Goal: Obtain resource: Download file/media

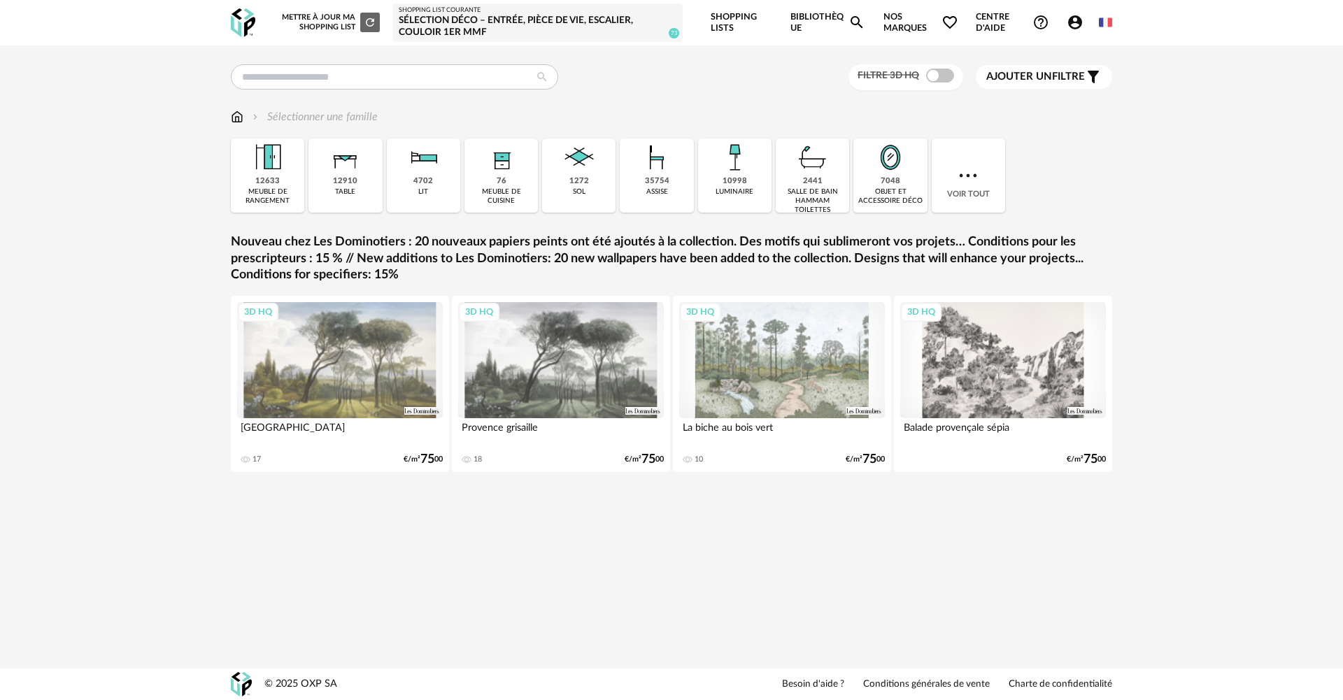
click at [1072, 27] on icon "Account Circle icon" at bounding box center [1075, 22] width 14 height 14
click at [1083, 19] on span "Account Circle icon Compte" at bounding box center [1078, 22] width 23 height 17
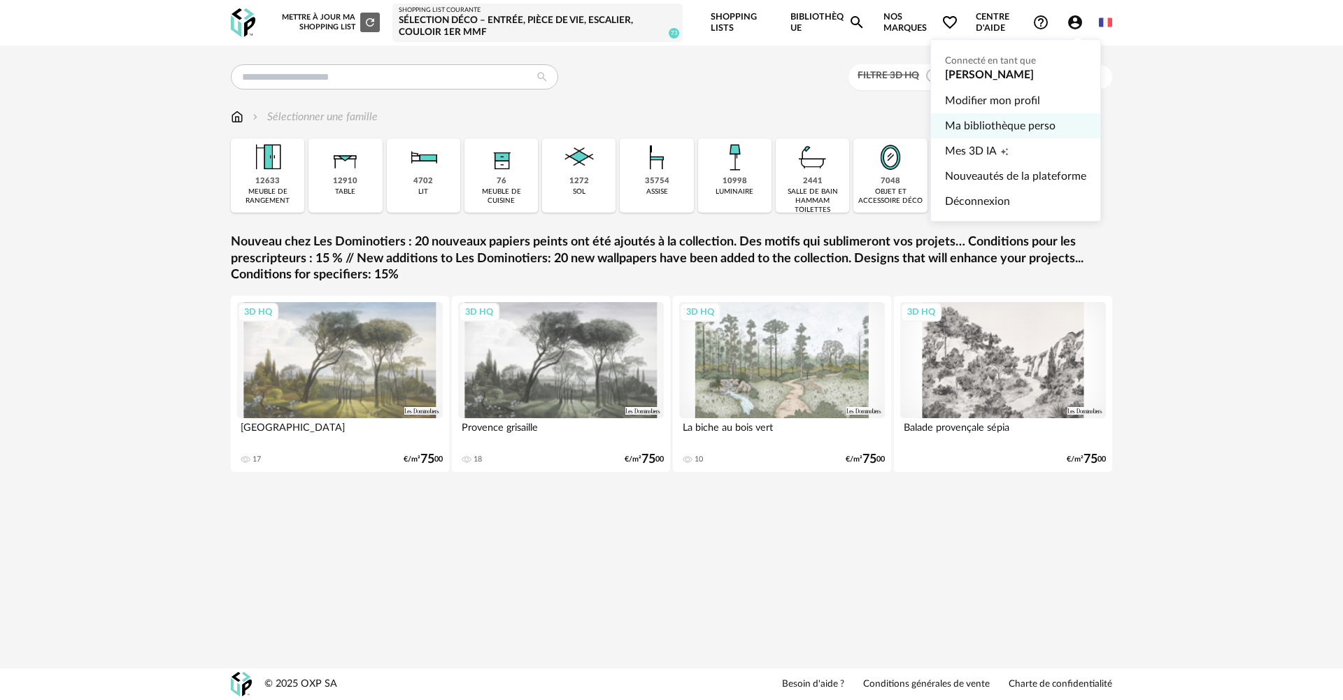
click at [994, 117] on link "Ma bibliothèque perso" at bounding box center [1015, 125] width 141 height 25
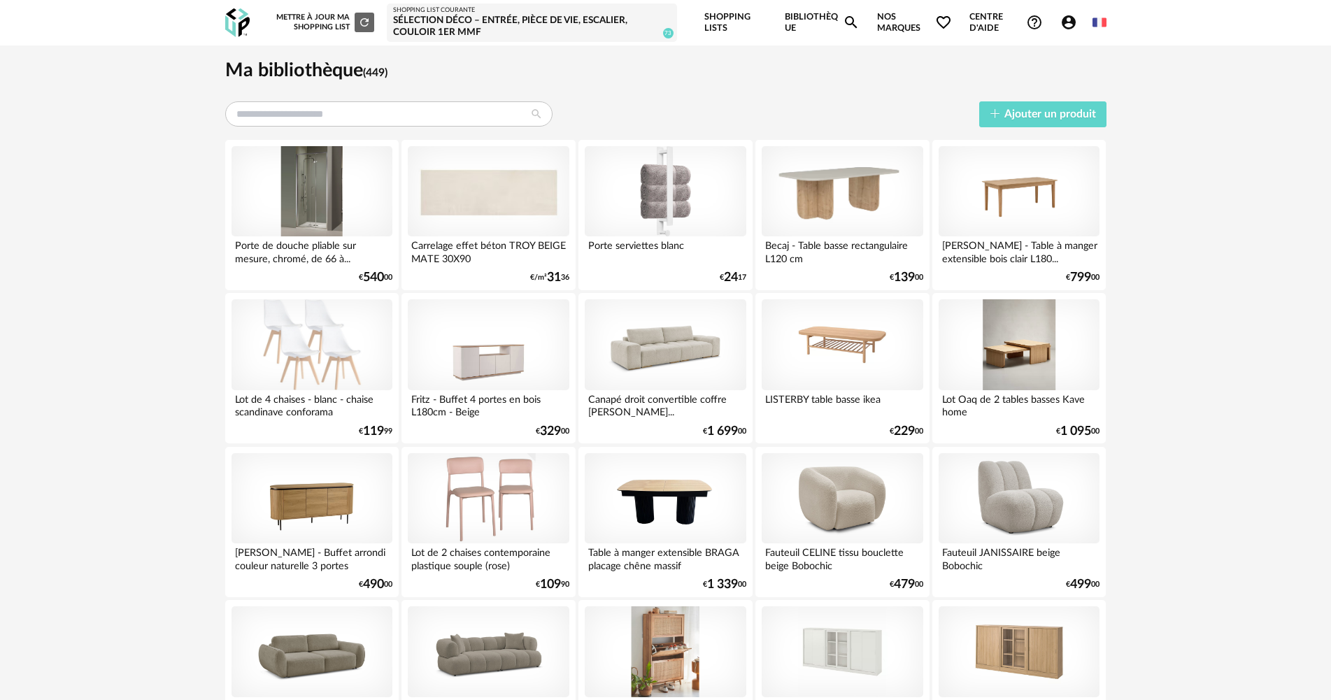
click at [371, 110] on input "text" at bounding box center [388, 113] width 327 height 25
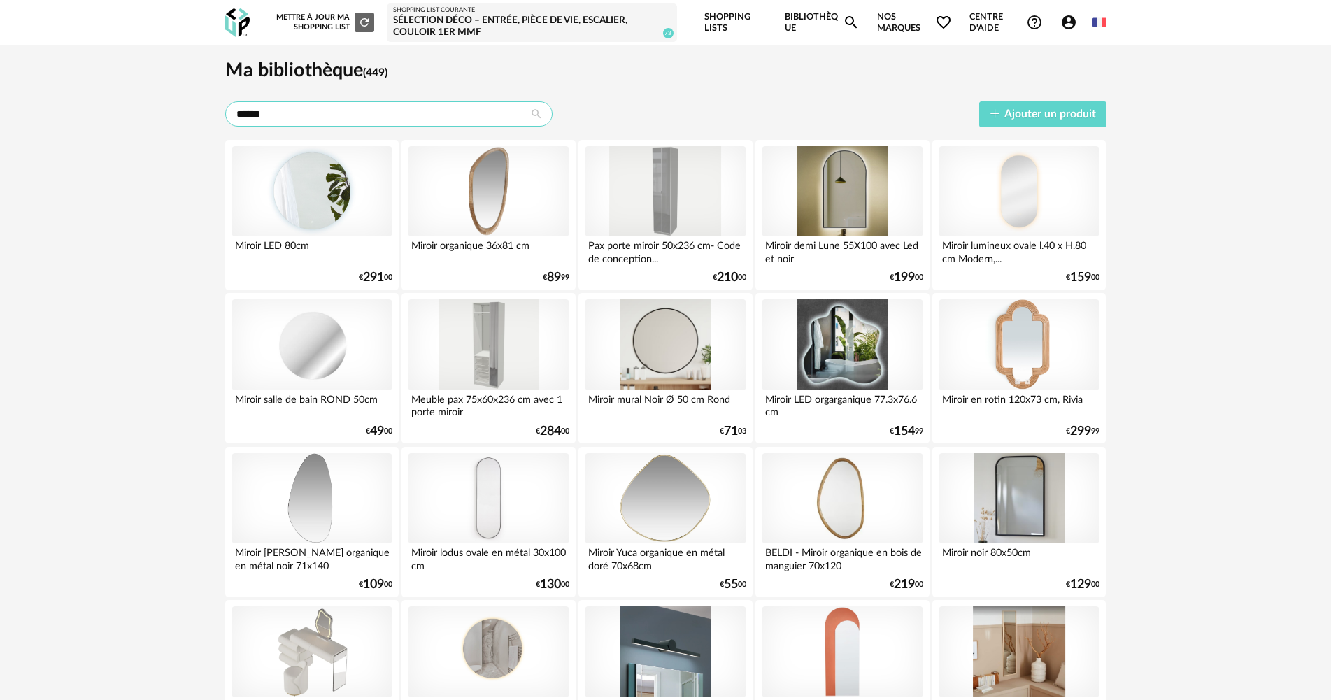
type input "******"
click at [492, 20] on div "Sélection Déco – entrée, pièce de vie, escalier, couloir 1er MMF" at bounding box center [532, 27] width 278 height 24
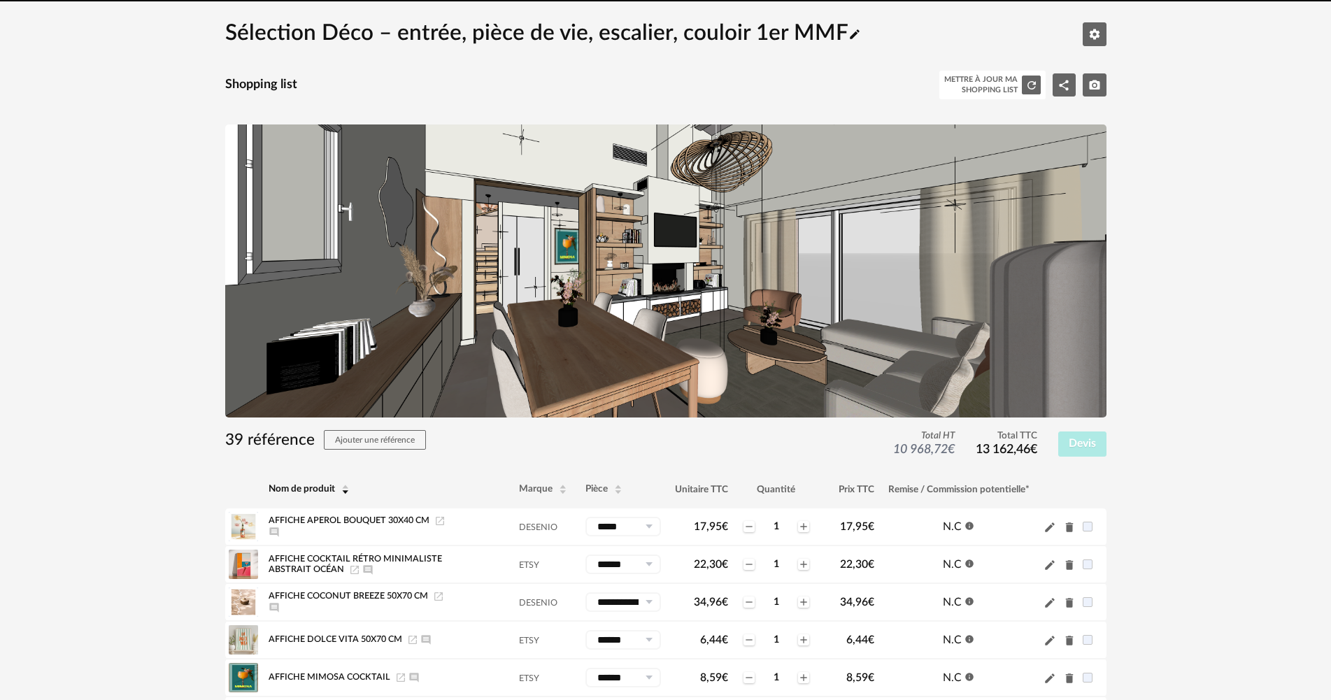
scroll to position [210, 0]
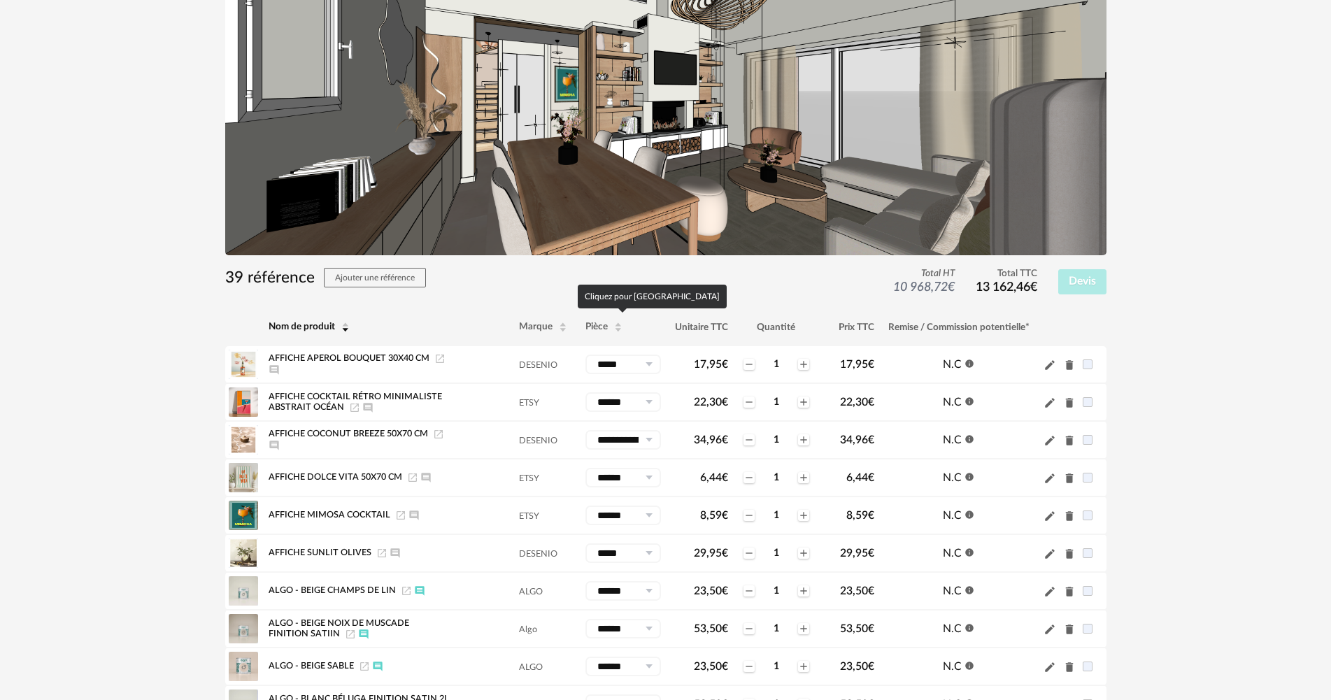
click at [596, 322] on th "Pièce" at bounding box center [623, 327] width 90 height 38
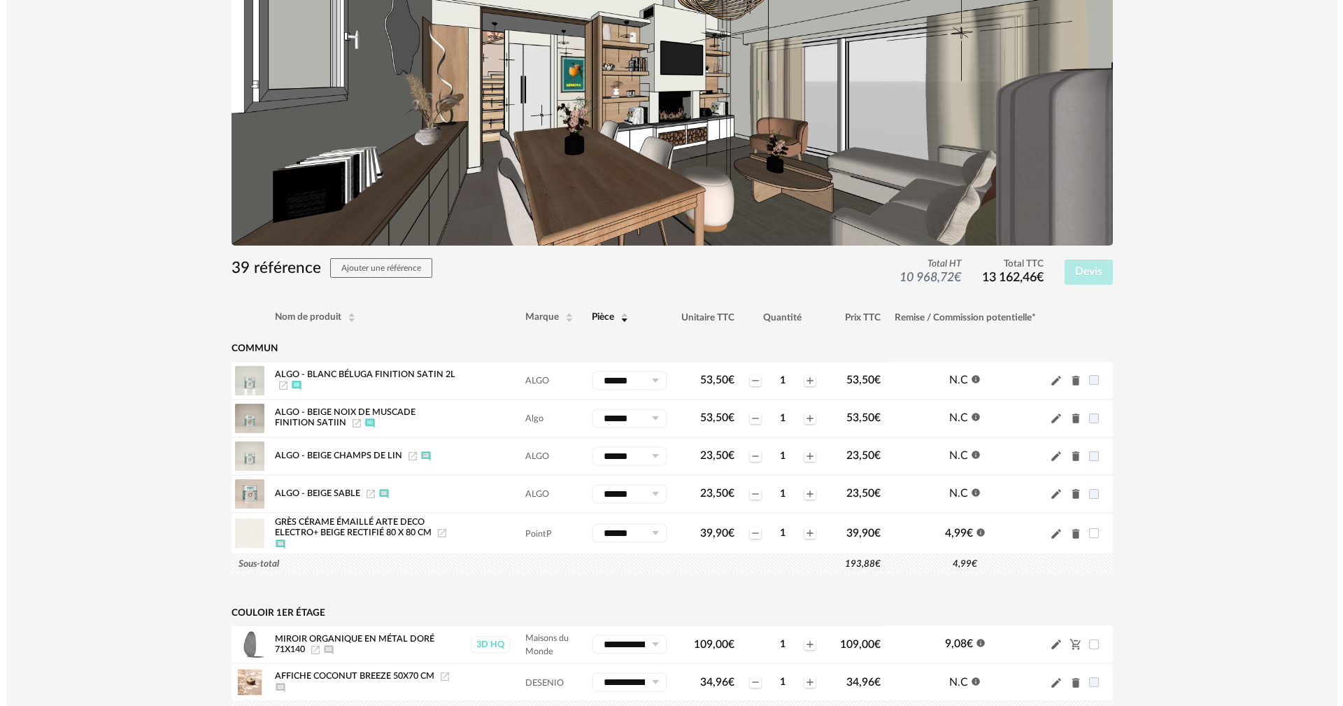
scroll to position [0, 0]
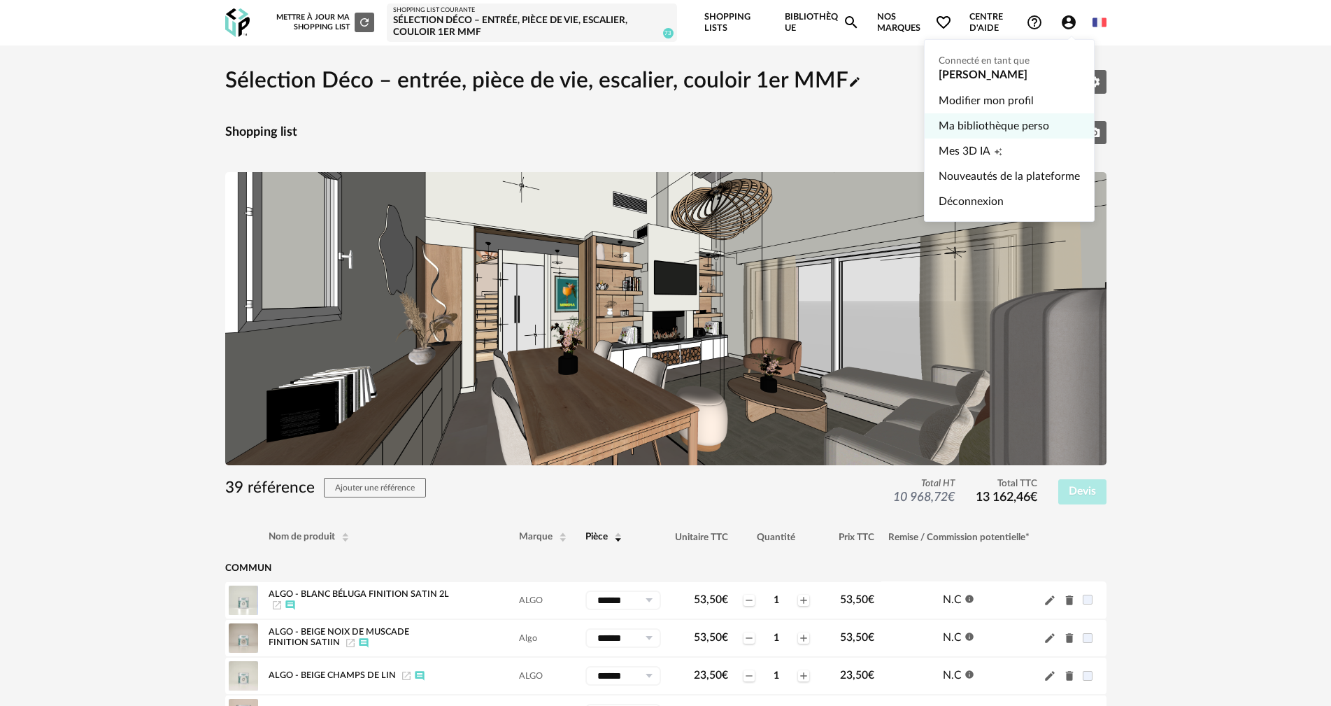
click at [1003, 118] on link "Ma bibliothèque perso" at bounding box center [1009, 125] width 141 height 25
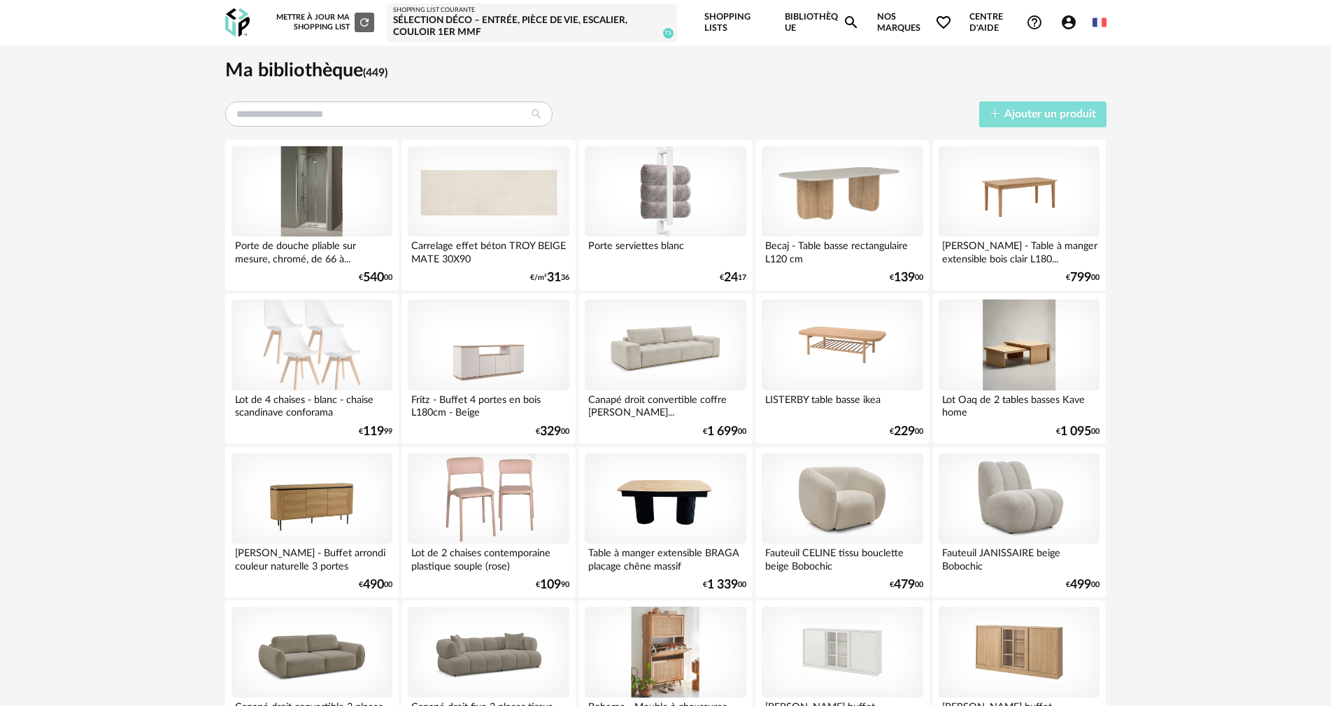
click at [1054, 104] on button "Ajouter un produit" at bounding box center [1042, 114] width 127 height 26
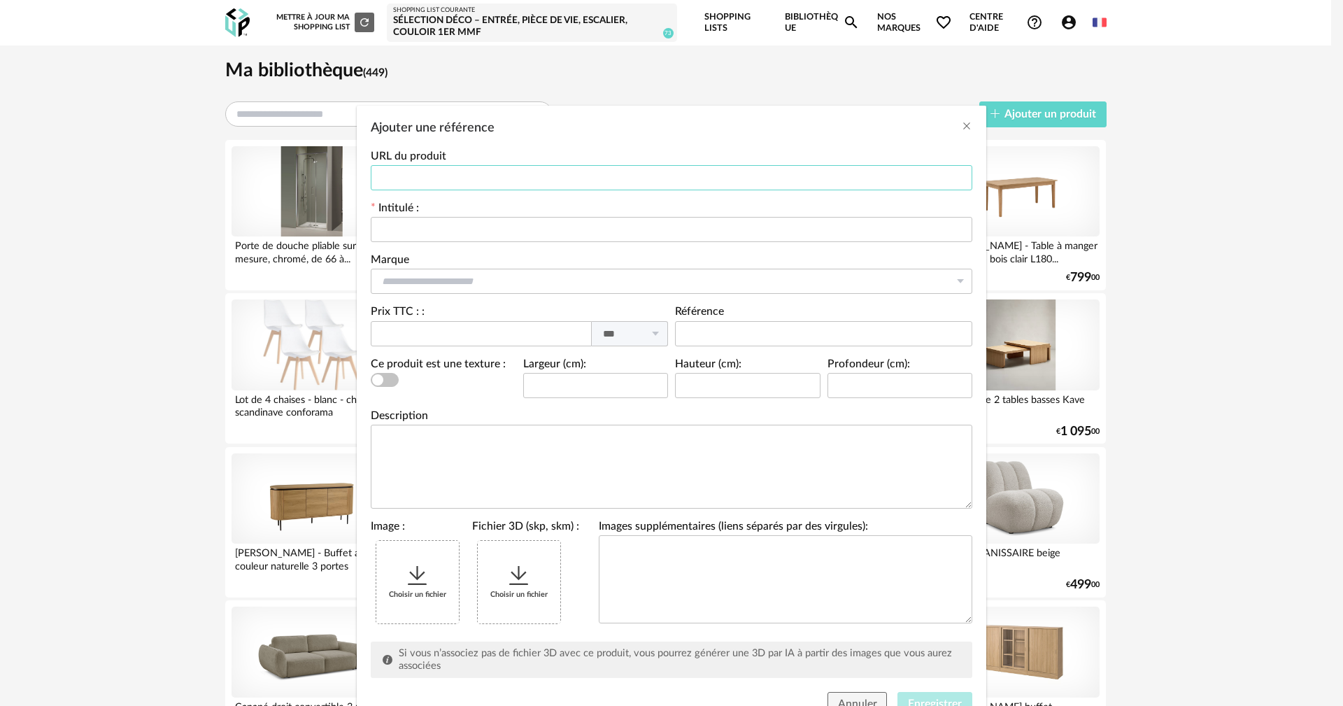
click at [427, 175] on input "Ajouter une référence" at bounding box center [671, 177] width 601 height 25
paste input "**********"
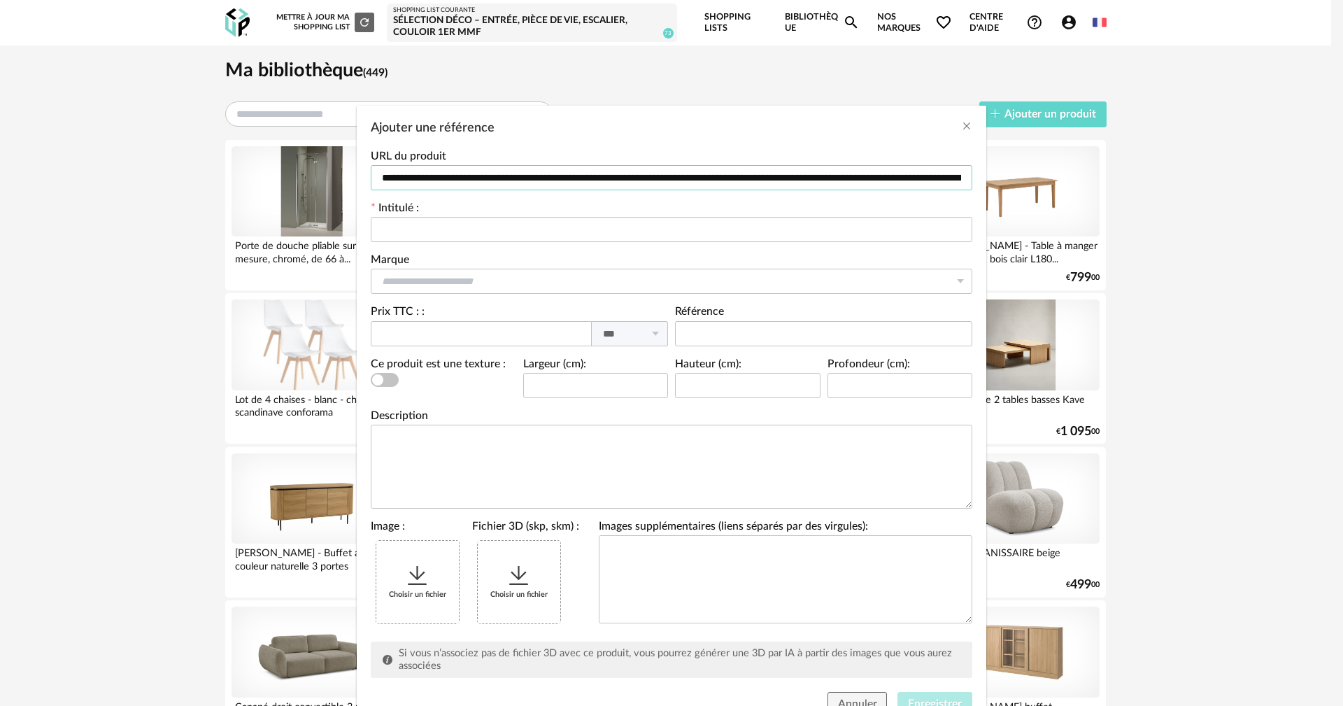
scroll to position [0, 2285]
type input "**********"
click at [428, 227] on input "Ajouter une référence" at bounding box center [671, 229] width 601 height 25
type input "**********"
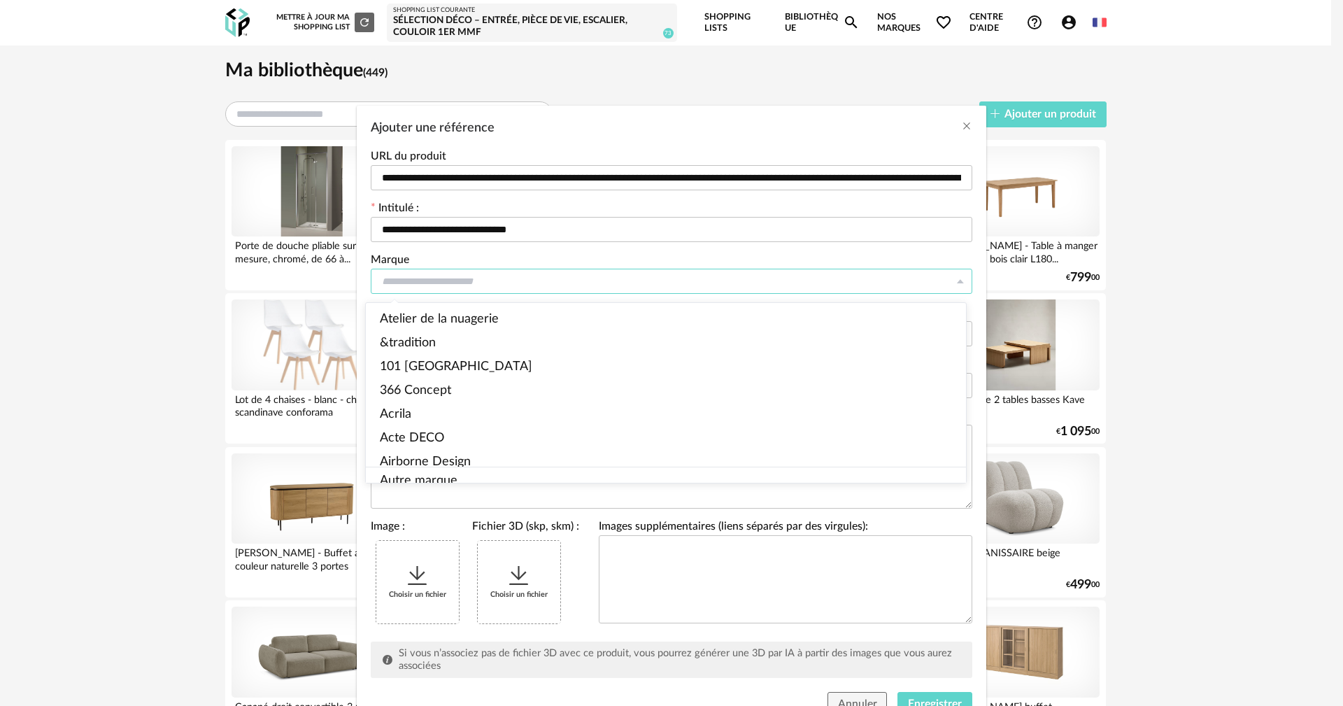
click at [427, 282] on input "Ajouter une référence" at bounding box center [671, 281] width 601 height 25
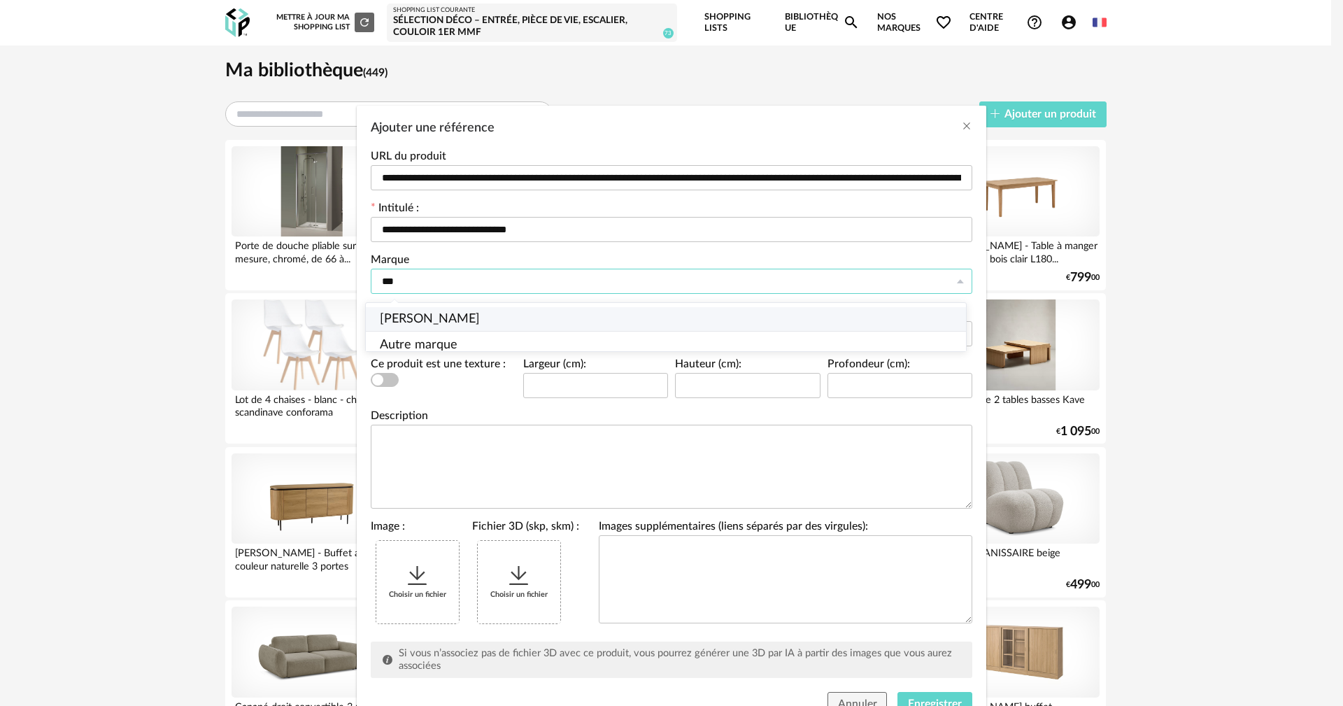
click at [413, 320] on span "[PERSON_NAME]" at bounding box center [430, 319] width 100 height 13
type input "**********"
click at [452, 334] on input "Ajouter une référence" at bounding box center [481, 333] width 221 height 25
type input "******"
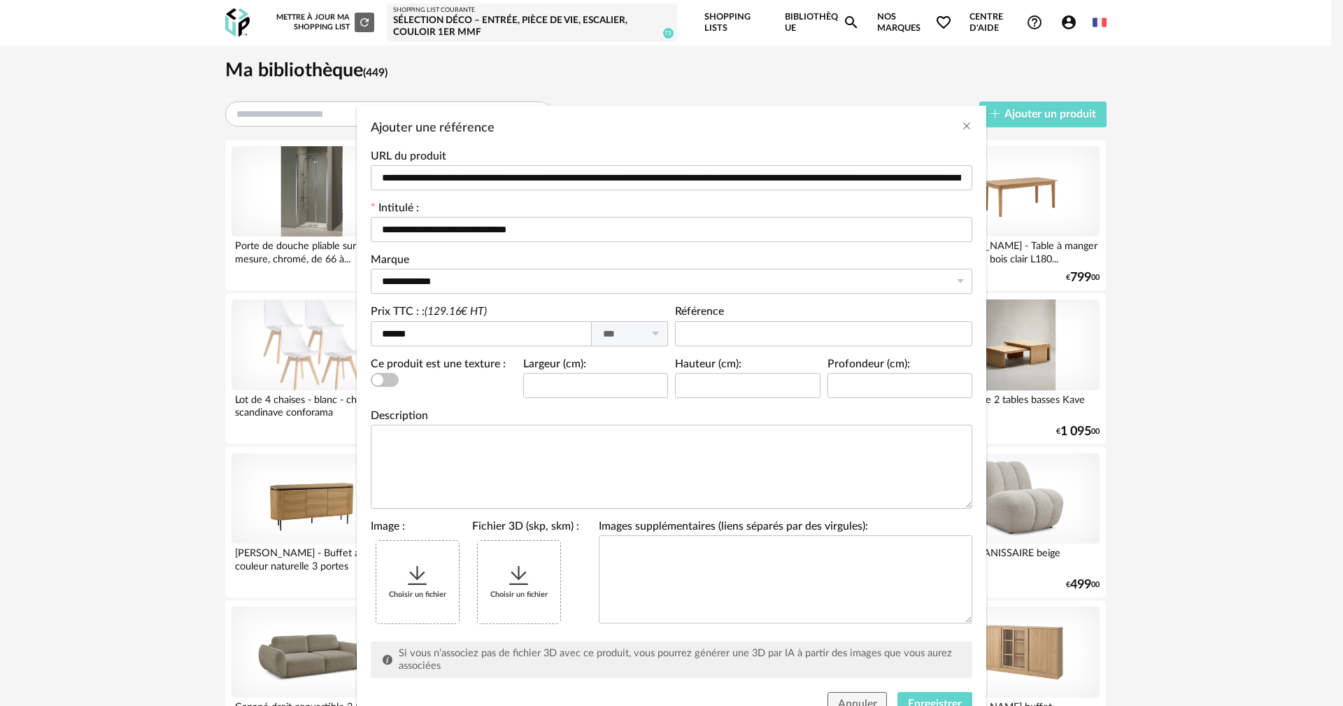
click at [549, 400] on div "Largeur (cm):" at bounding box center [596, 385] width 152 height 52
click at [560, 387] on input "Ajouter une référence" at bounding box center [595, 385] width 145 height 25
type input "**"
click at [746, 392] on input "Ajouter une référence" at bounding box center [747, 385] width 145 height 25
type input "**"
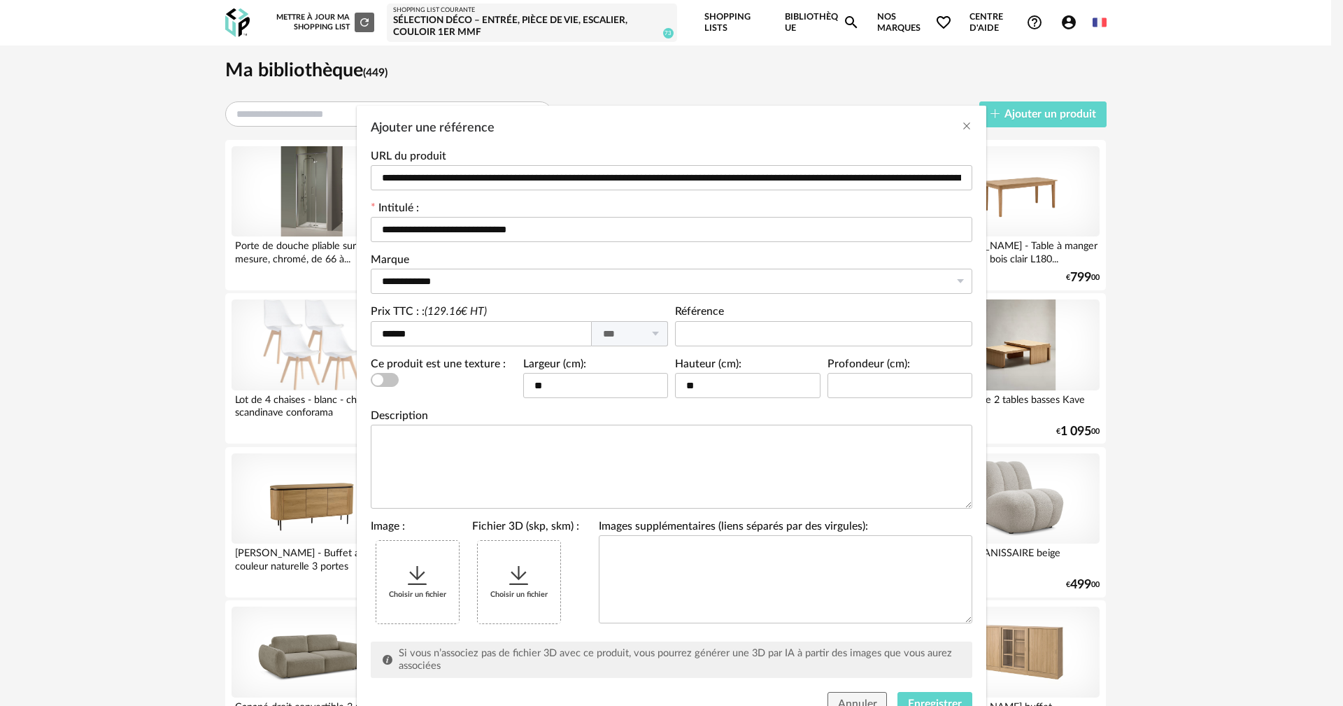
click at [416, 570] on icon "Ajouter une référence" at bounding box center [417, 575] width 25 height 25
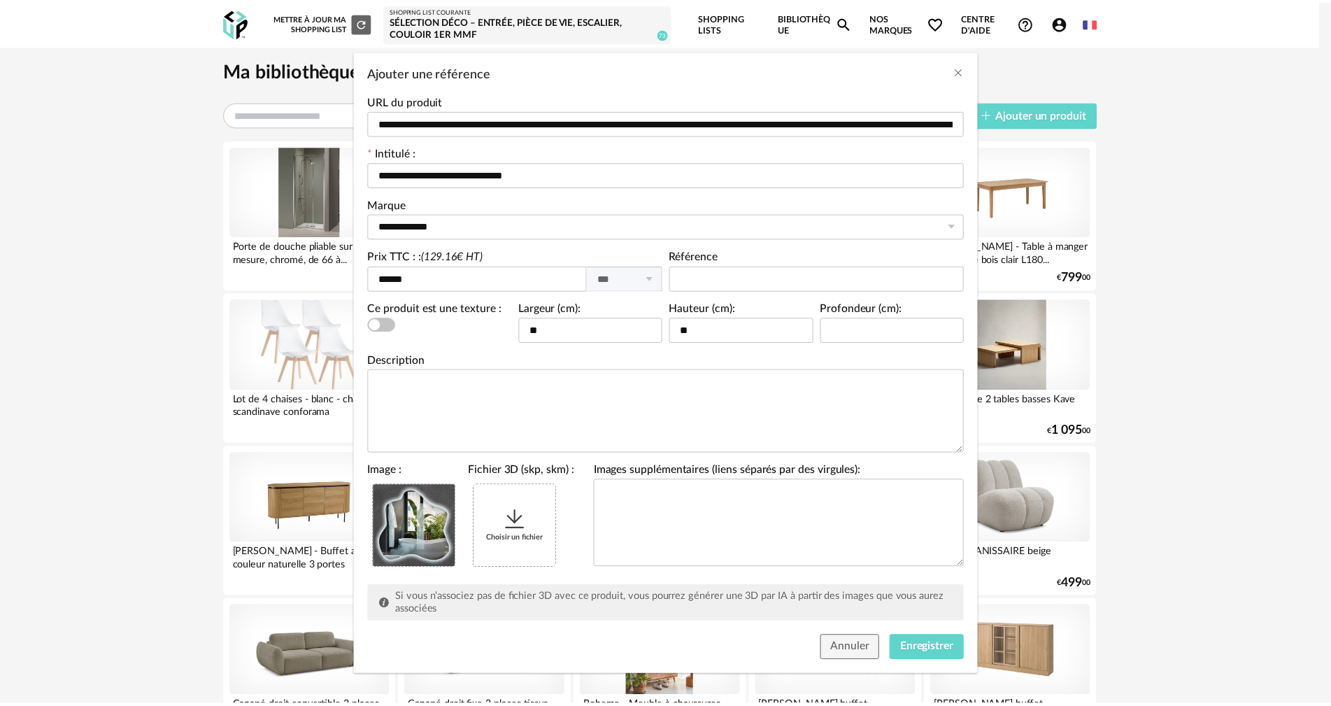
scroll to position [60, 0]
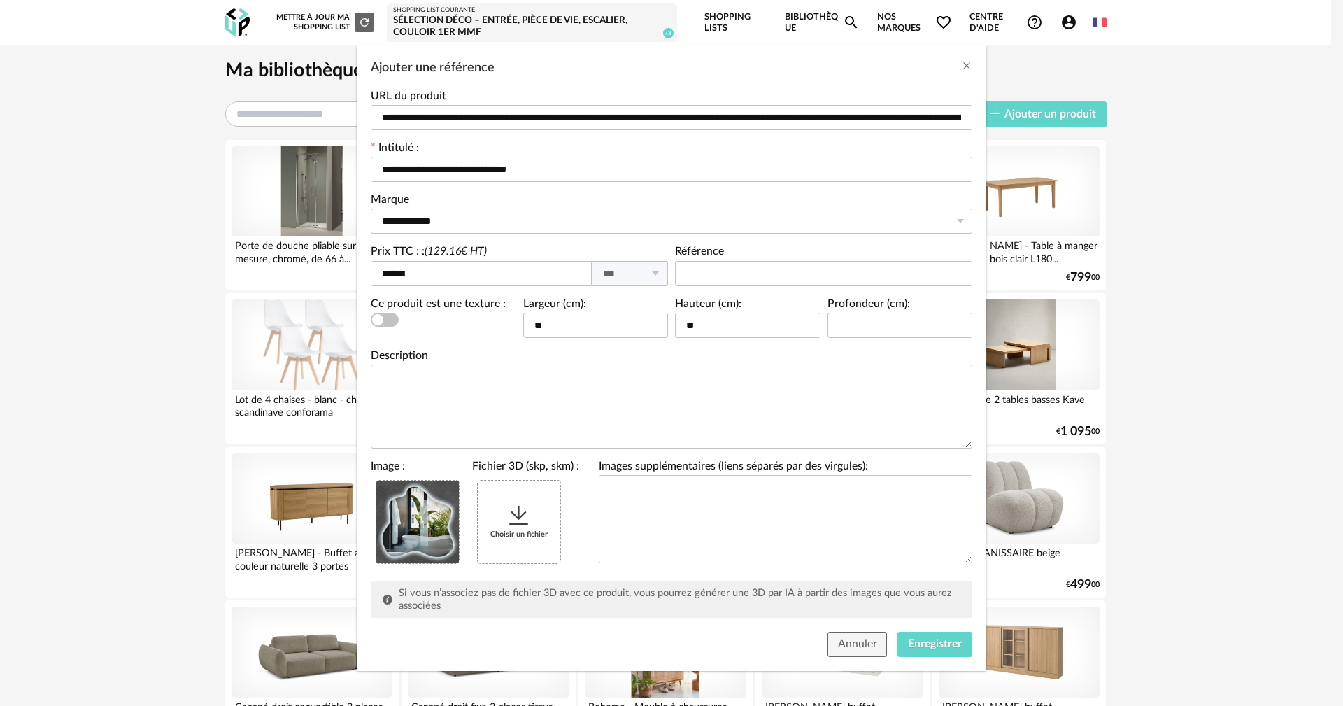
click at [926, 629] on div "Annuler Enregistrer" at bounding box center [671, 648] width 629 height 46
click at [916, 655] on button "Enregistrer" at bounding box center [934, 644] width 75 height 25
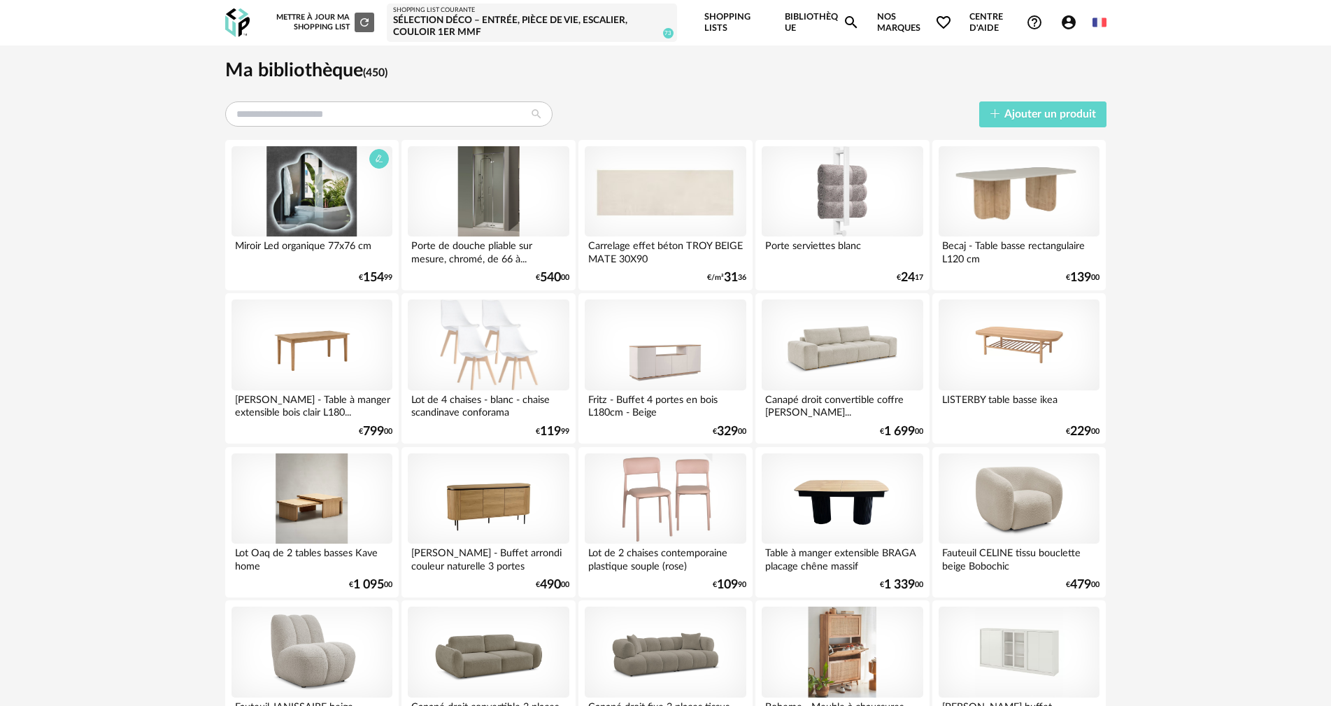
drag, startPoint x: 270, startPoint y: 190, endPoint x: 276, endPoint y: 185, distance: 8.0
click at [271, 190] on div at bounding box center [311, 191] width 161 height 91
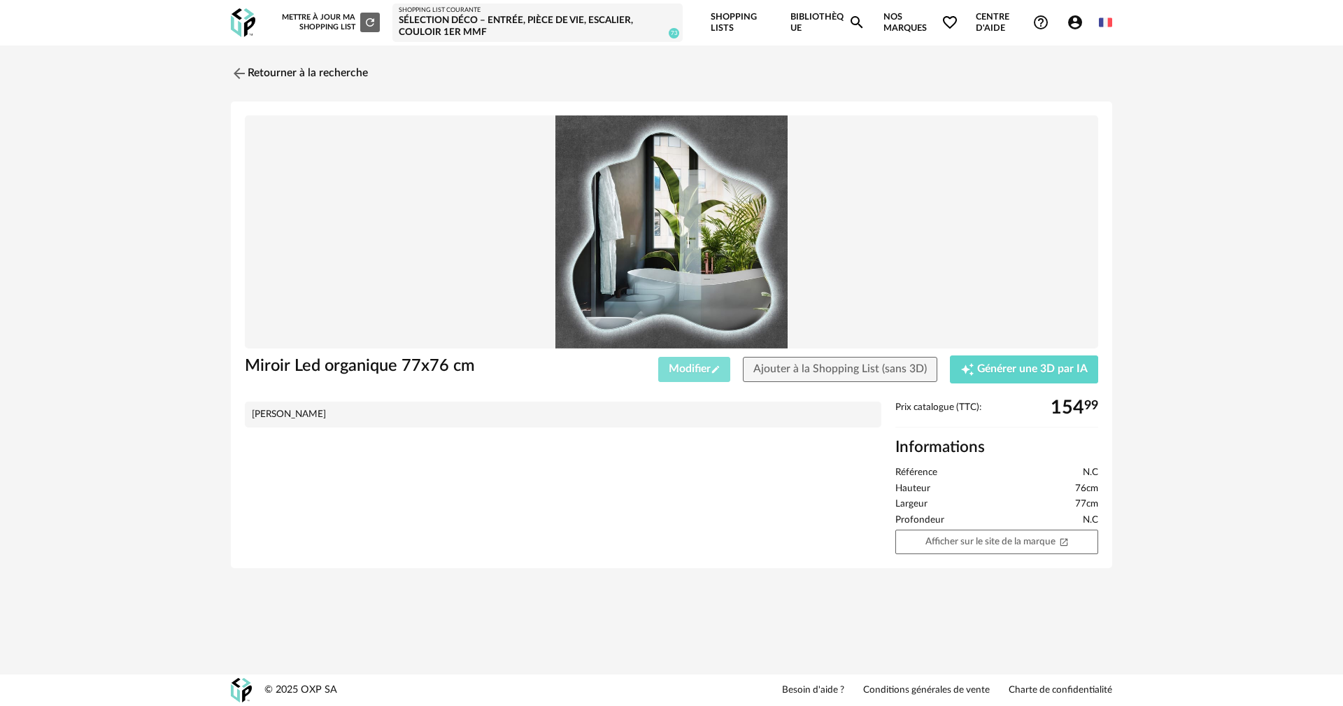
click at [679, 371] on span "Modifier Pencil icon" at bounding box center [695, 368] width 52 height 11
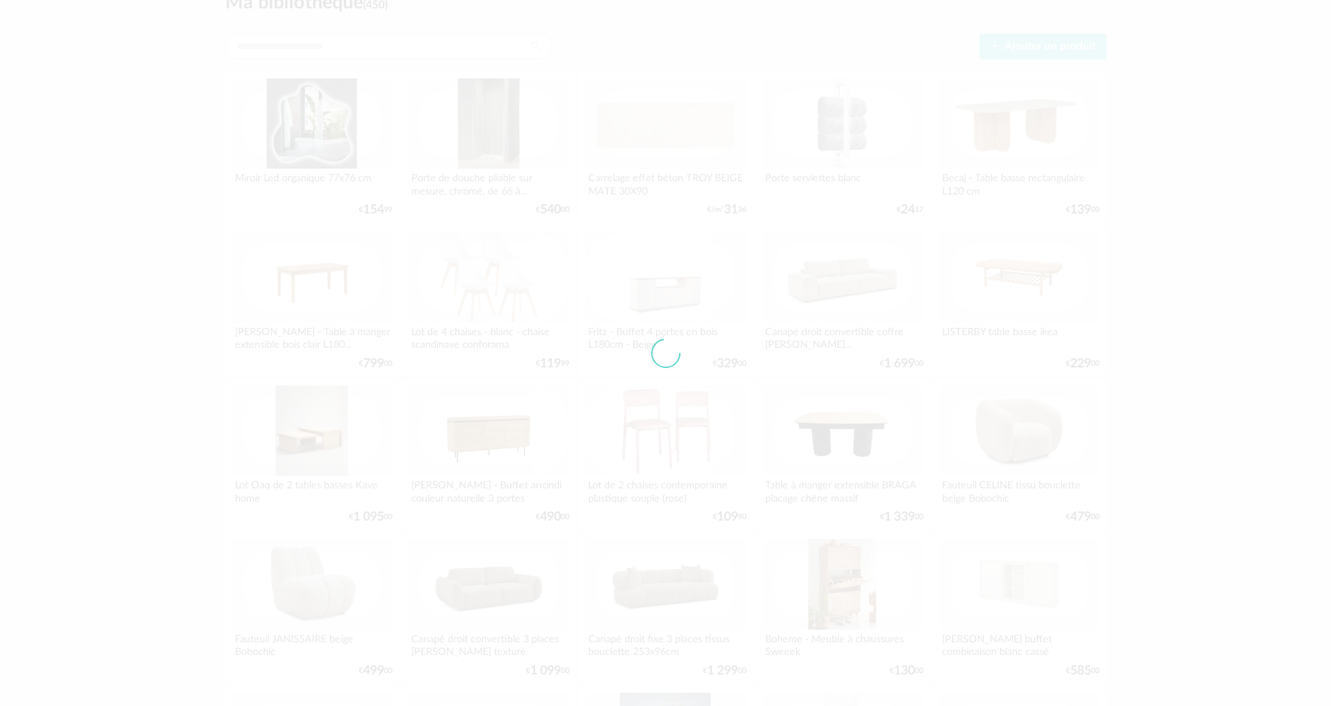
scroll to position [70, 0]
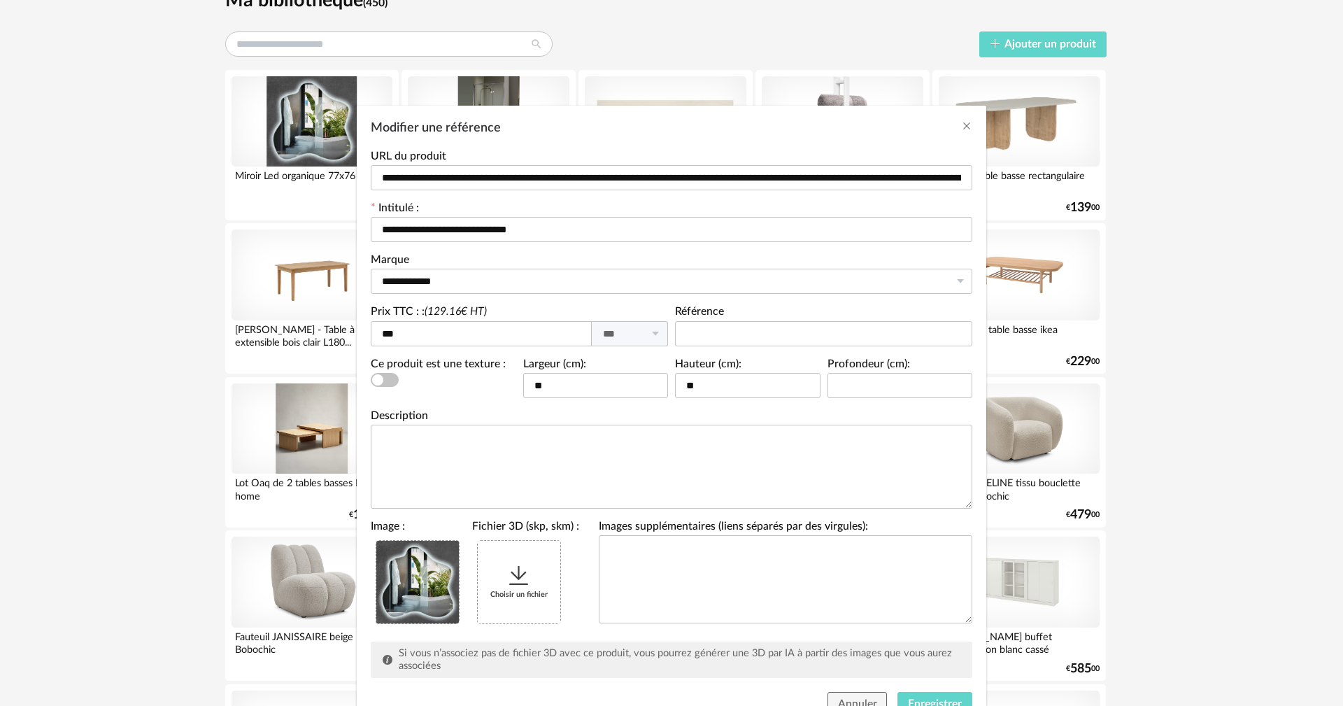
click at [506, 580] on icon "Modifier une référence" at bounding box center [518, 575] width 25 height 25
click at [908, 699] on span "Enregistrer" at bounding box center [935, 703] width 54 height 11
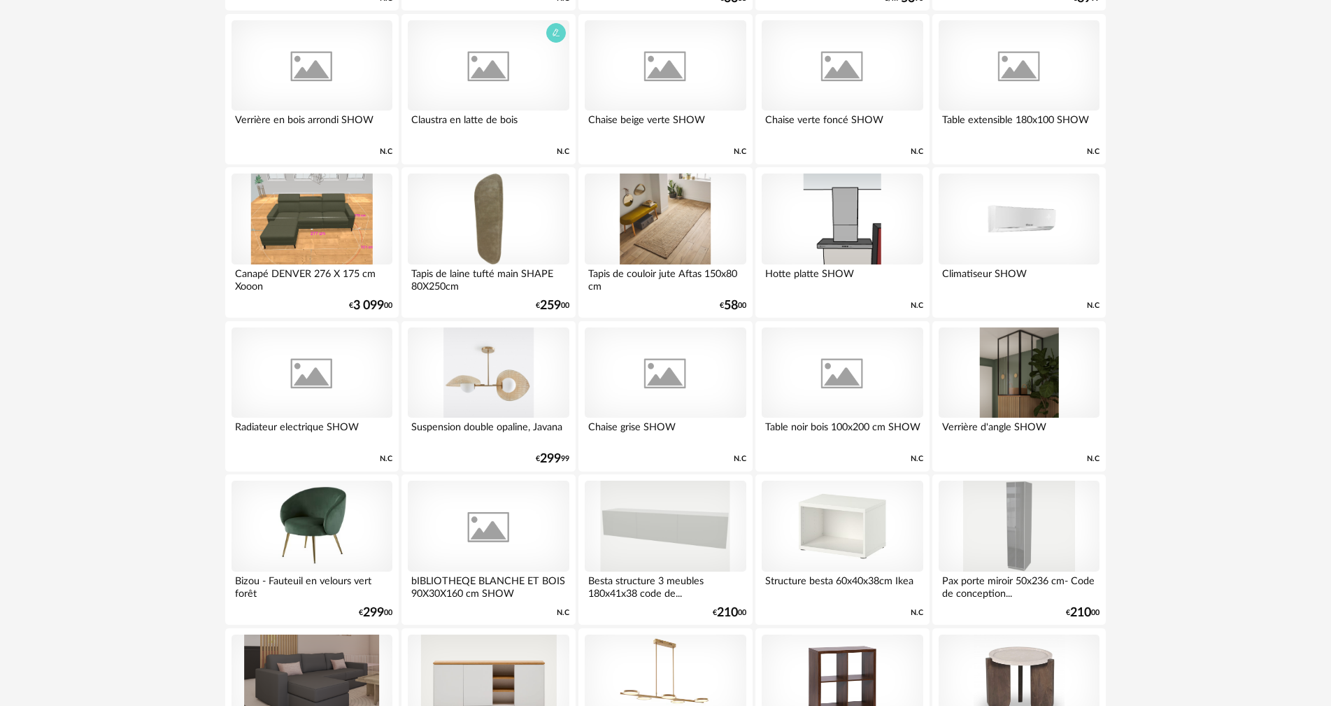
scroll to position [1329, 0]
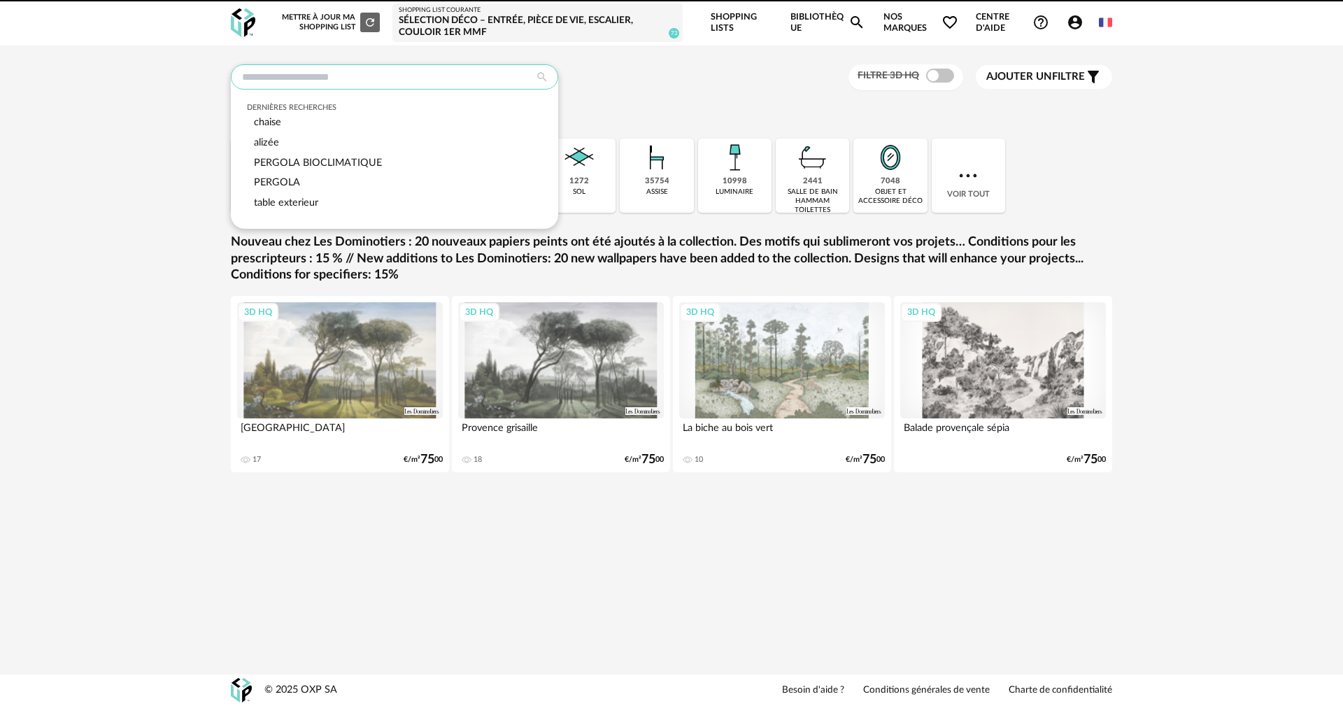
click at [328, 71] on input "text" at bounding box center [394, 76] width 327 height 25
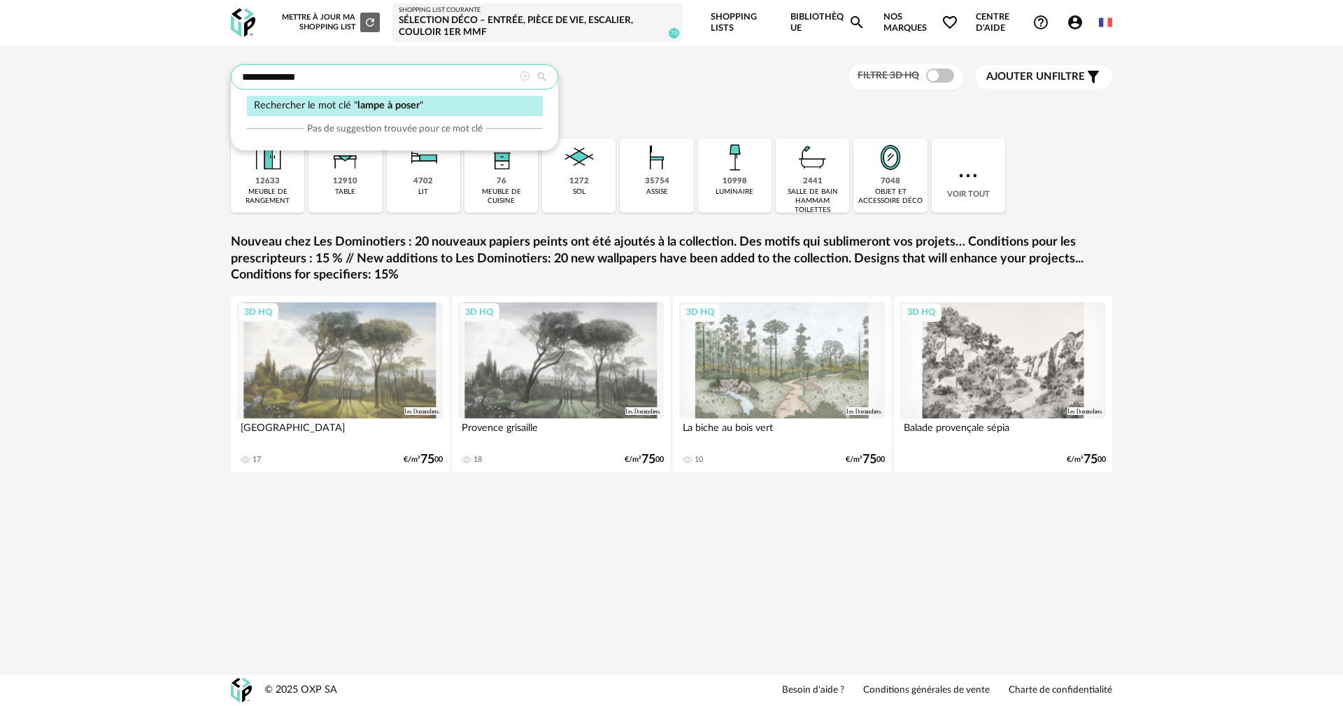
type input "**********"
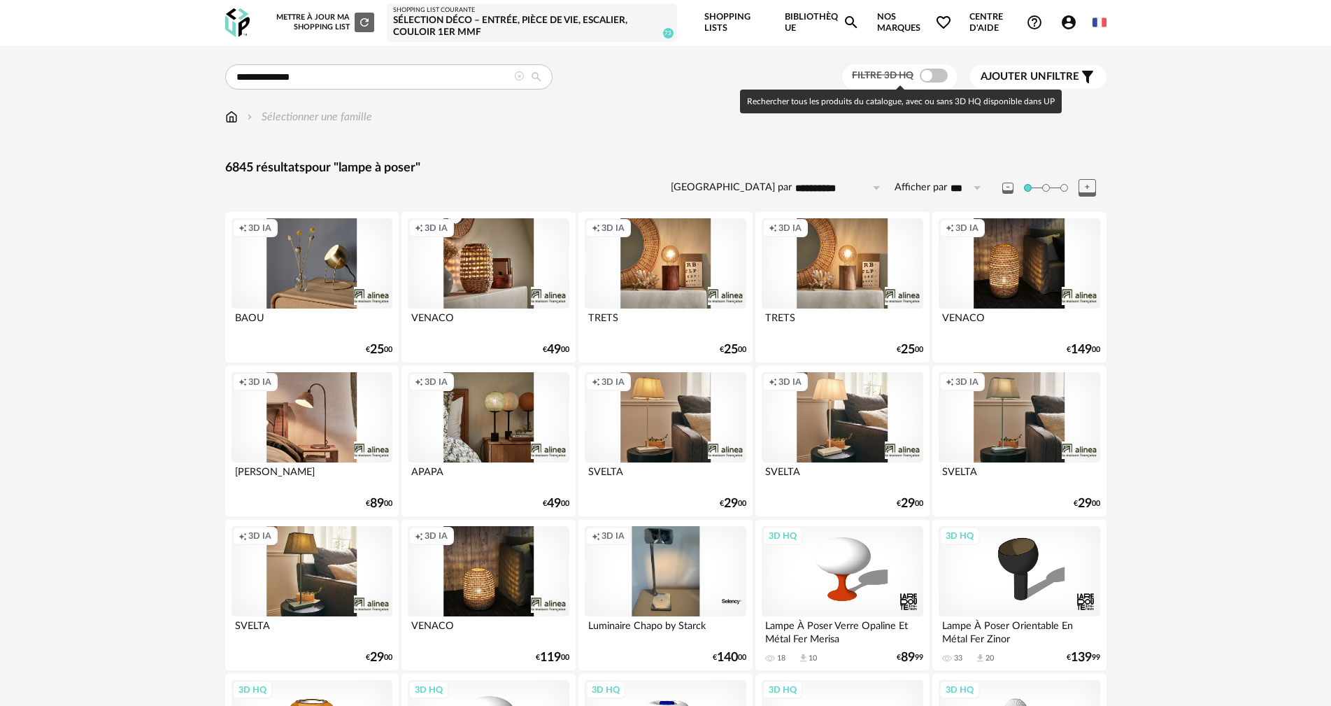
click at [920, 76] on span at bounding box center [934, 76] width 28 height 14
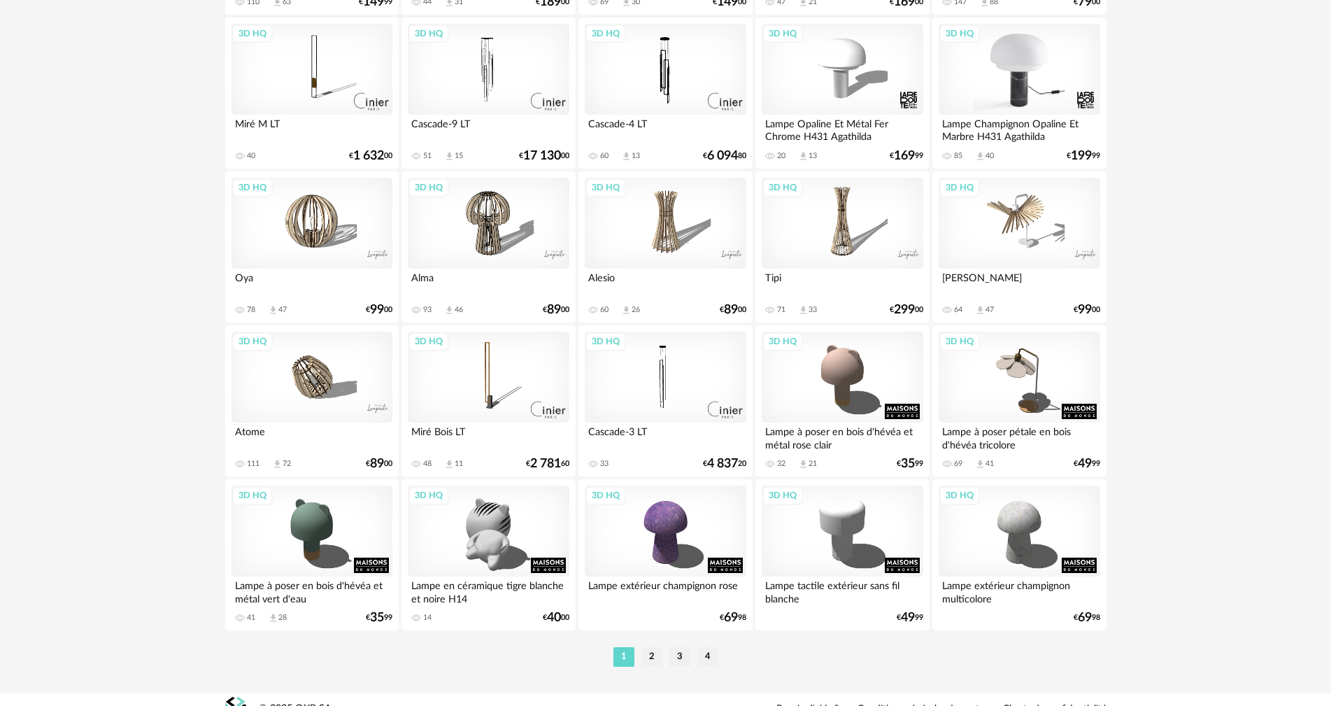
scroll to position [2676, 0]
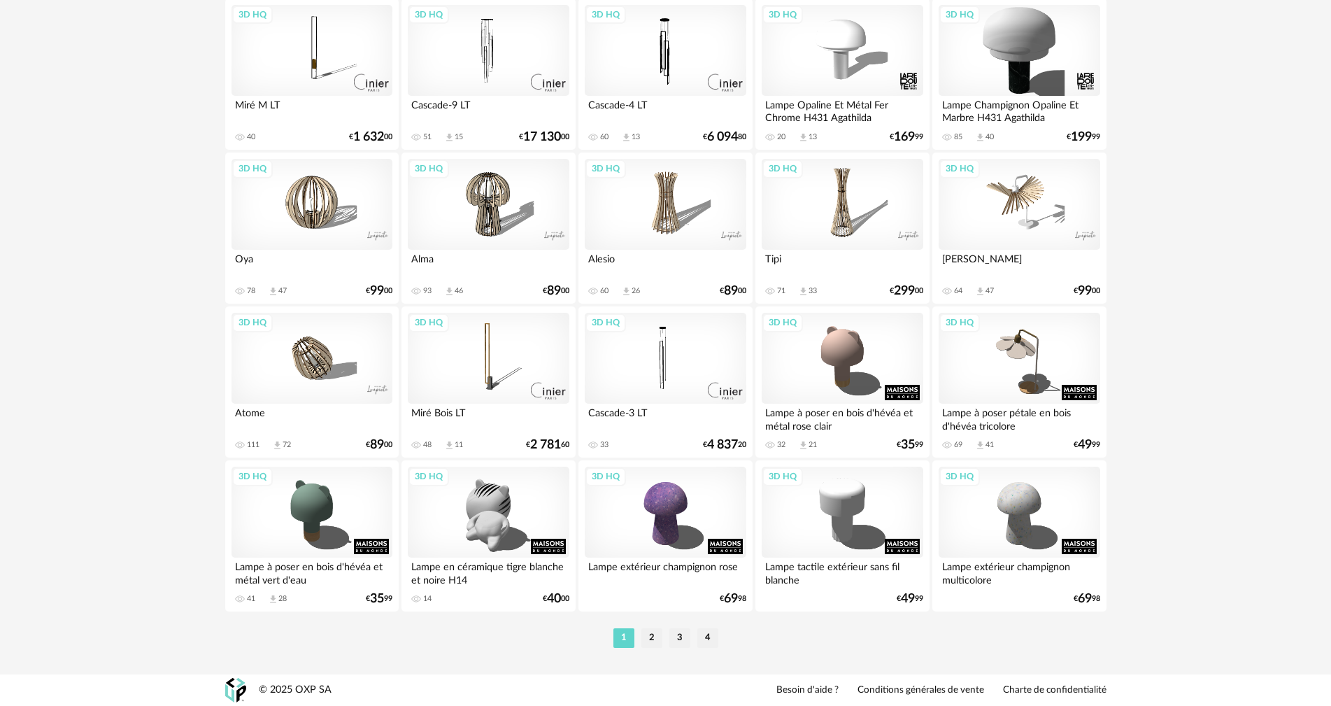
click at [645, 634] on li "2" at bounding box center [651, 638] width 21 height 20
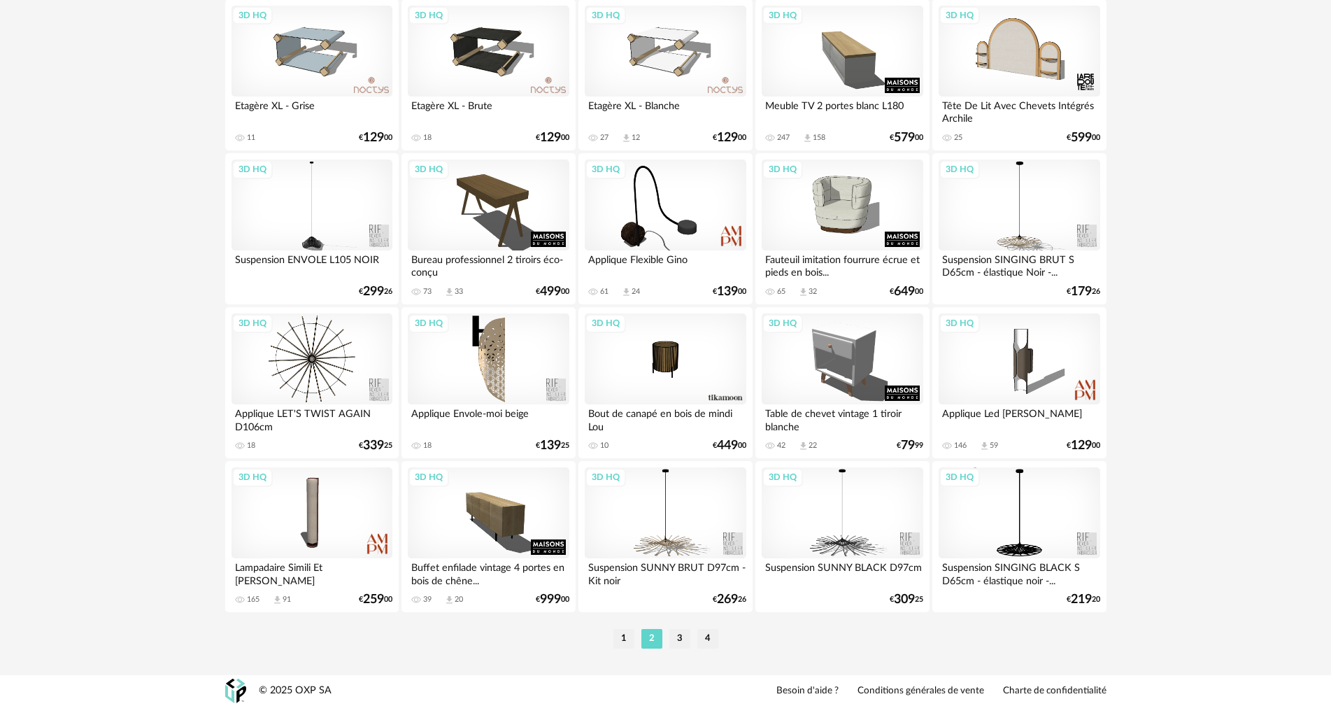
scroll to position [2676, 0]
click at [676, 639] on li "3" at bounding box center [679, 638] width 21 height 20
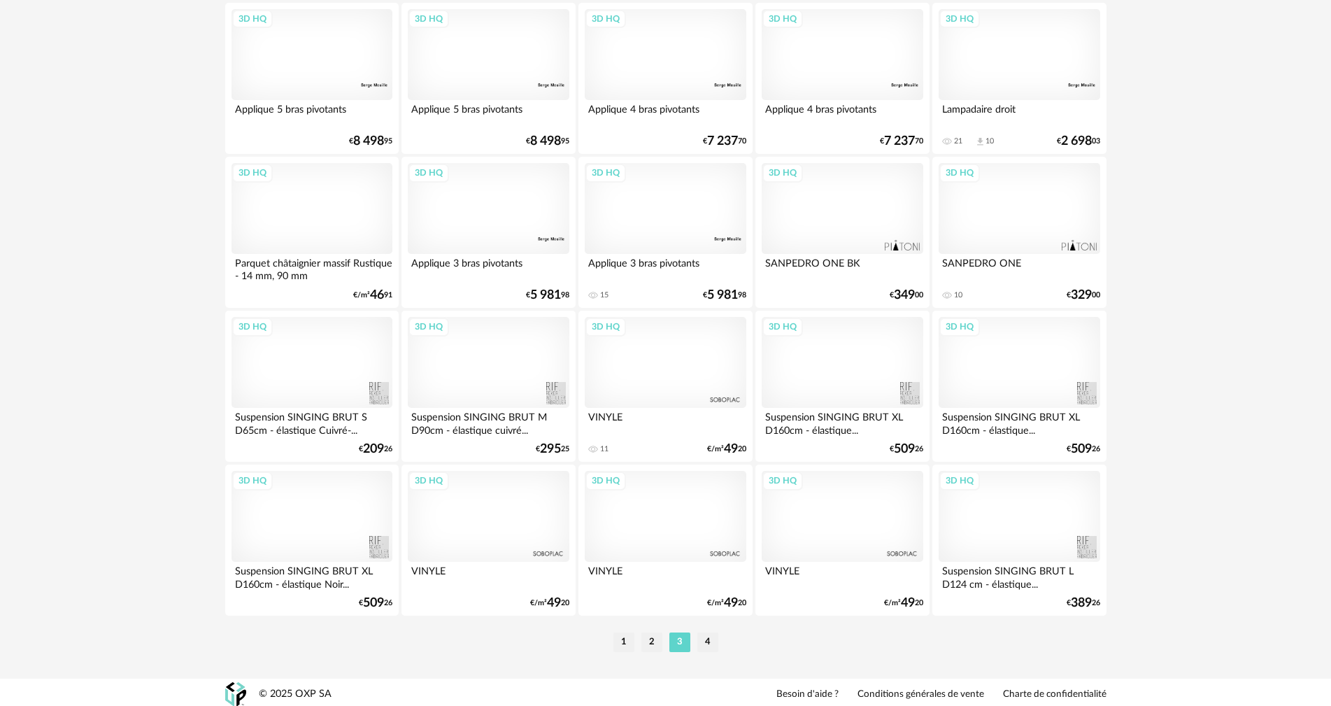
scroll to position [2676, 0]
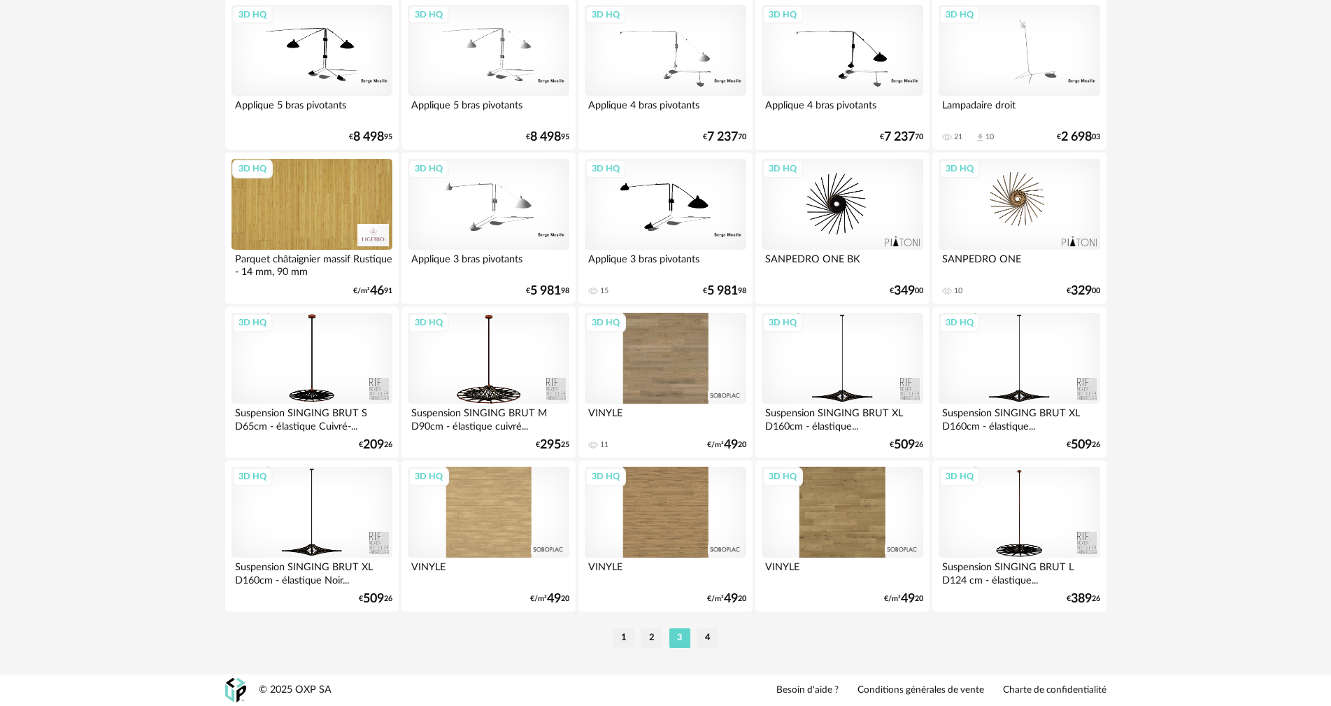
drag, startPoint x: 710, startPoint y: 636, endPoint x: 791, endPoint y: 547, distance: 120.8
click at [711, 634] on li "4" at bounding box center [707, 638] width 21 height 20
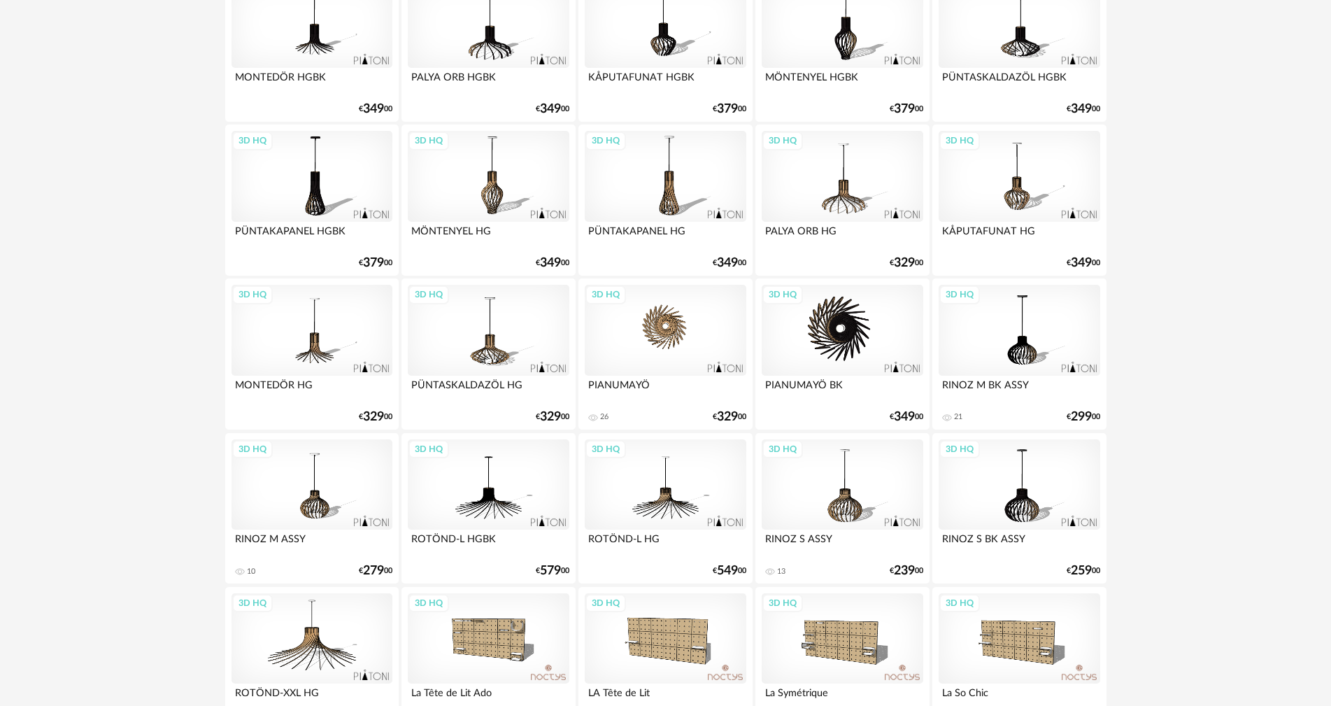
scroll to position [1315, 0]
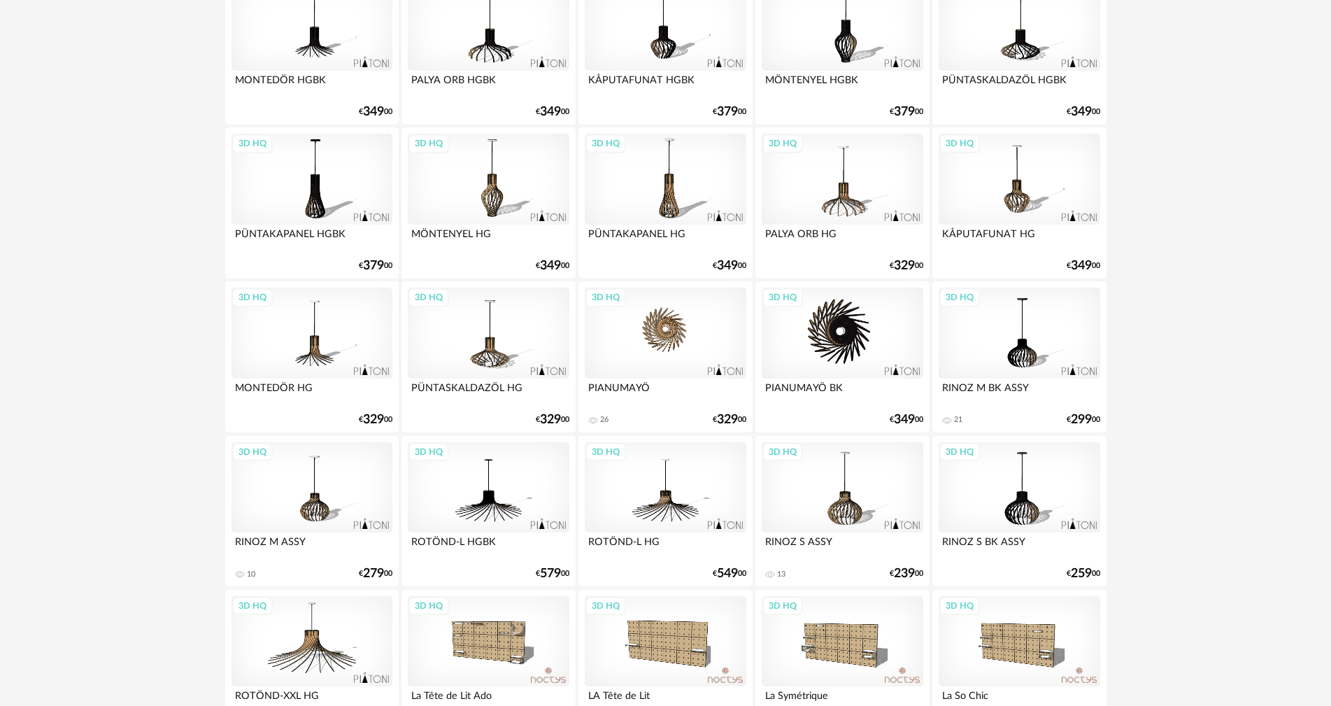
click at [665, 342] on div "3D HQ" at bounding box center [665, 332] width 161 height 91
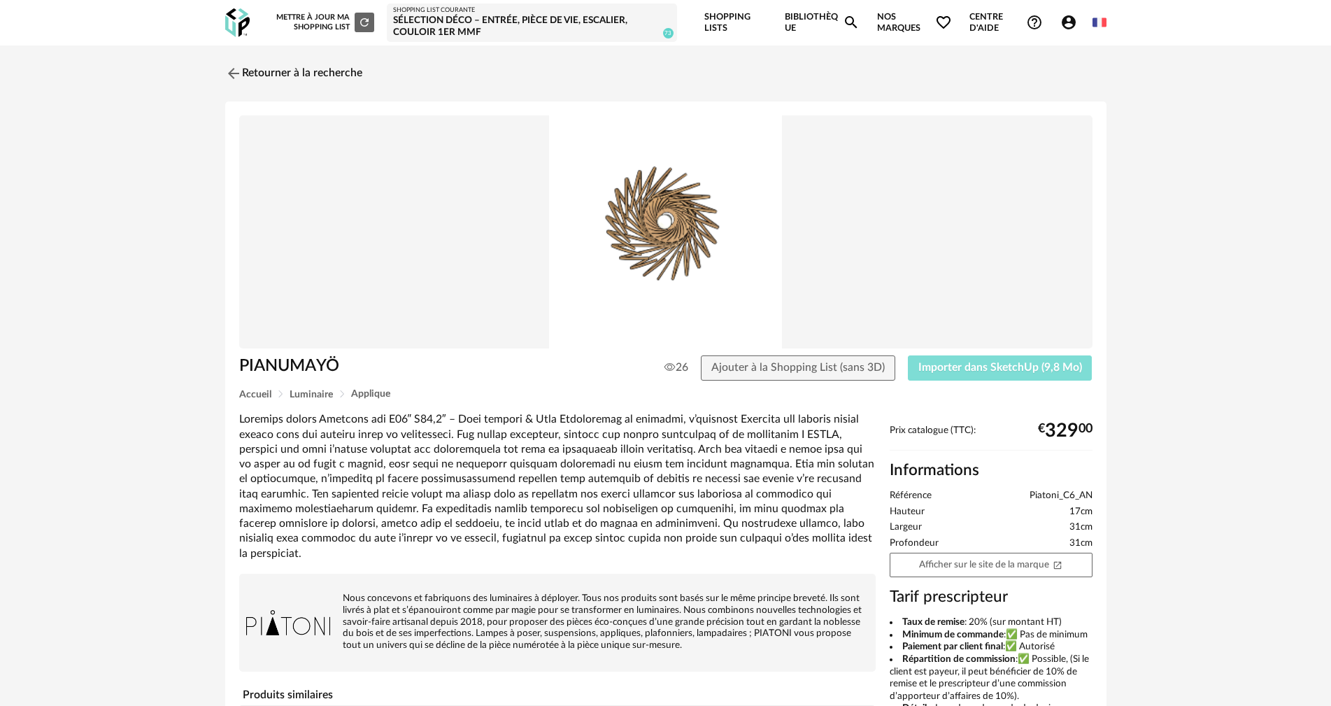
click at [959, 369] on span "Importer dans SketchUp (9,8 Mo)" at bounding box center [1000, 367] width 164 height 11
click at [973, 562] on link "Afficher sur le site de la marque Open In New icon" at bounding box center [991, 564] width 203 height 24
click at [245, 78] on link "Retourner à la recherche" at bounding box center [290, 73] width 137 height 31
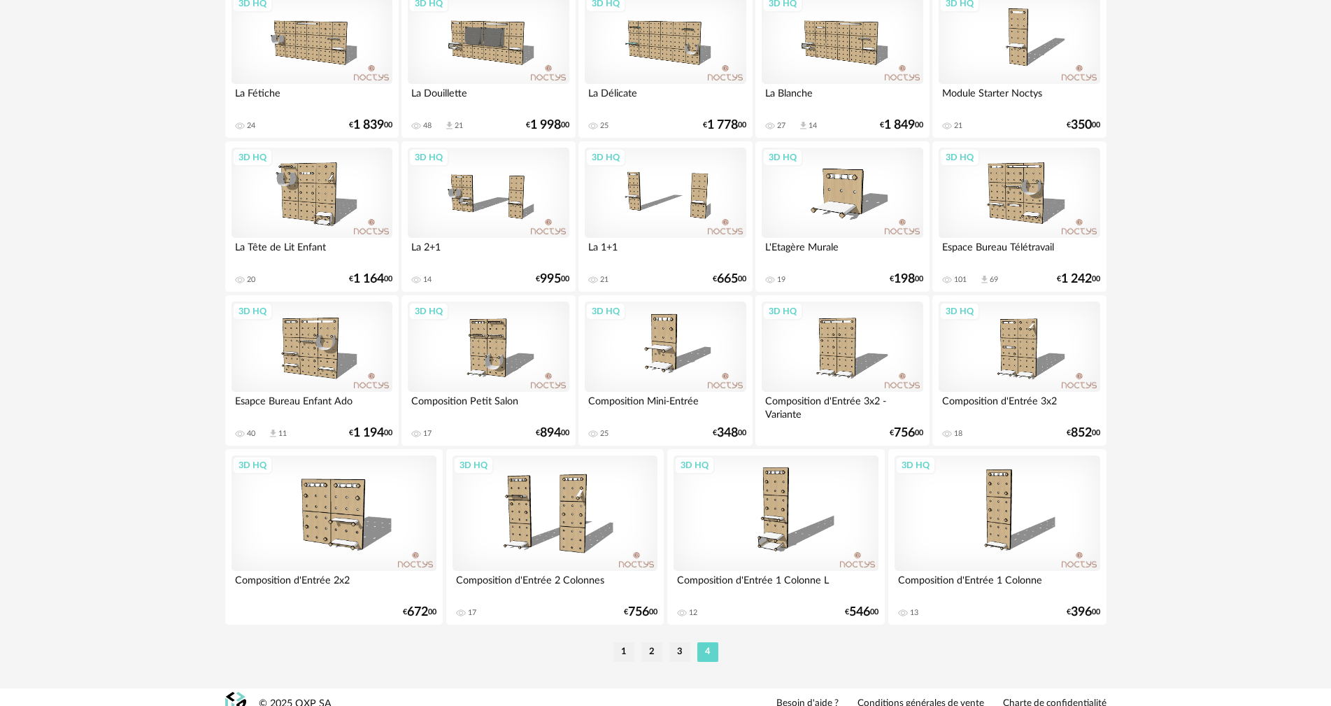
scroll to position [2085, 0]
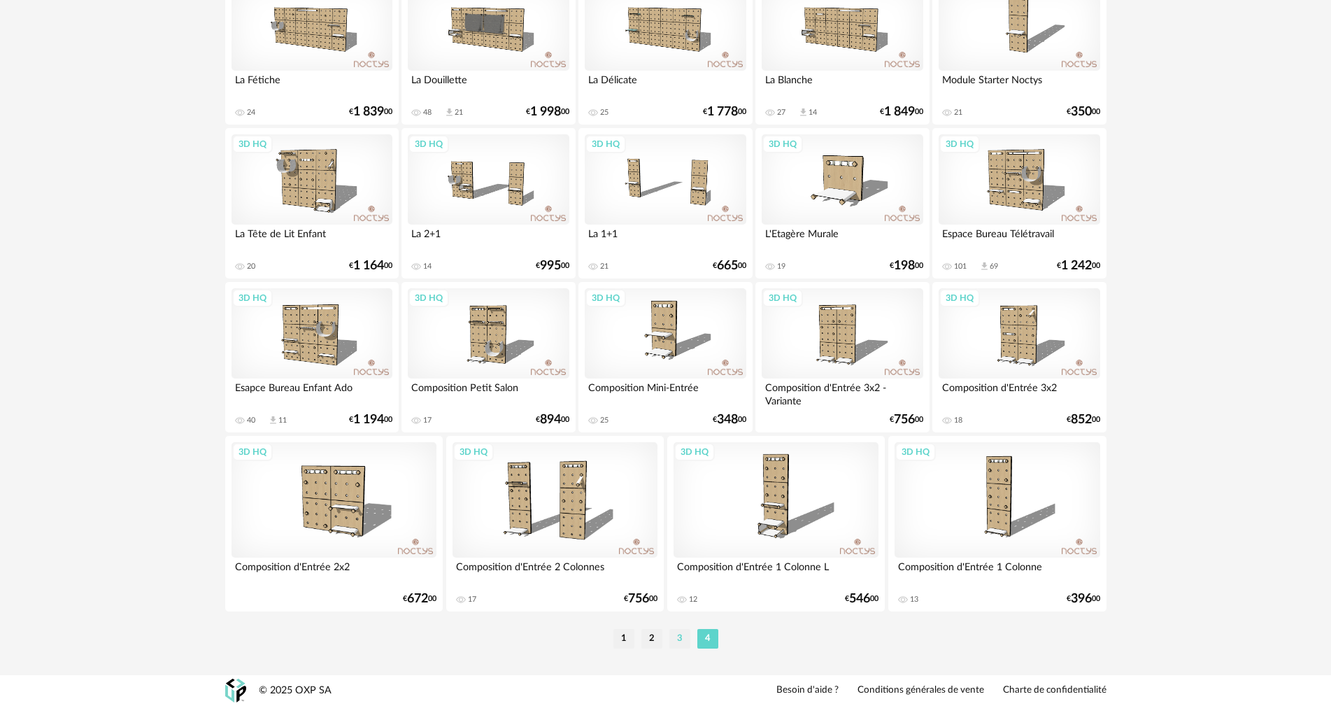
click at [672, 643] on li "3" at bounding box center [679, 639] width 21 height 20
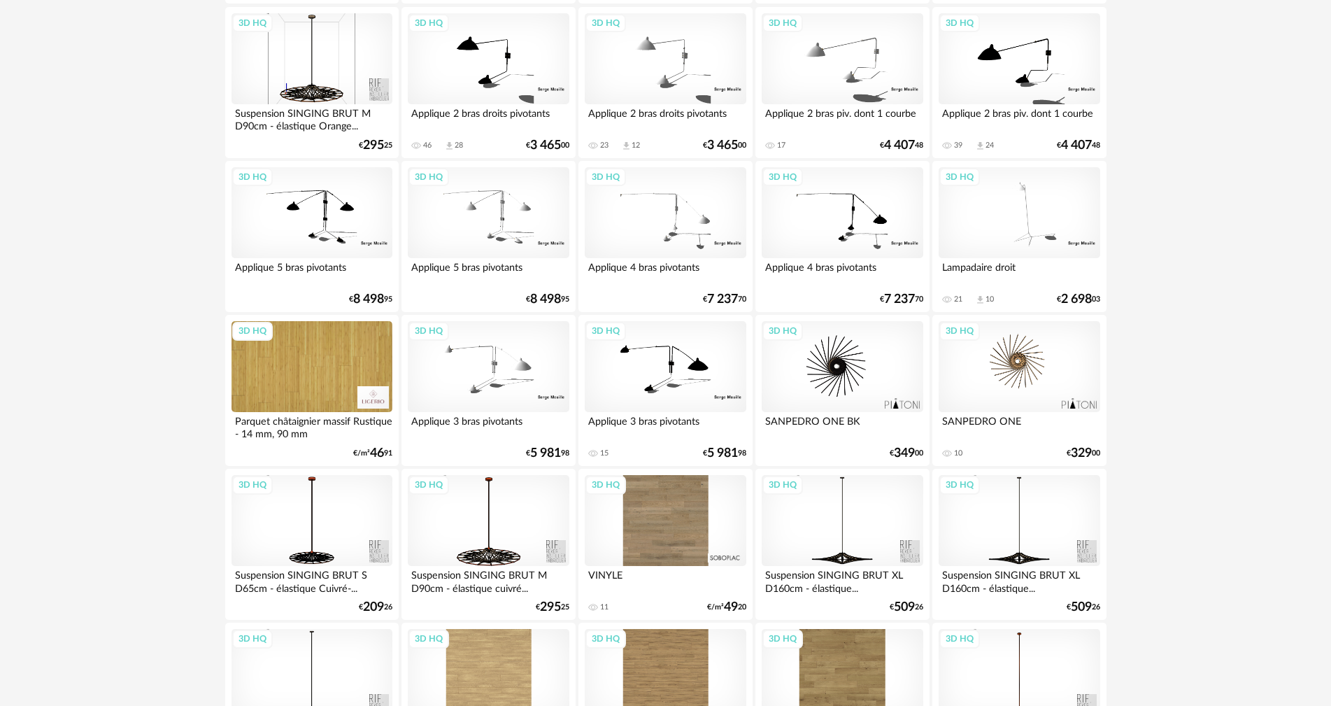
scroll to position [2518, 0]
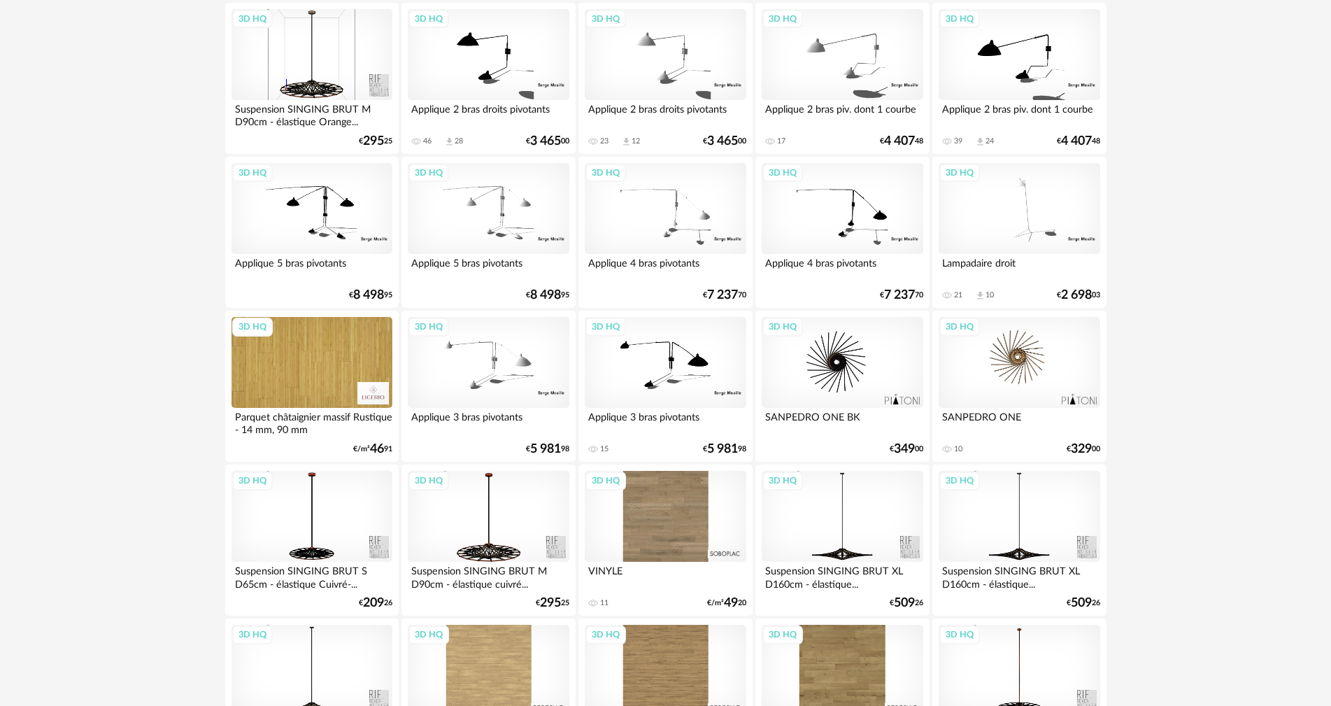
click at [1024, 362] on div "3D HQ" at bounding box center [1019, 362] width 161 height 91
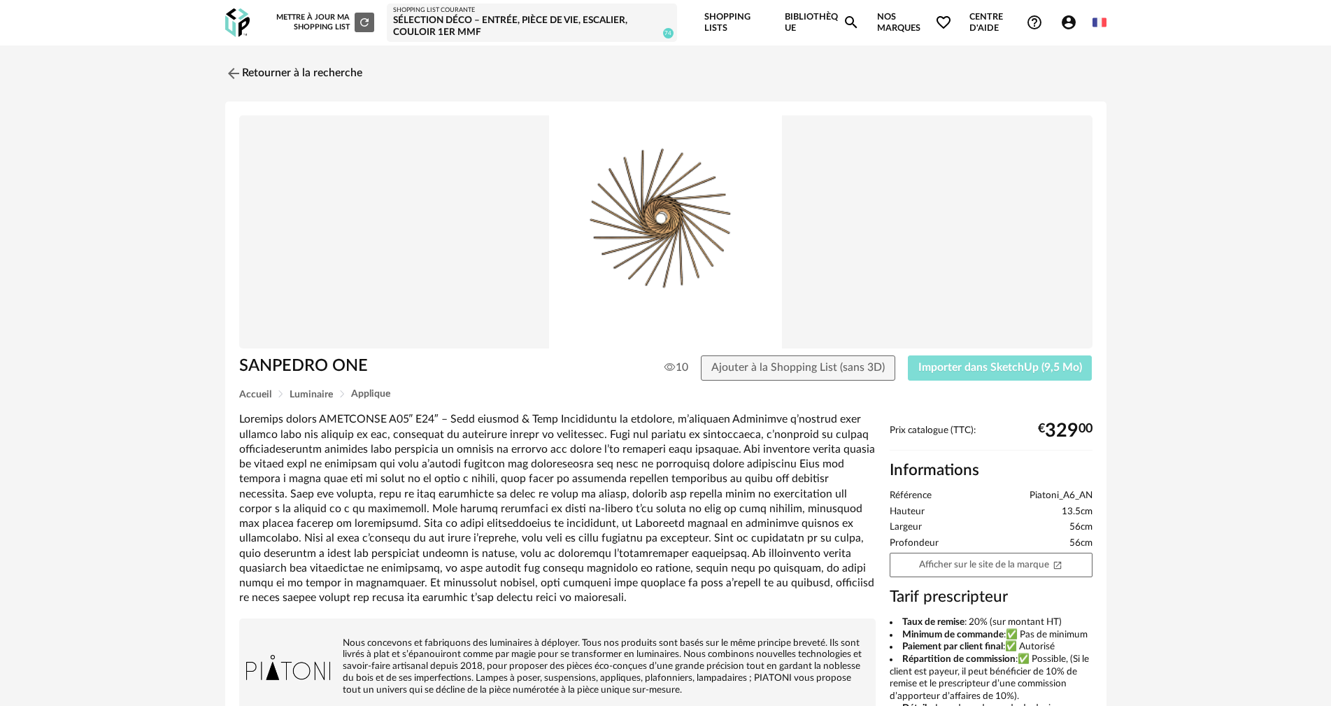
click at [957, 362] on span "Importer dans SketchUp (9,5 Mo)" at bounding box center [1000, 367] width 164 height 11
click at [169, 697] on div "Retourner à la recherche SANPEDRO ONE 10 Ajouter à la Shopping List (sans 3D) I…" at bounding box center [665, 491] width 1331 height 892
click at [586, 448] on div at bounding box center [557, 508] width 636 height 193
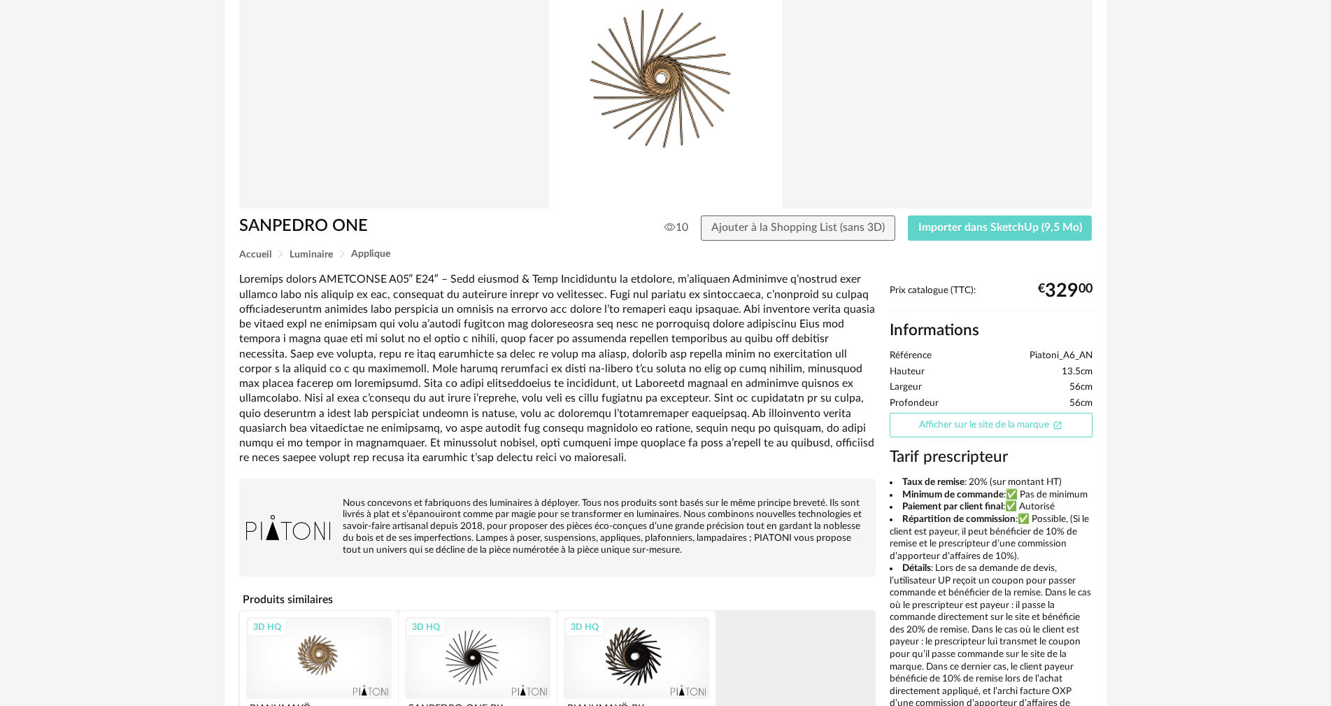
click at [1034, 425] on link "Afficher sur le site de la marque Open In New icon" at bounding box center [991, 425] width 203 height 24
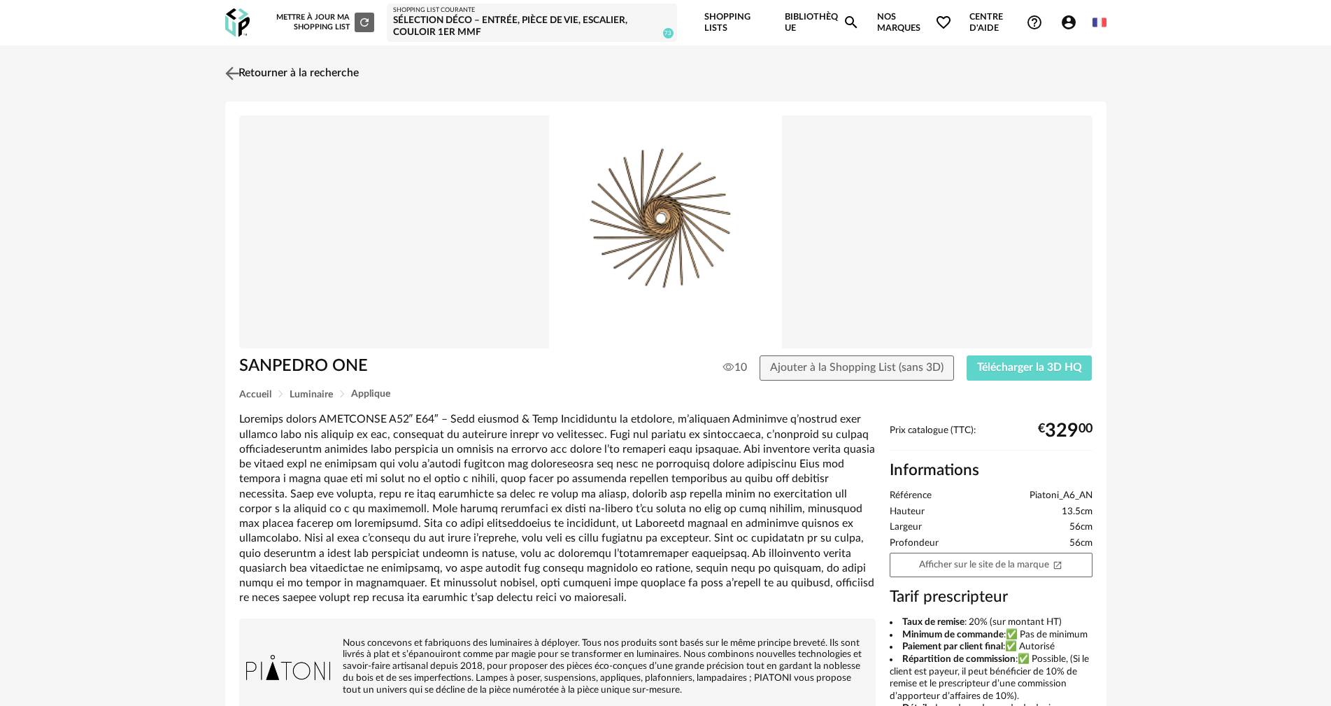
click at [257, 76] on link "Retourner à la recherche" at bounding box center [290, 73] width 137 height 31
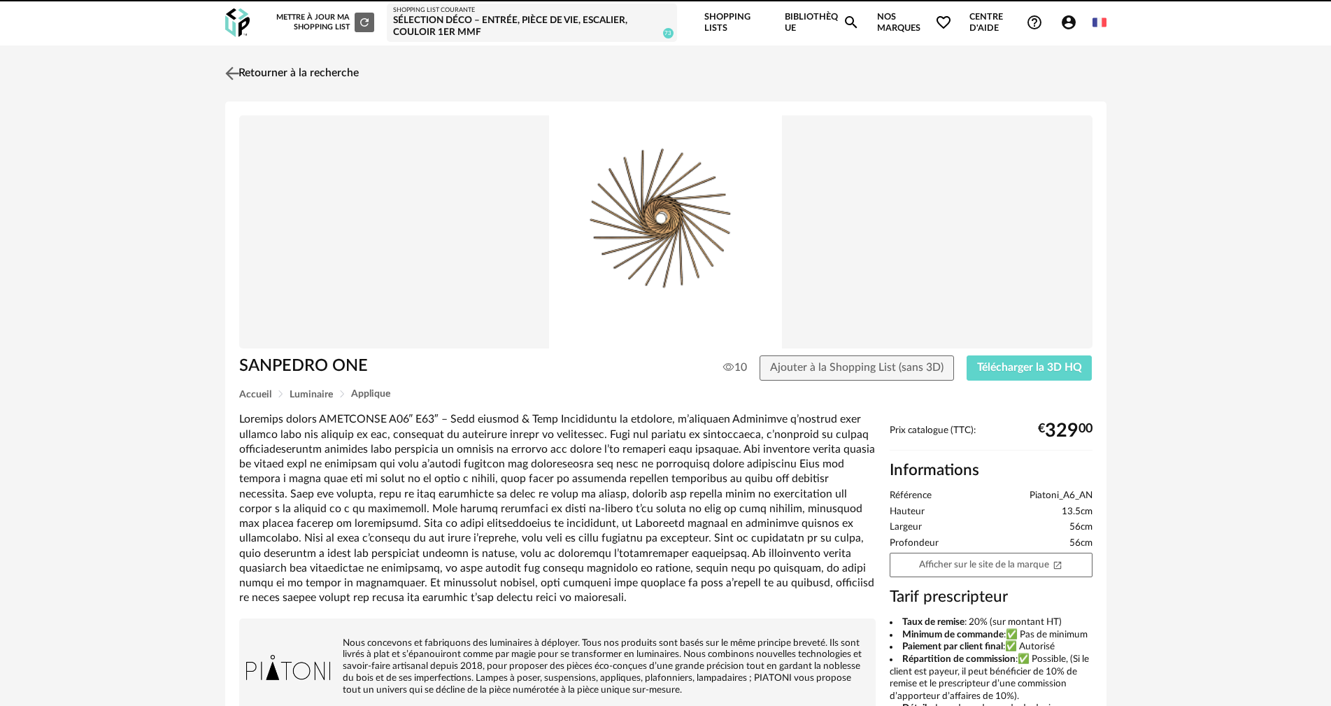
click at [278, 65] on link "Retourner à la recherche" at bounding box center [290, 73] width 137 height 31
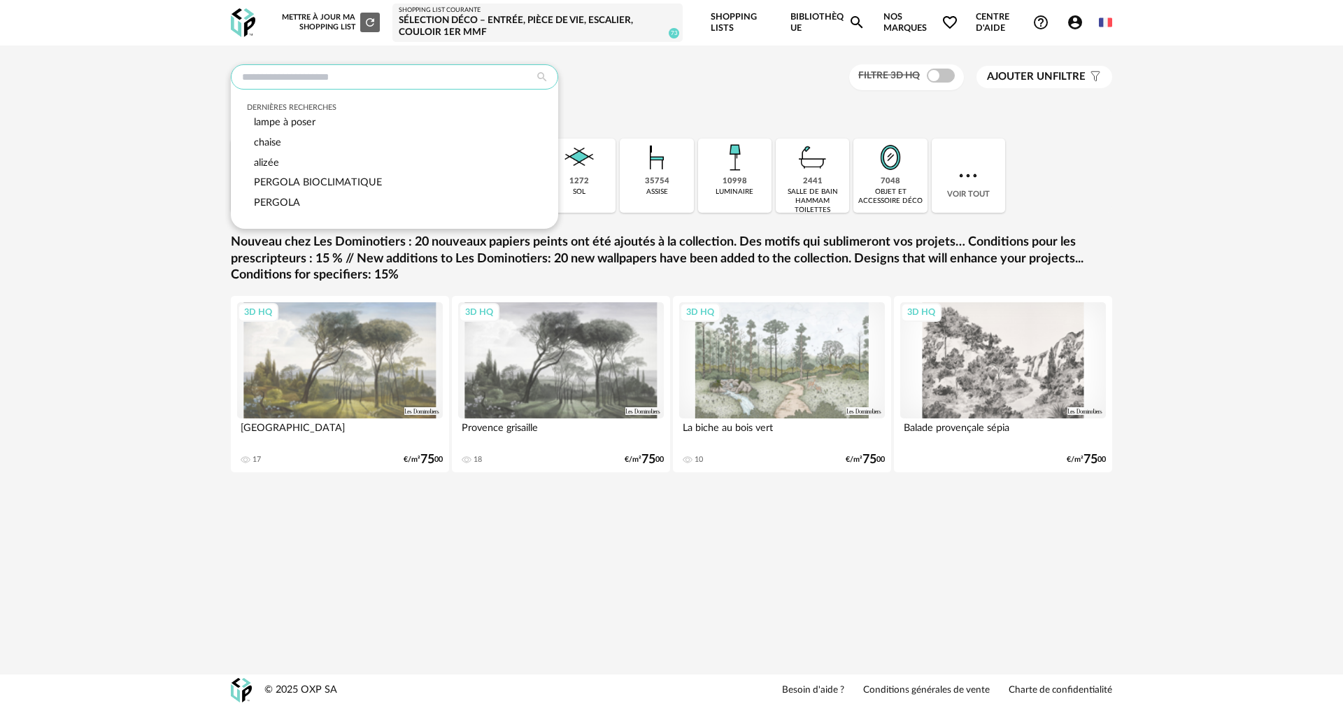
click at [415, 78] on input "text" at bounding box center [394, 76] width 327 height 25
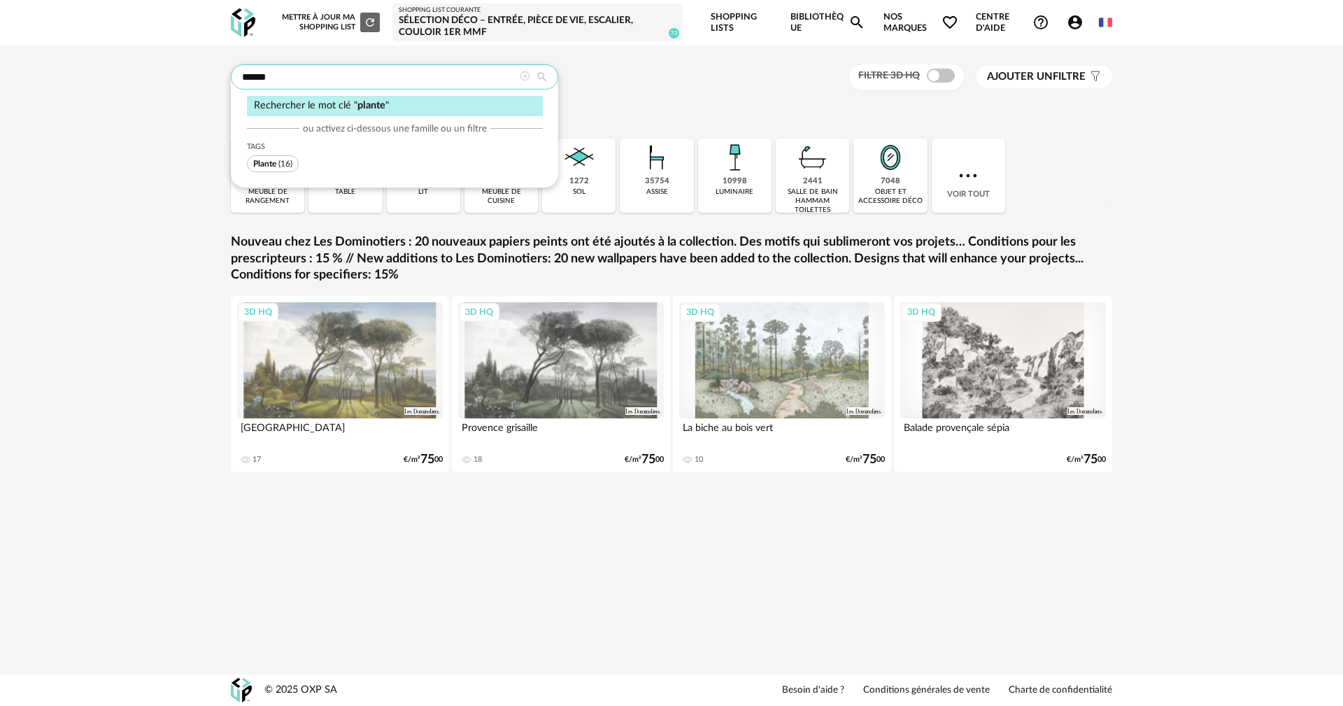
type input "******"
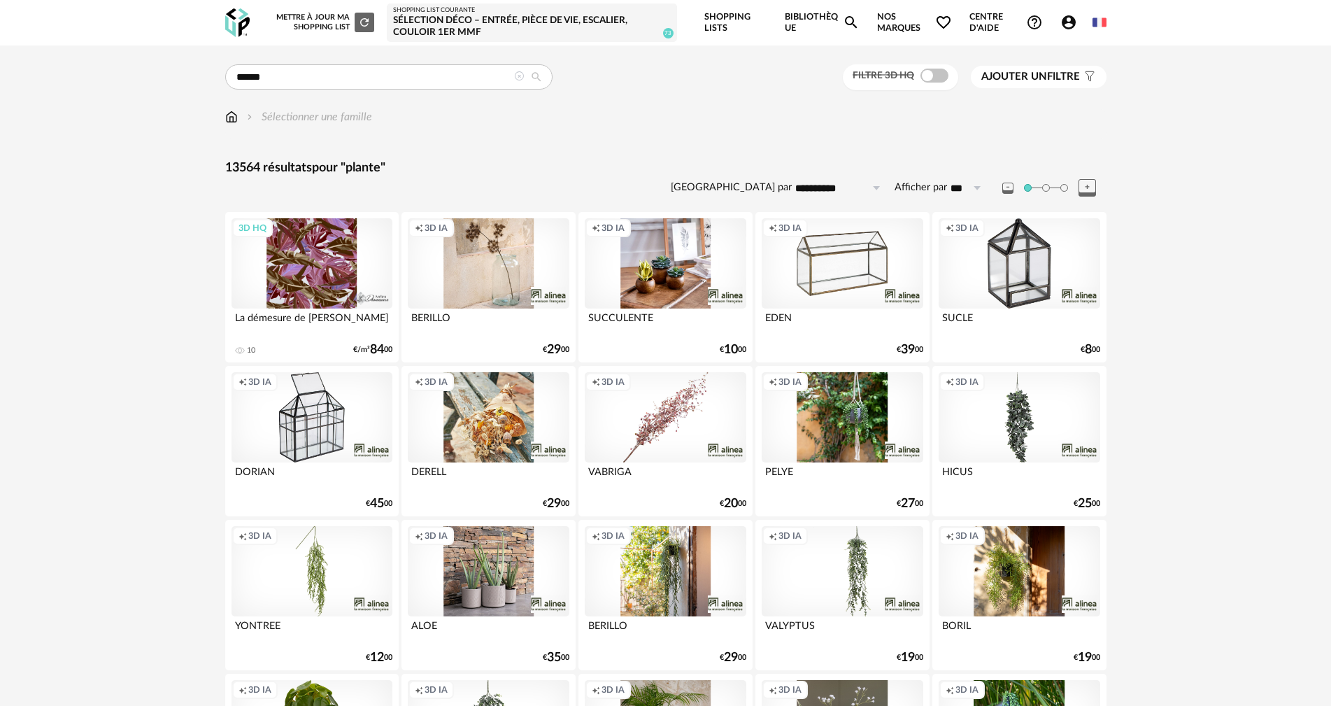
click at [941, 76] on span at bounding box center [934, 76] width 28 height 14
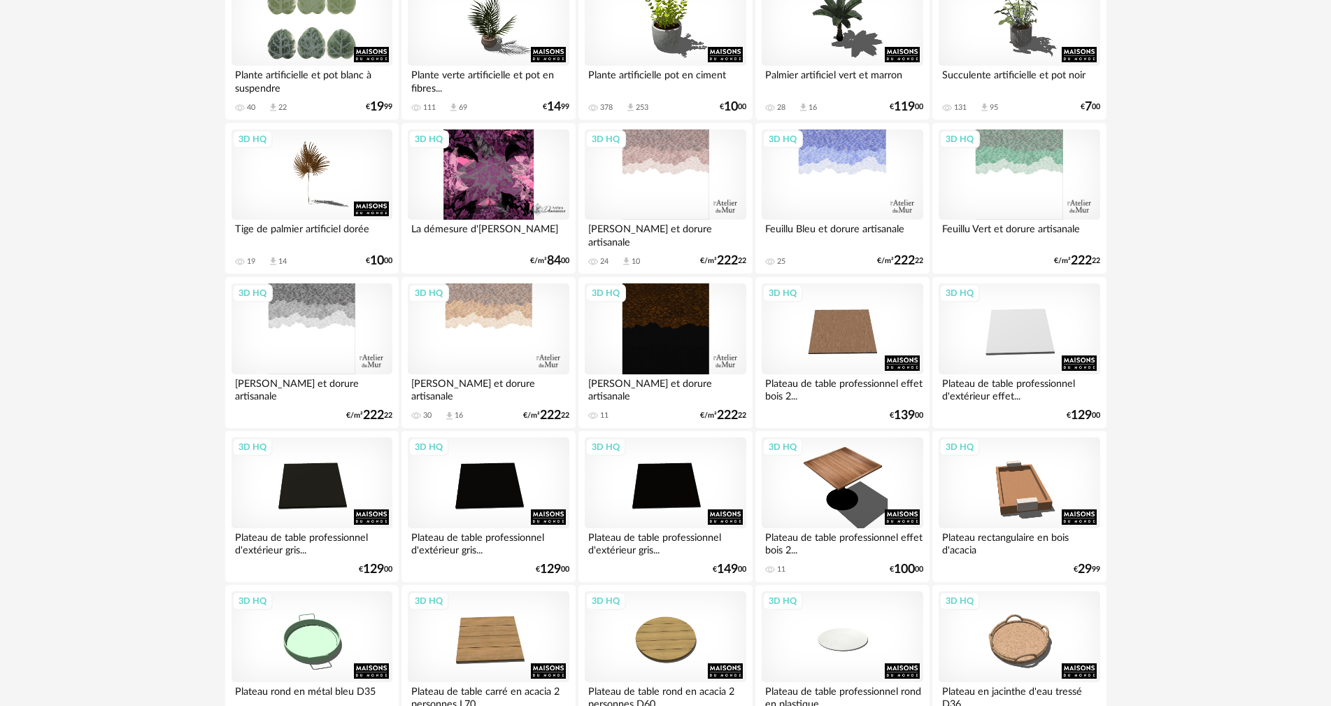
scroll to position [210, 0]
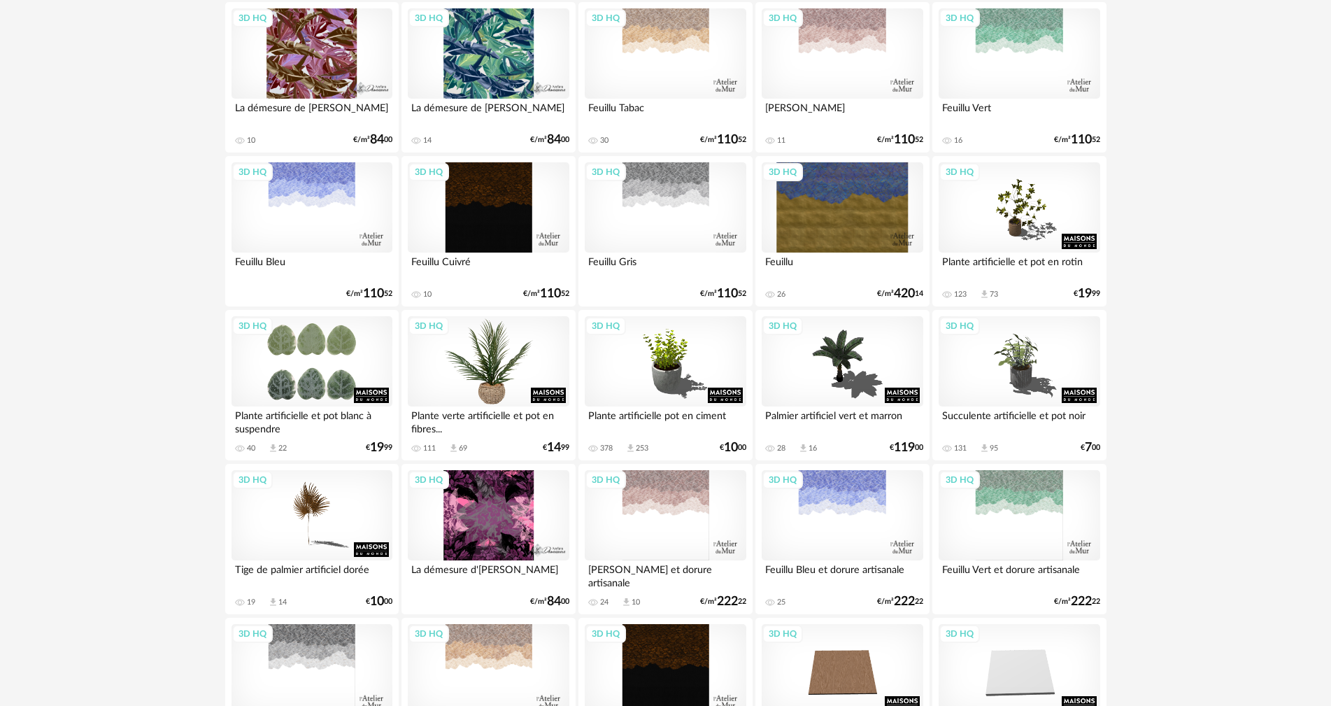
click at [522, 383] on div "3D HQ" at bounding box center [488, 361] width 161 height 91
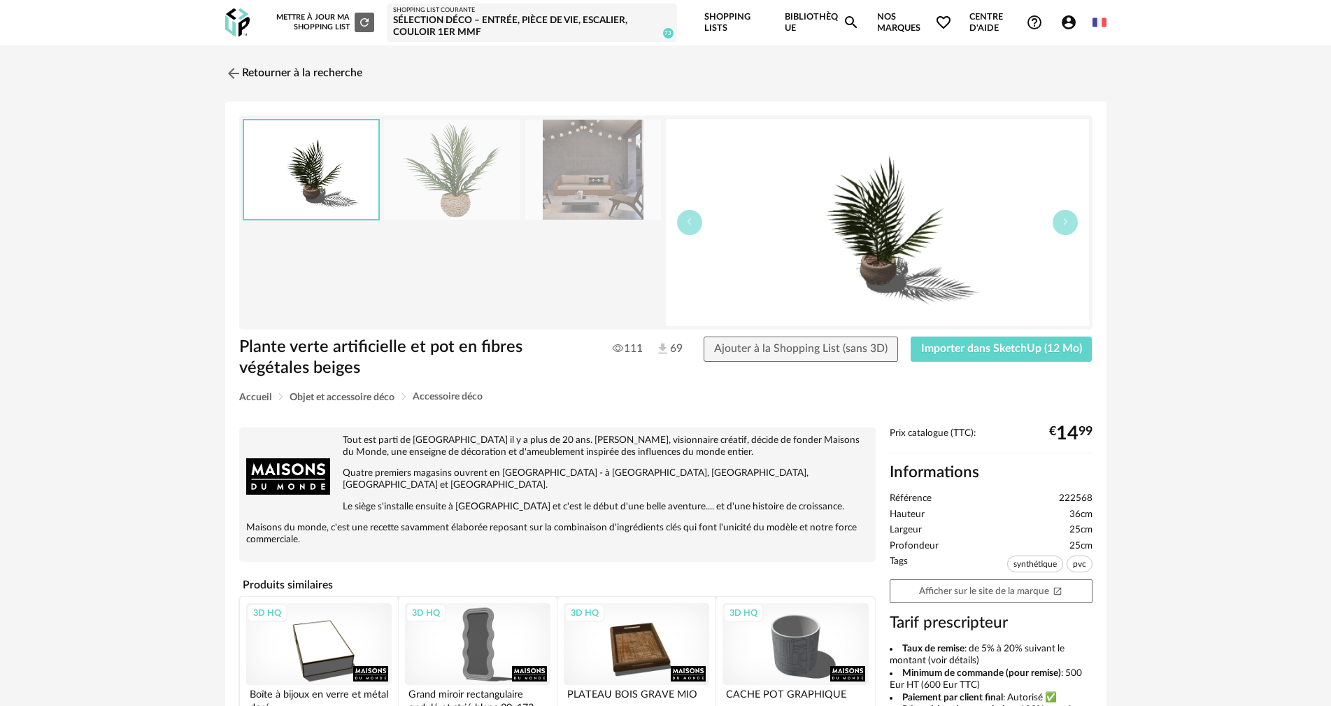
drag, startPoint x: 1000, startPoint y: 333, endPoint x: 1070, endPoint y: 249, distance: 109.2
click at [999, 334] on div "Plante verte artificielle et pot en fibres végétales beiges Plante verte artifi…" at bounding box center [665, 532] width 881 height 862
click at [976, 341] on button "Importer dans SketchUp (12 Mo)" at bounding box center [1002, 348] width 182 height 25
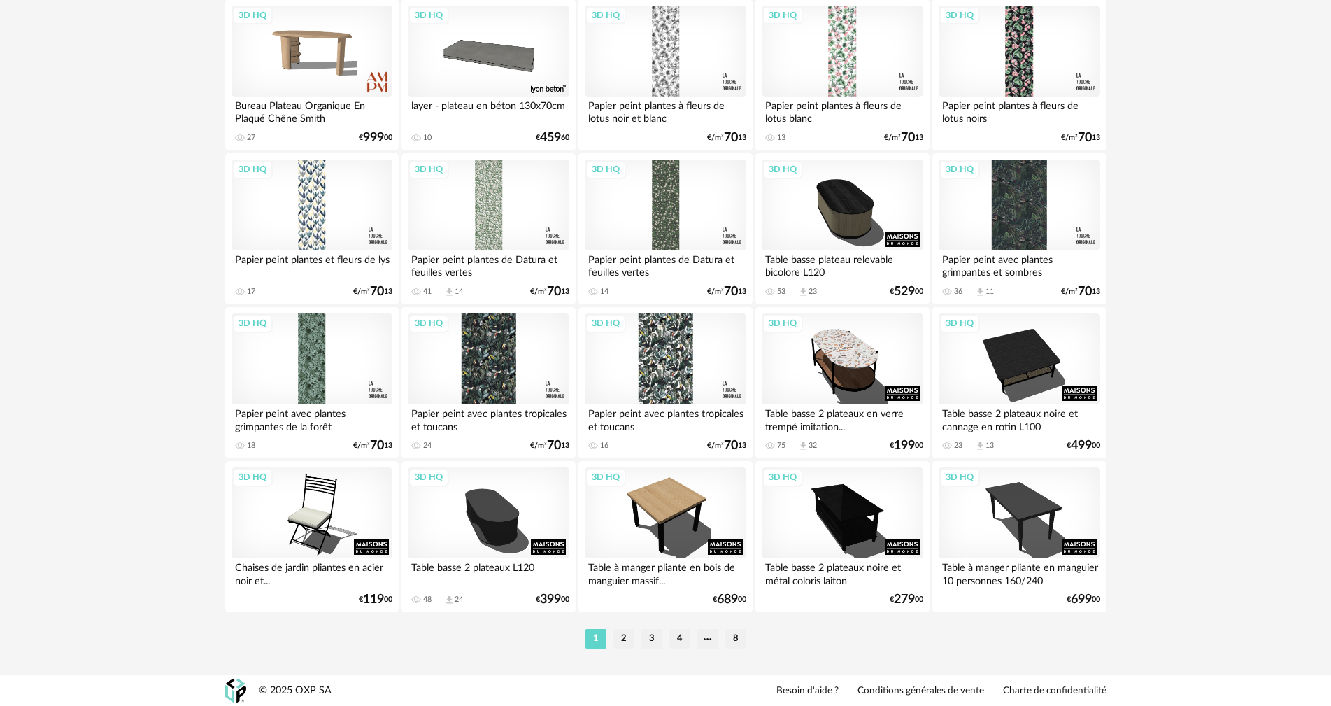
scroll to position [2676, 0]
click at [629, 634] on li "2" at bounding box center [623, 638] width 21 height 20
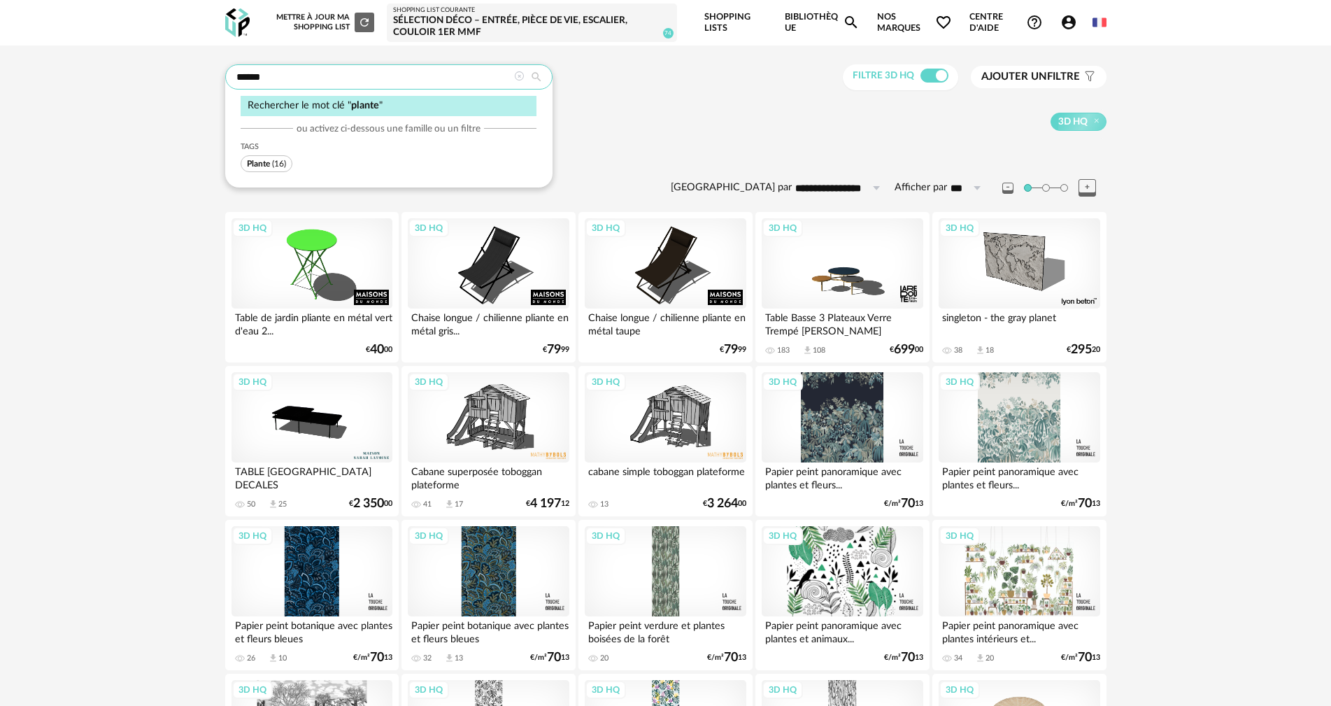
click at [368, 71] on input "******" at bounding box center [388, 76] width 327 height 25
type input "**********"
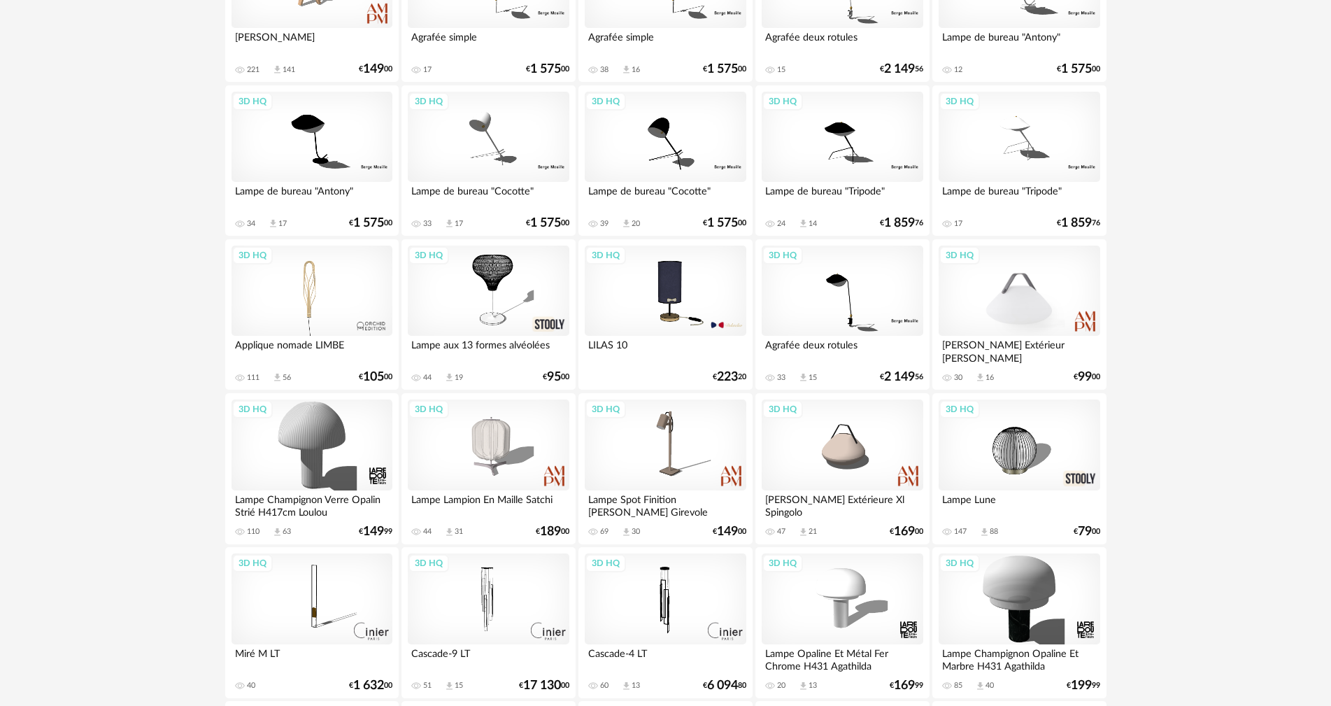
scroll to position [2168, 0]
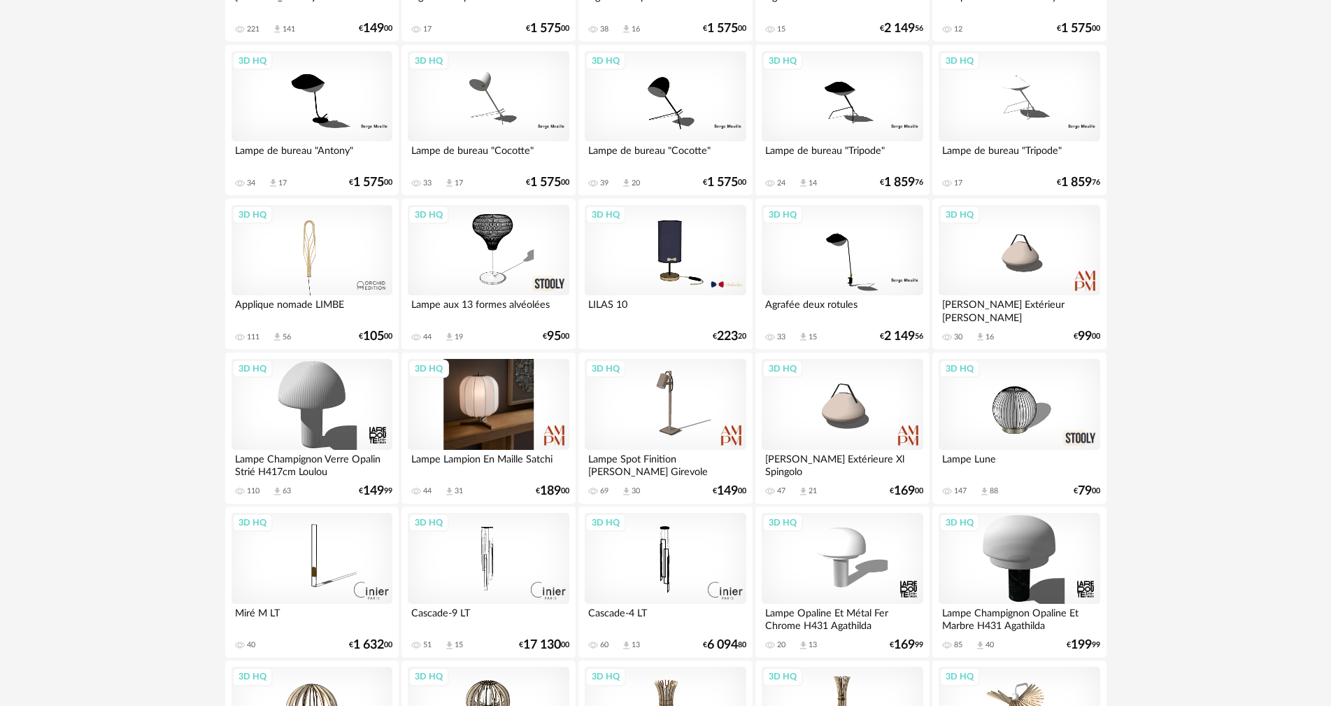
click at [480, 401] on div "3D HQ" at bounding box center [488, 404] width 161 height 91
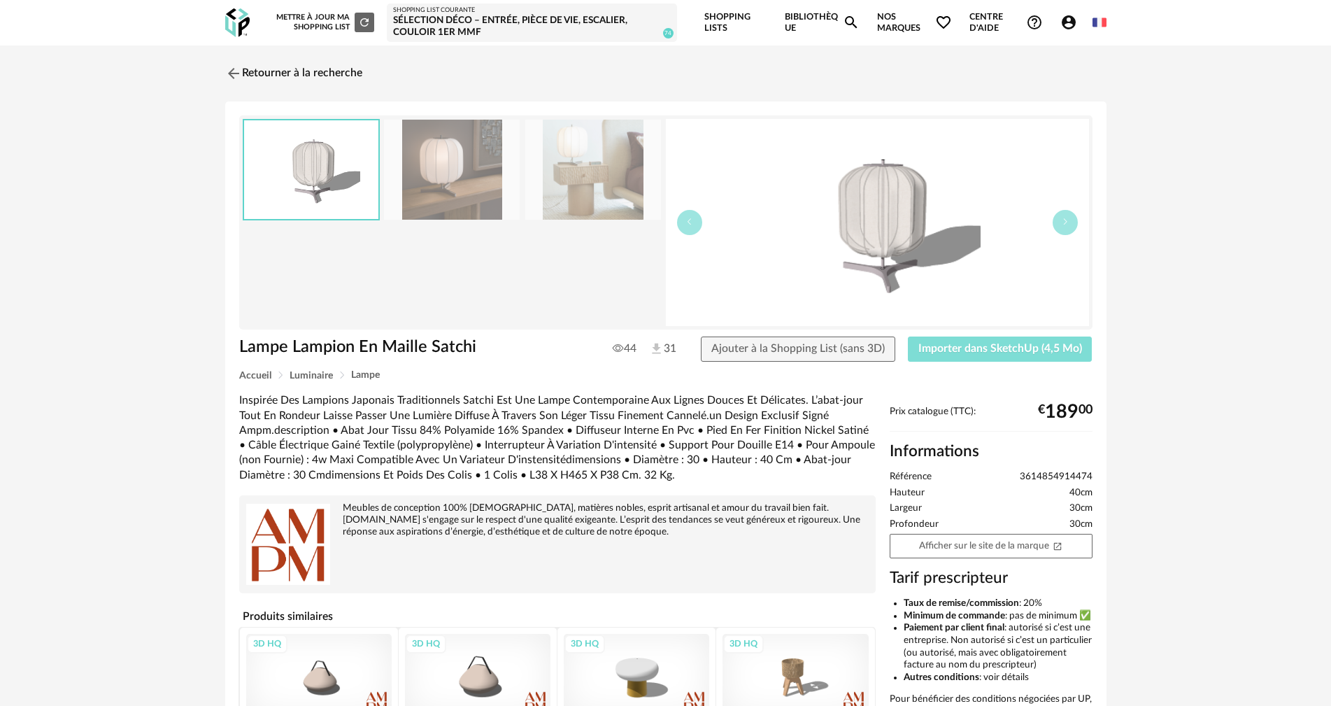
click at [978, 343] on span "Importer dans SketchUp (4,5 Mo)" at bounding box center [1000, 348] width 164 height 11
click at [252, 73] on link "Retourner à la recherche" at bounding box center [290, 73] width 137 height 31
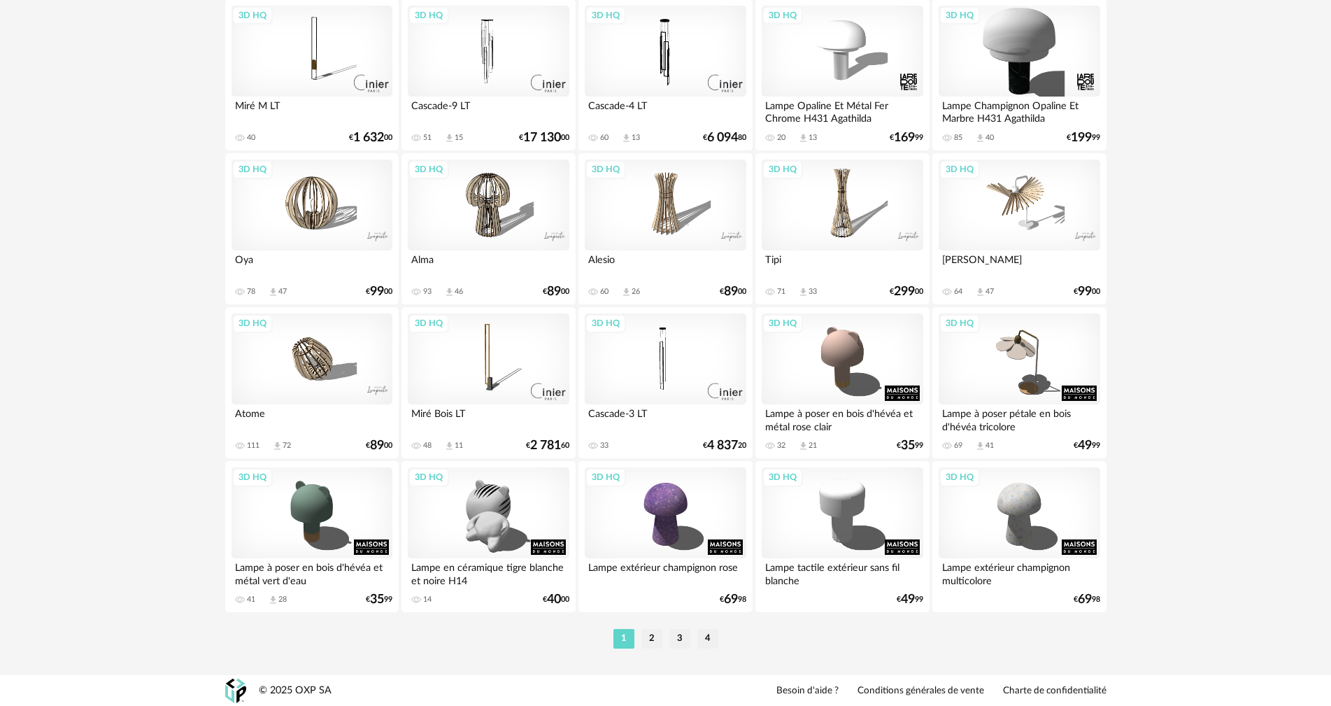
scroll to position [2676, 0]
click at [651, 633] on li "2" at bounding box center [651, 638] width 21 height 20
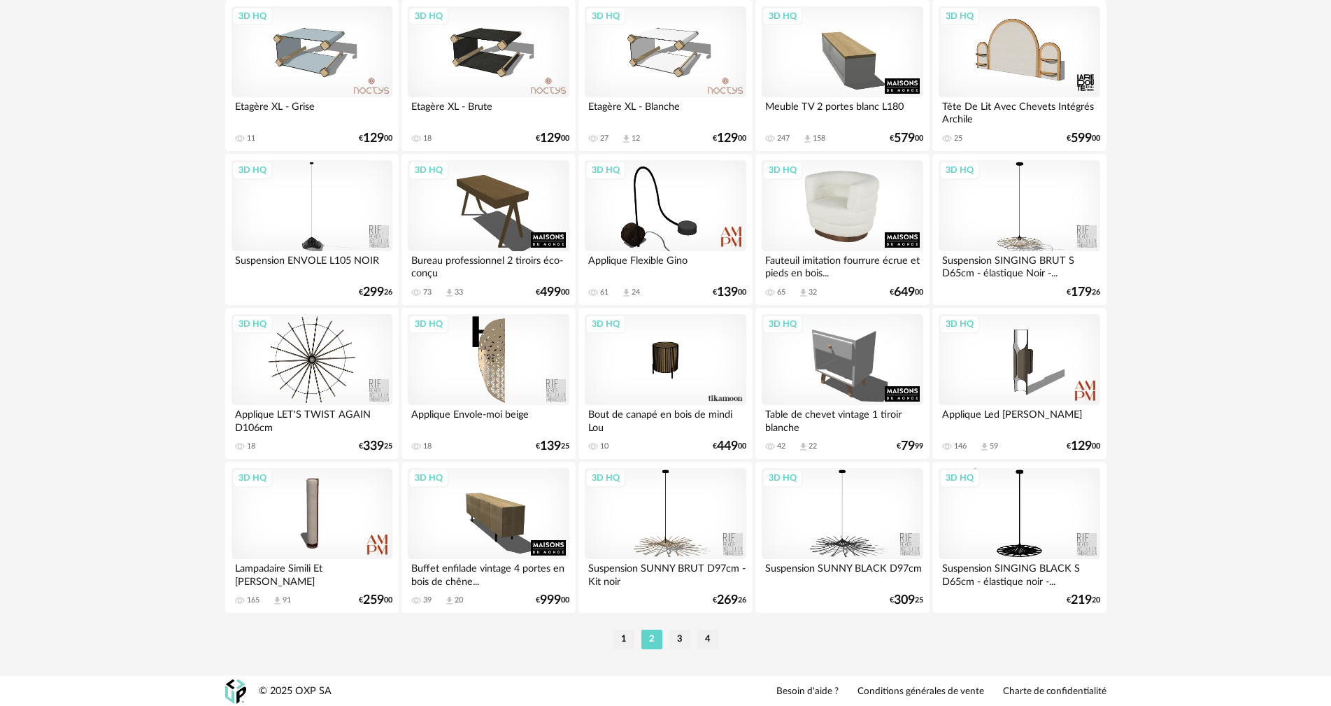
scroll to position [2676, 0]
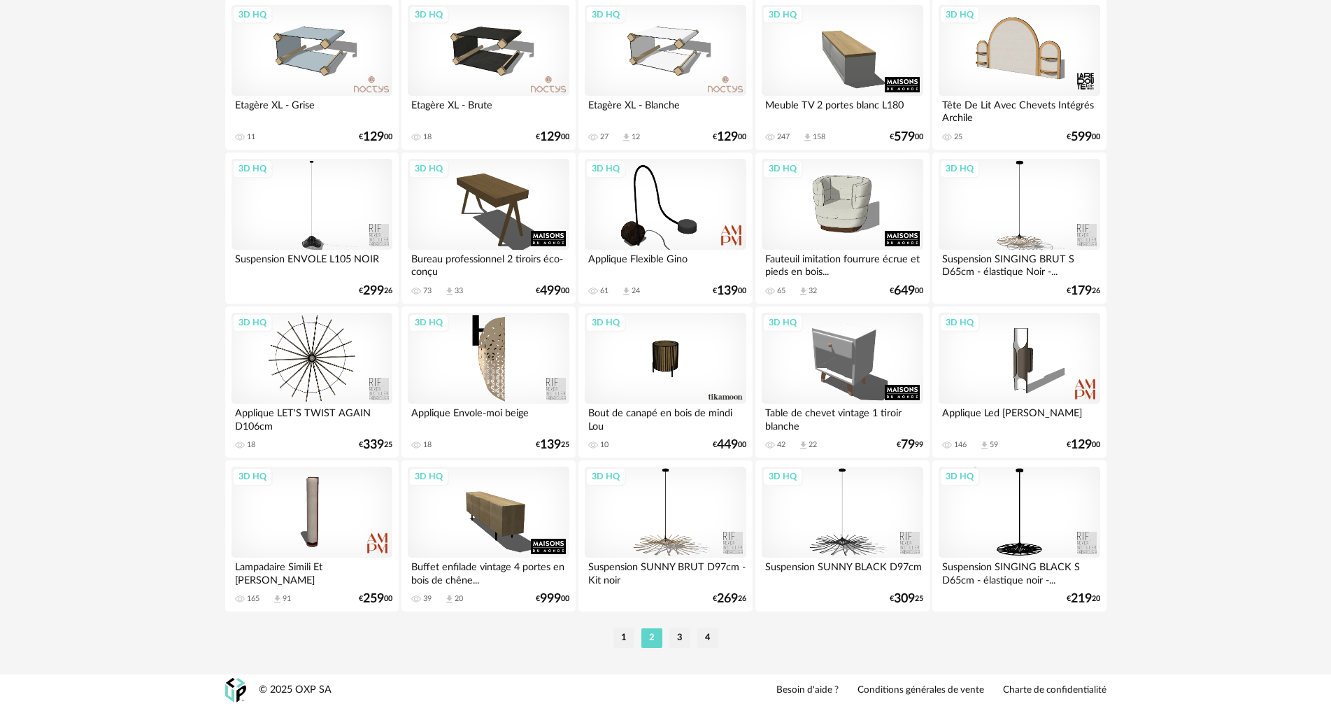
click at [677, 637] on li "3" at bounding box center [679, 638] width 21 height 20
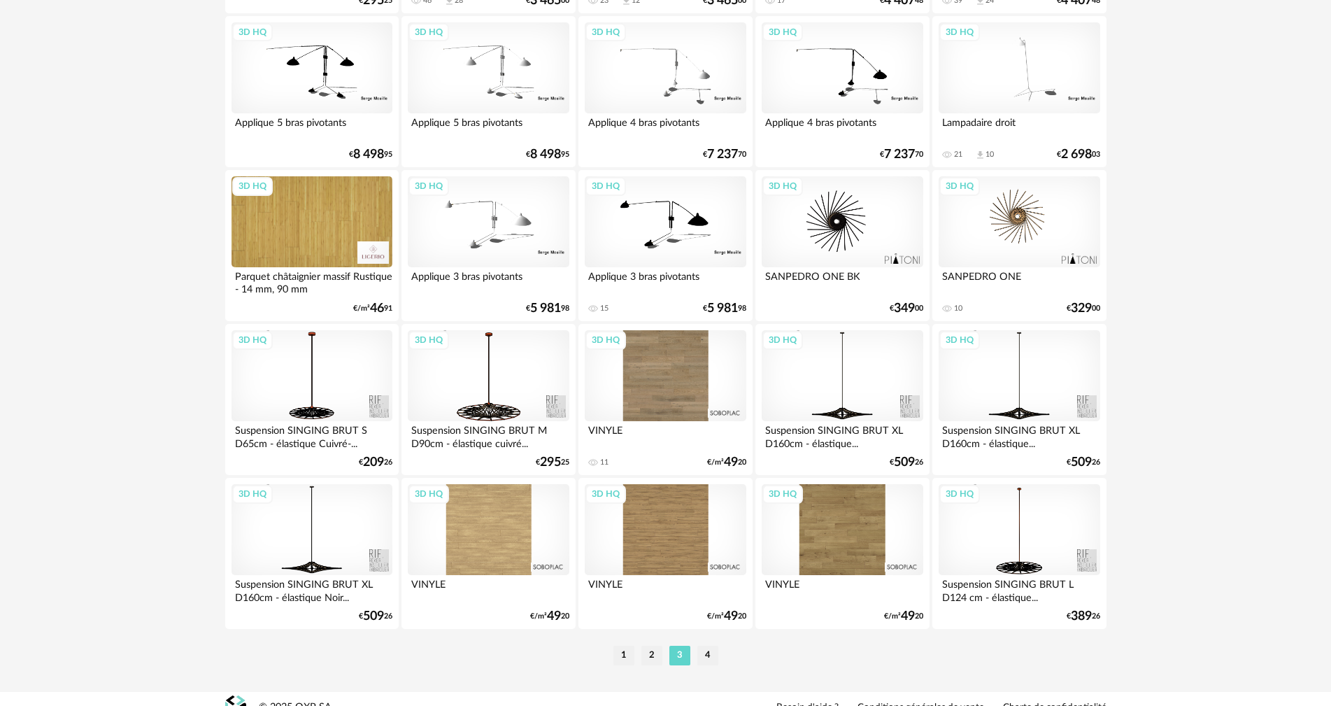
scroll to position [2676, 0]
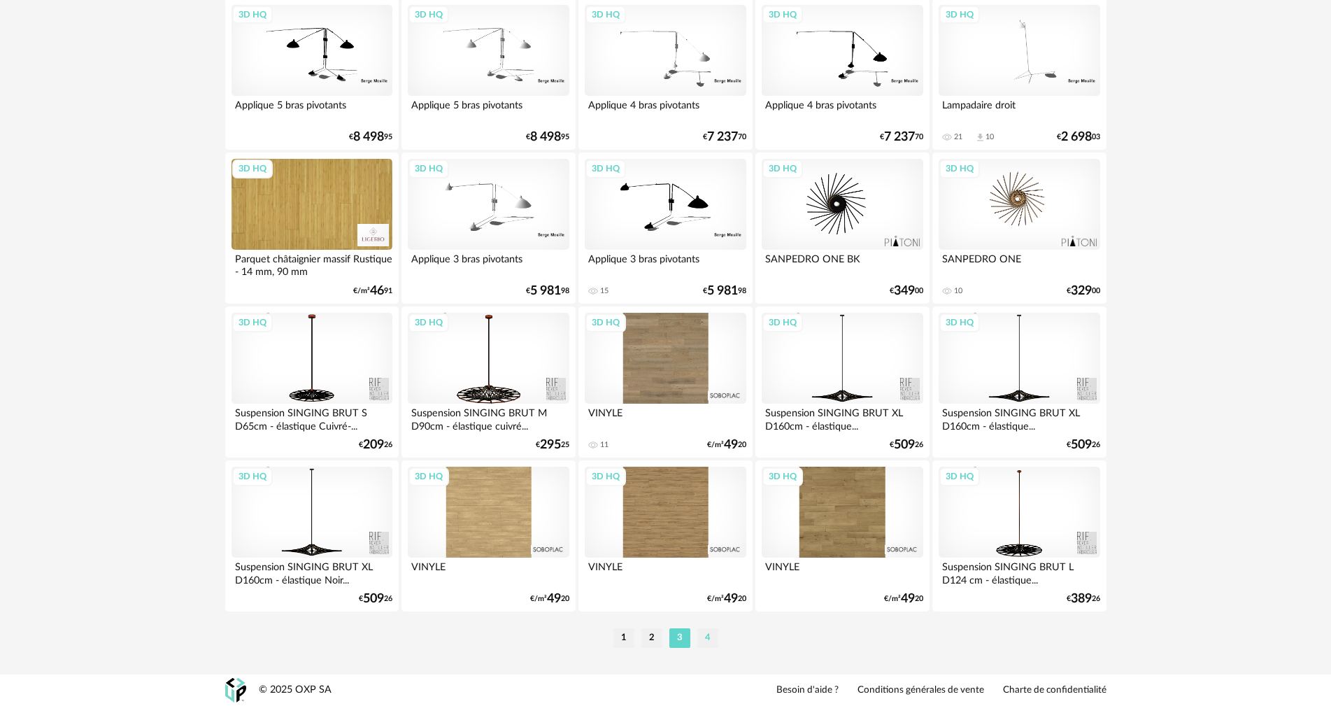
click at [716, 630] on li "4" at bounding box center [707, 638] width 21 height 20
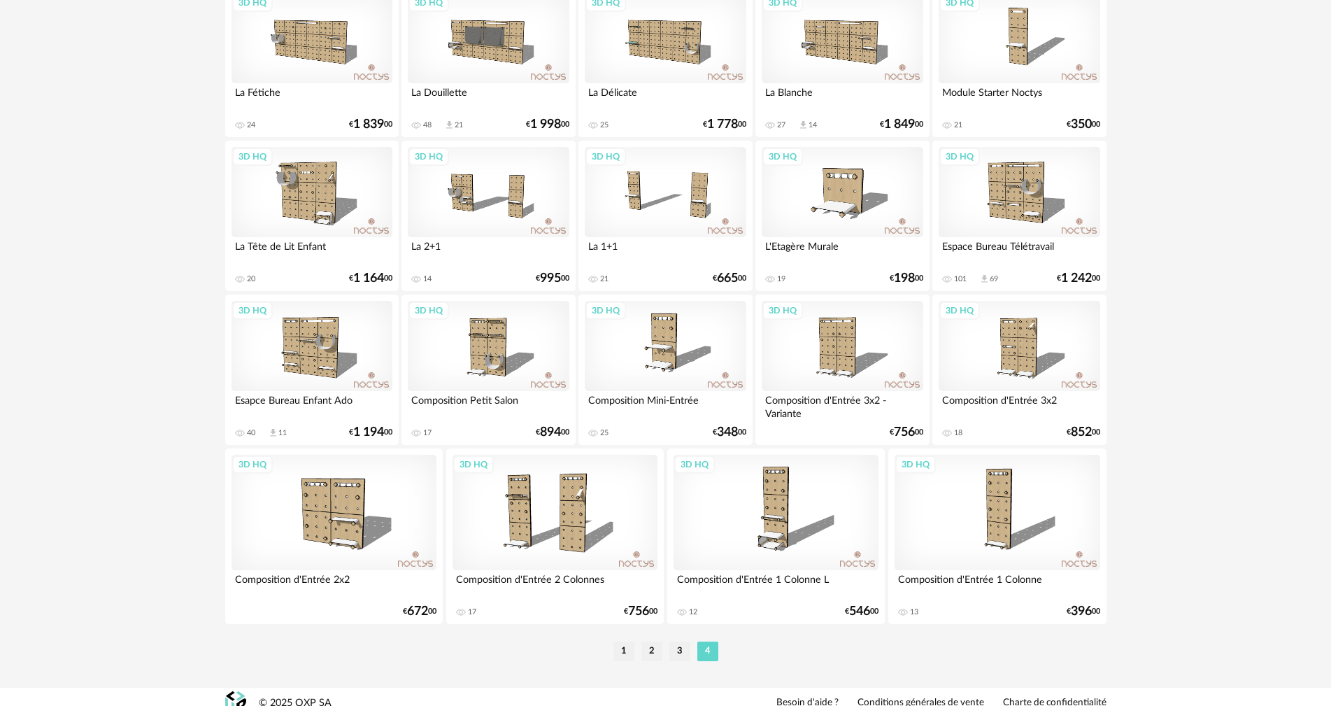
scroll to position [2085, 0]
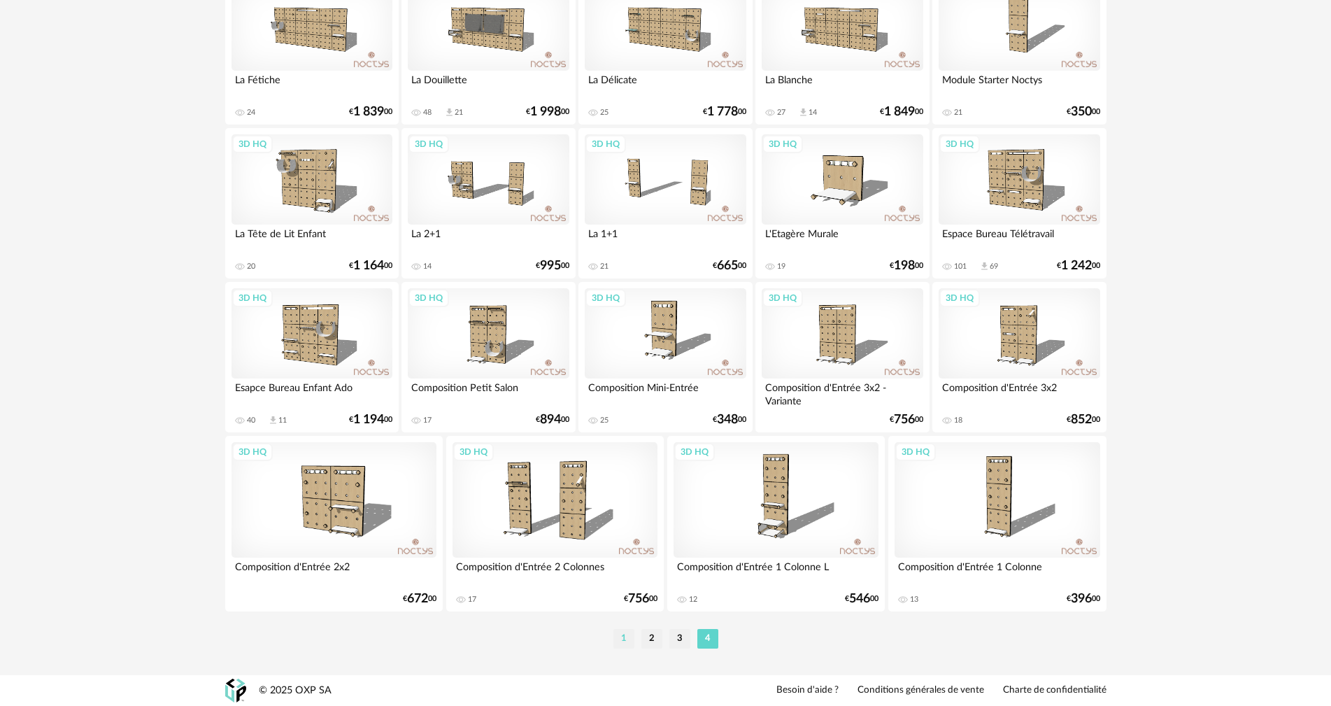
click at [623, 646] on li "1" at bounding box center [623, 639] width 21 height 20
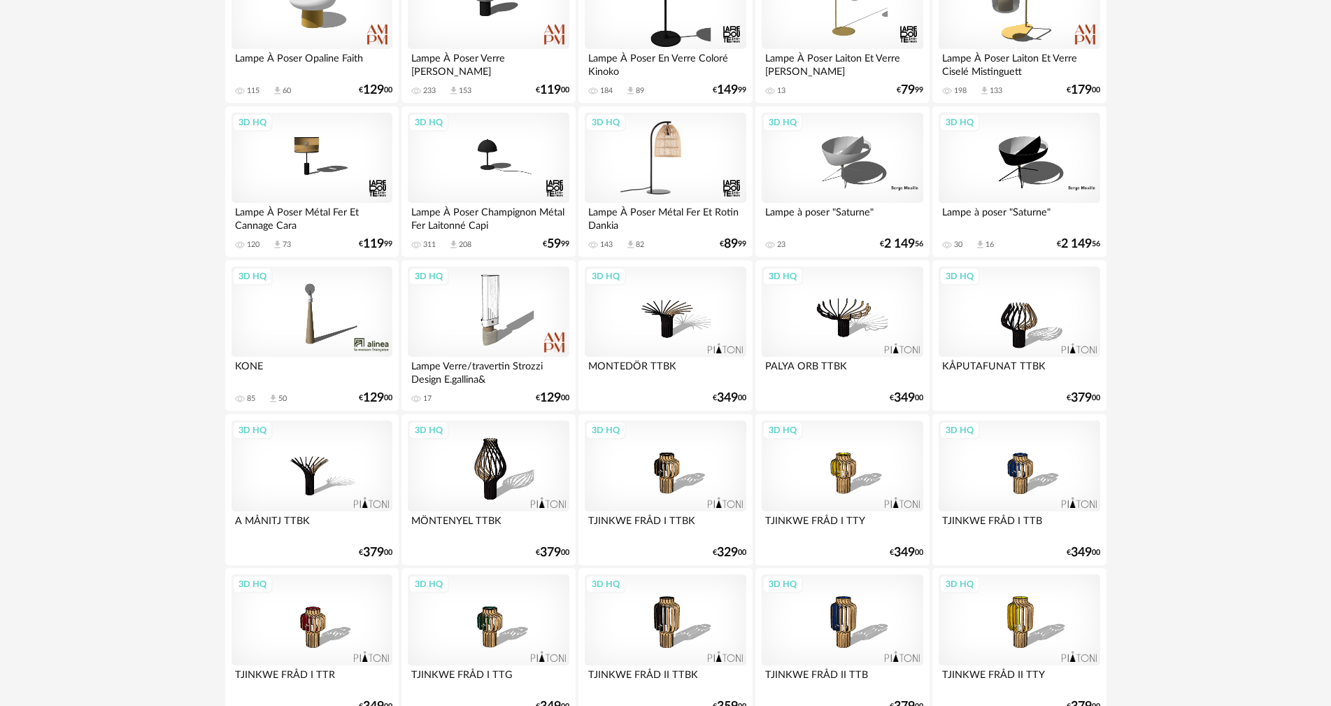
scroll to position [420, 0]
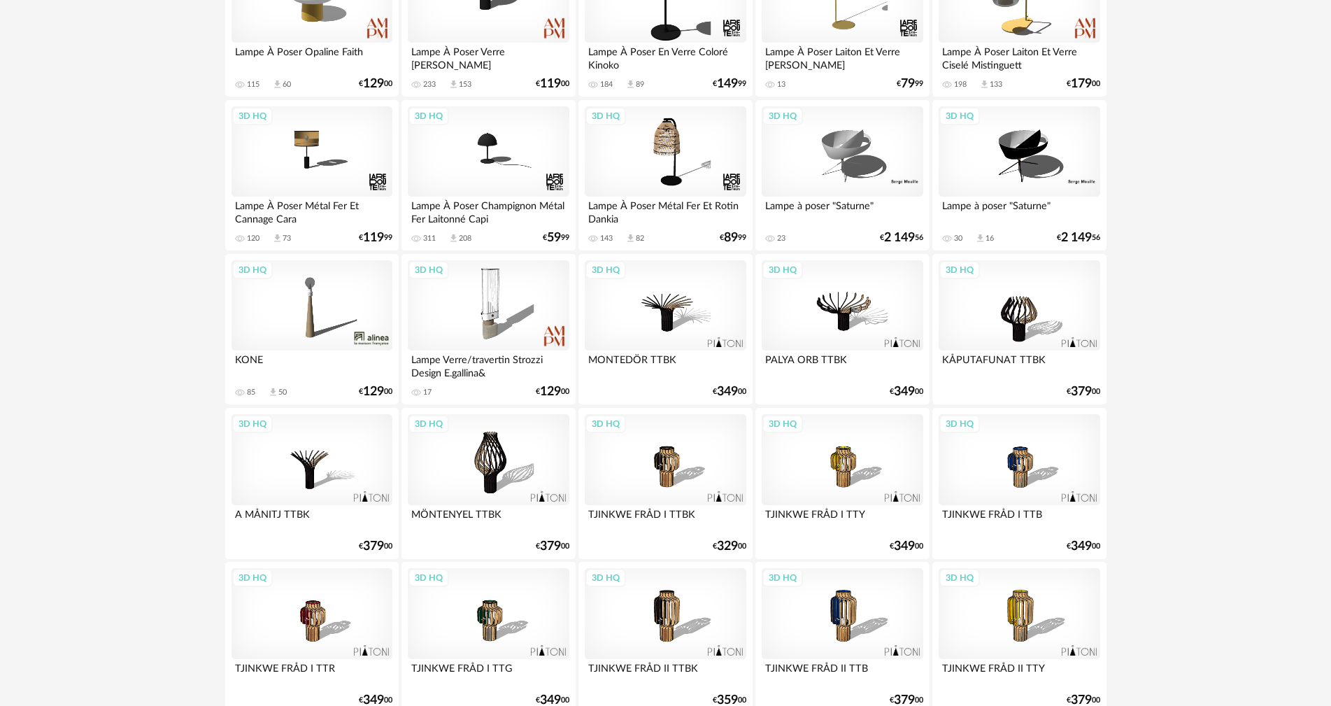
click at [315, 311] on div "3D HQ" at bounding box center [311, 305] width 161 height 91
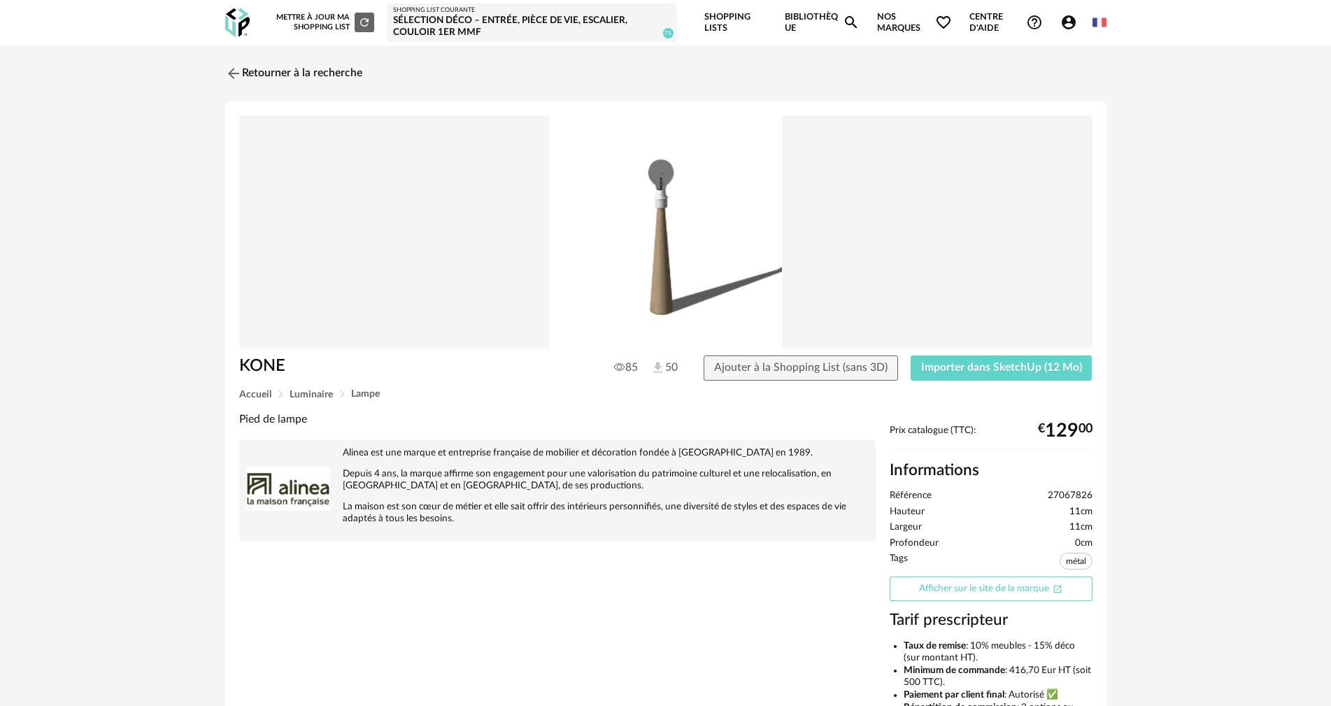
click at [1025, 584] on link "Afficher sur le site de la marque Open In New icon" at bounding box center [991, 588] width 203 height 24
click at [236, 67] on img at bounding box center [232, 73] width 20 height 20
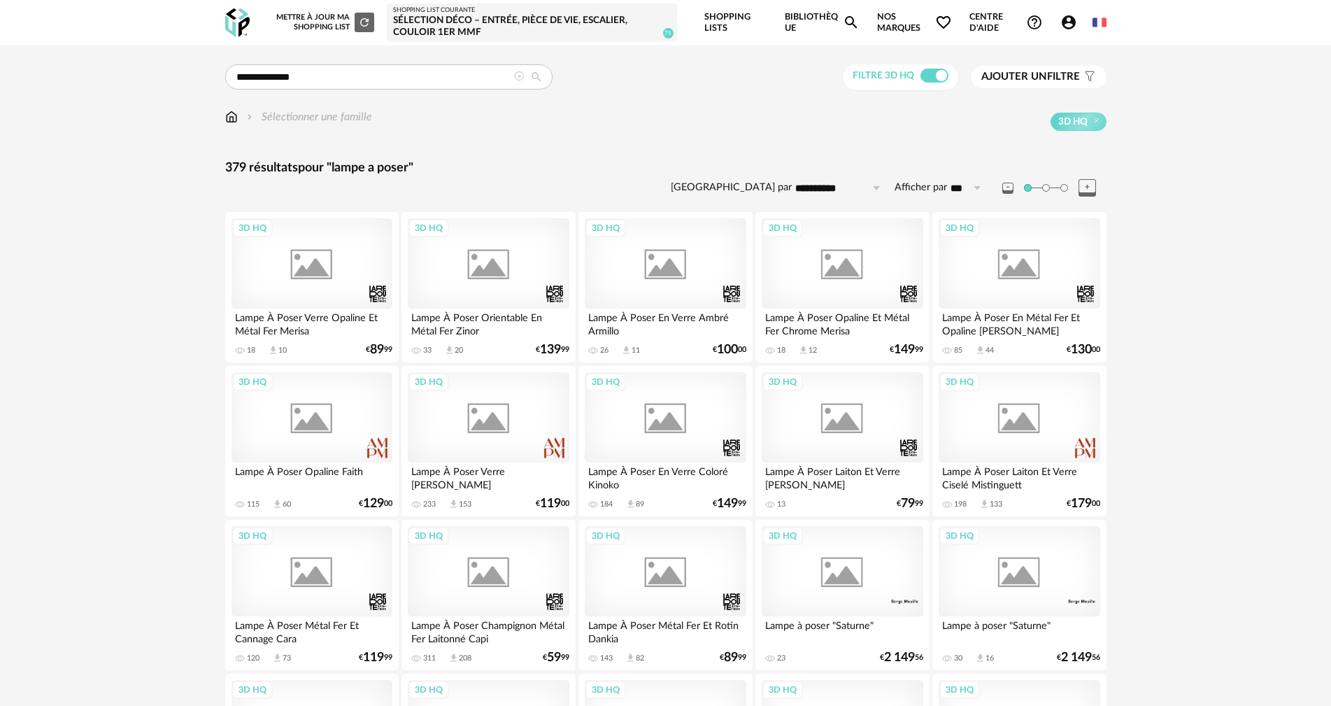
scroll to position [420, 0]
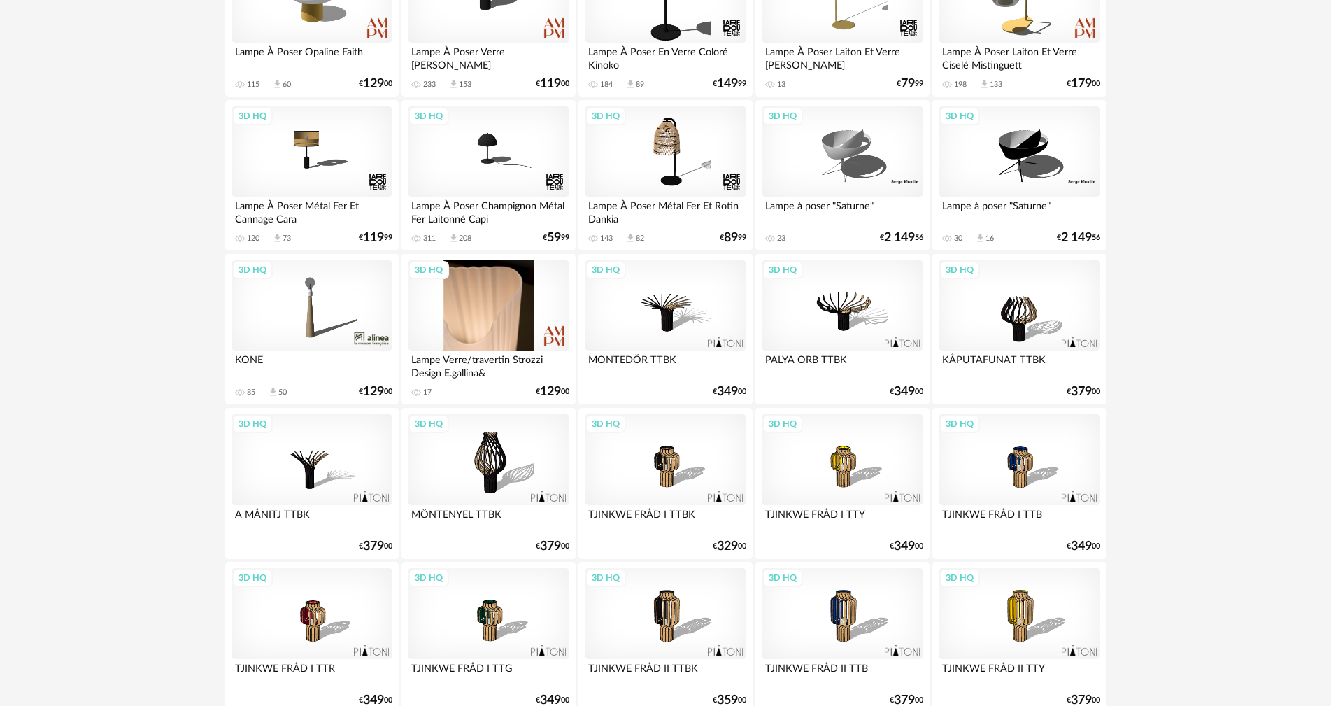
click at [469, 307] on div "3D HQ" at bounding box center [488, 305] width 161 height 91
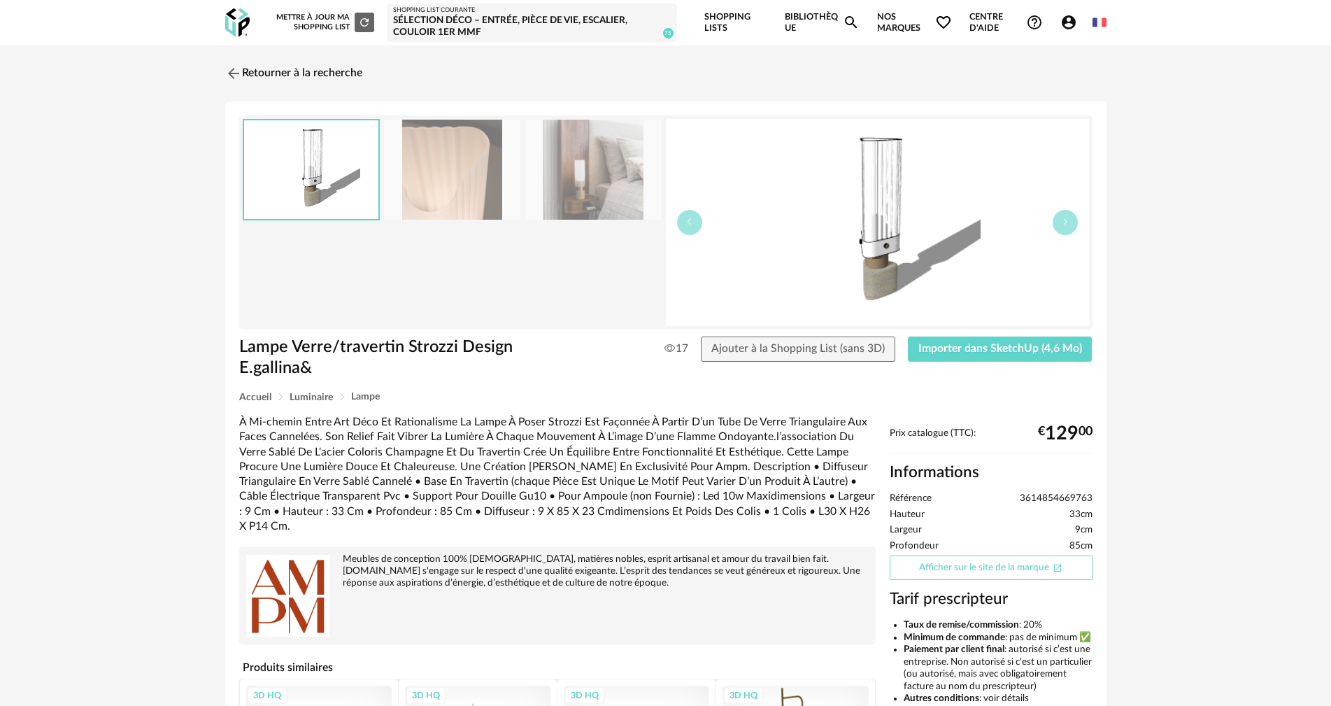
click at [978, 555] on link "Afficher sur le site de la marque Open In New icon" at bounding box center [991, 567] width 203 height 24
click at [229, 72] on img at bounding box center [232, 73] width 20 height 20
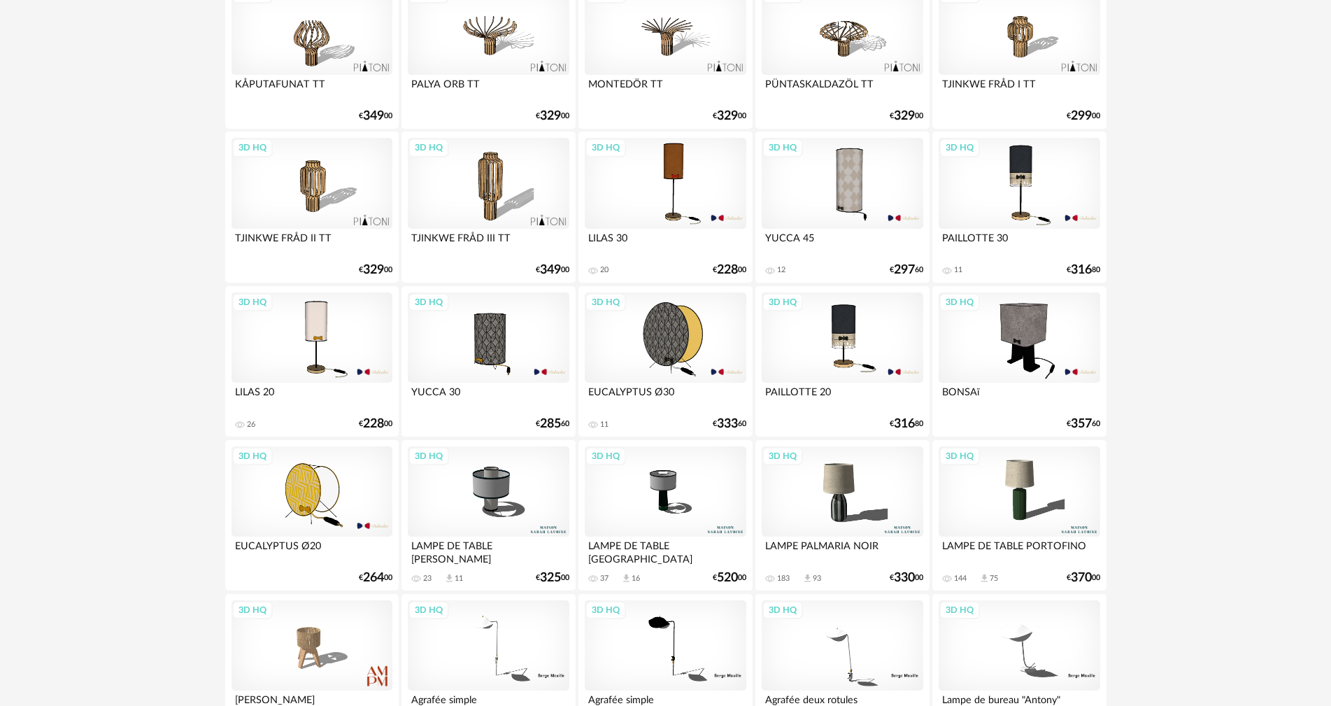
scroll to position [1469, 0]
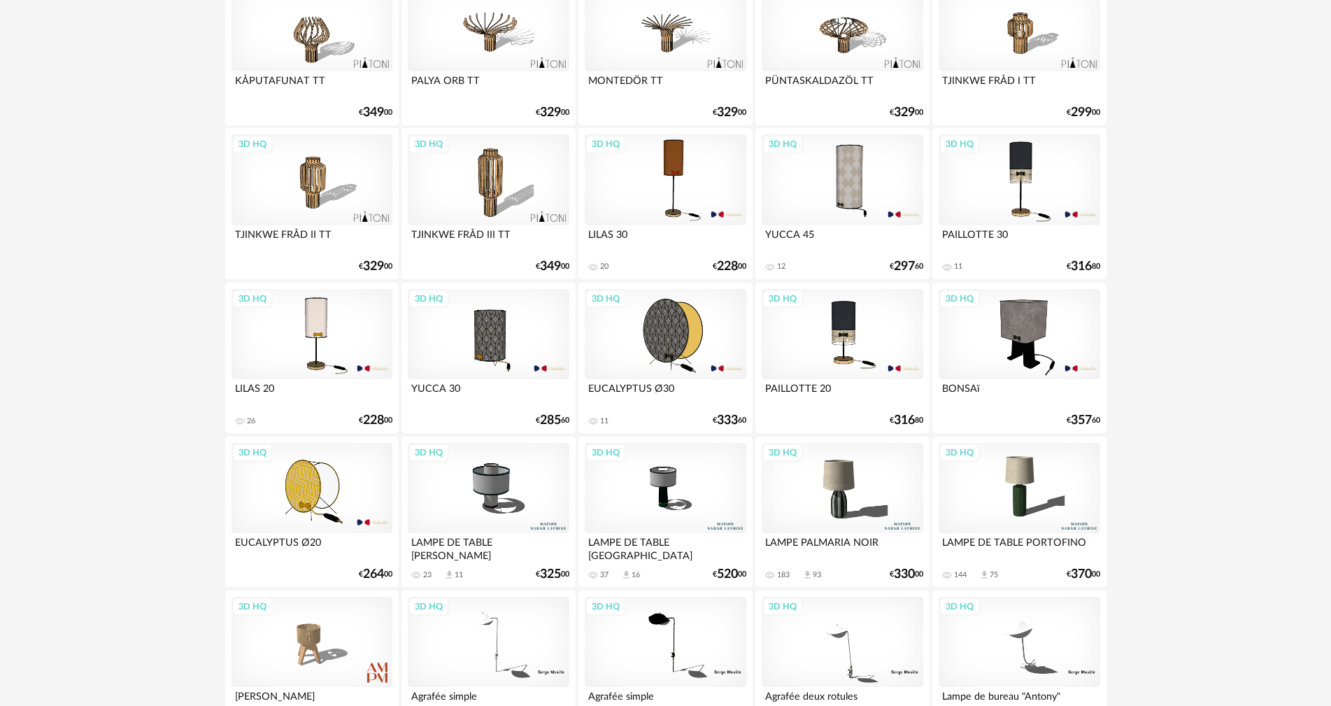
click at [658, 192] on div "3D HQ" at bounding box center [665, 179] width 161 height 91
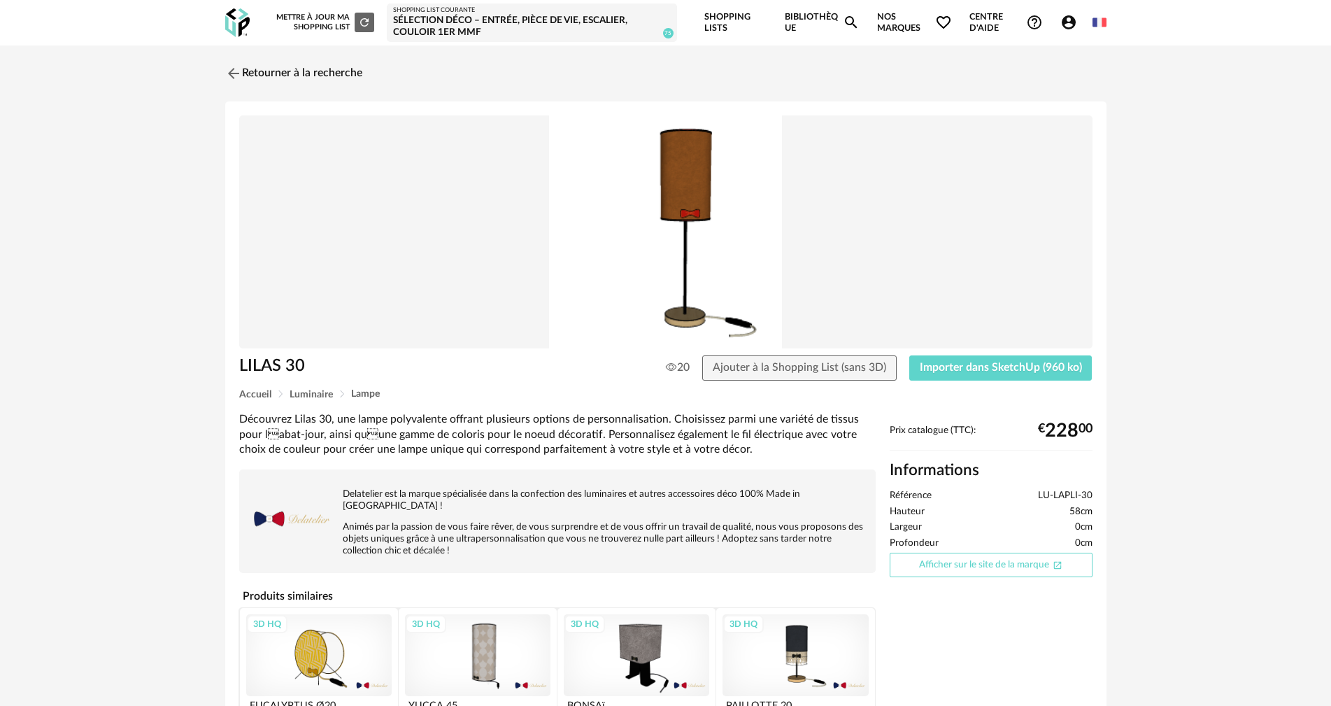
click at [968, 558] on link "Afficher sur le site de la marque Open In New icon" at bounding box center [991, 564] width 203 height 24
click at [236, 71] on img at bounding box center [232, 73] width 20 height 20
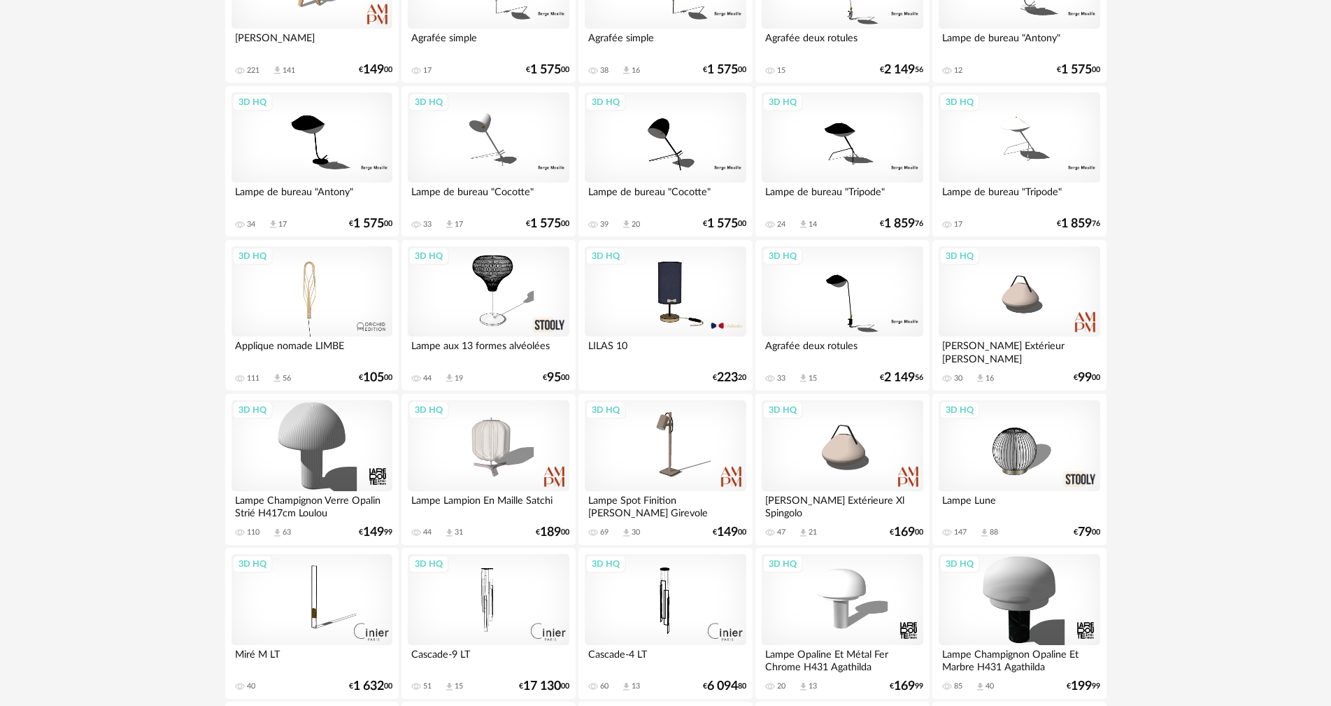
scroll to position [2168, 0]
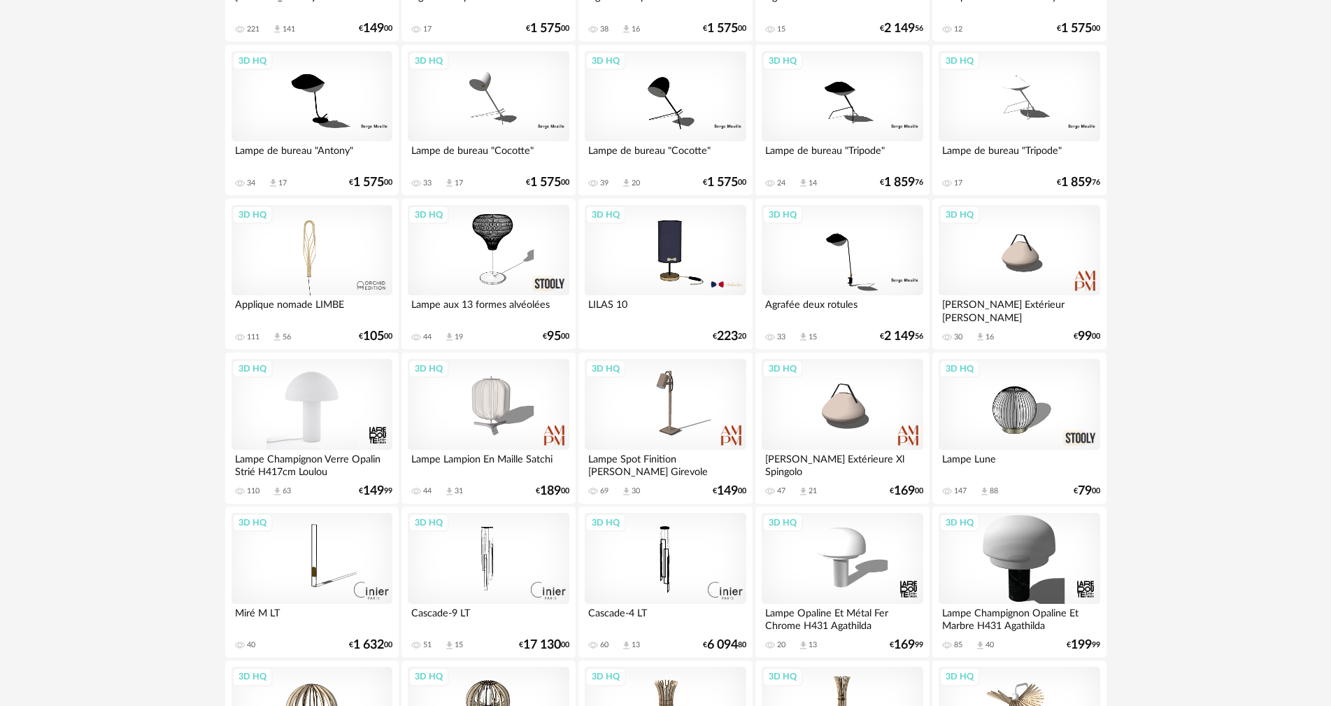
click at [316, 413] on div "3D HQ" at bounding box center [311, 404] width 161 height 91
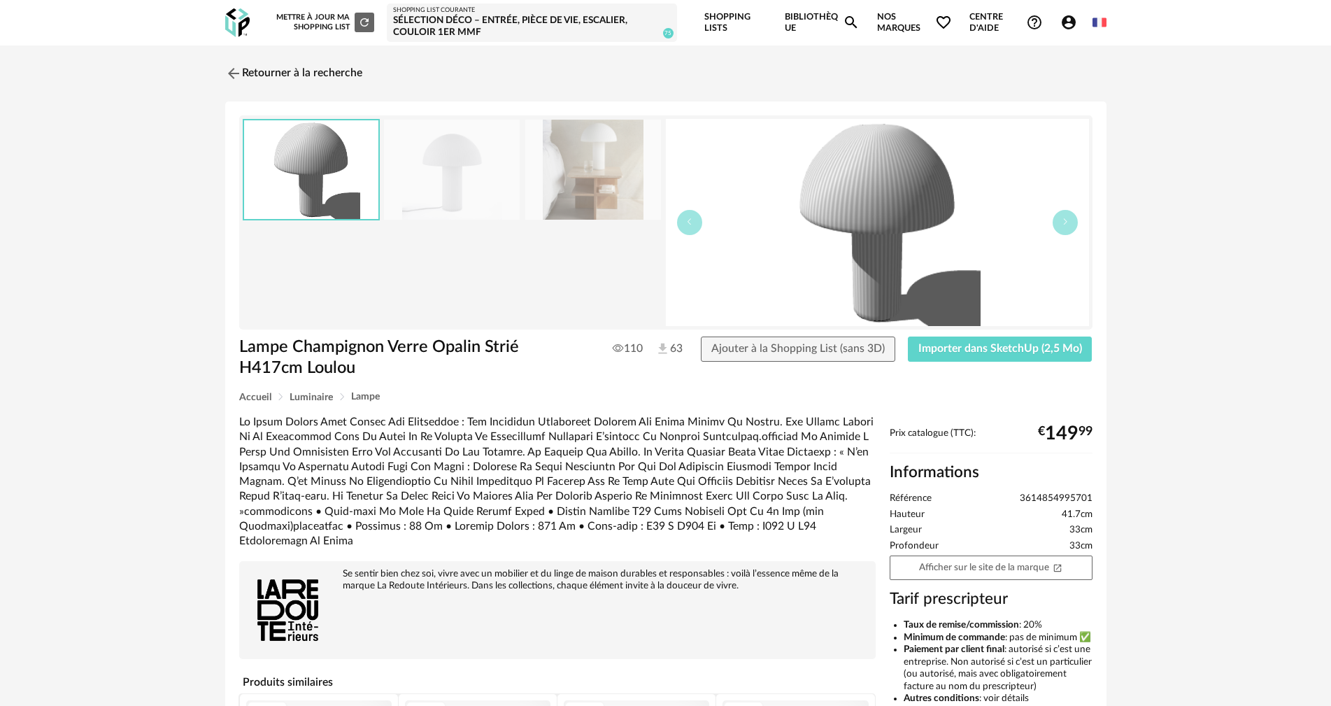
click at [576, 164] on img at bounding box center [593, 170] width 136 height 100
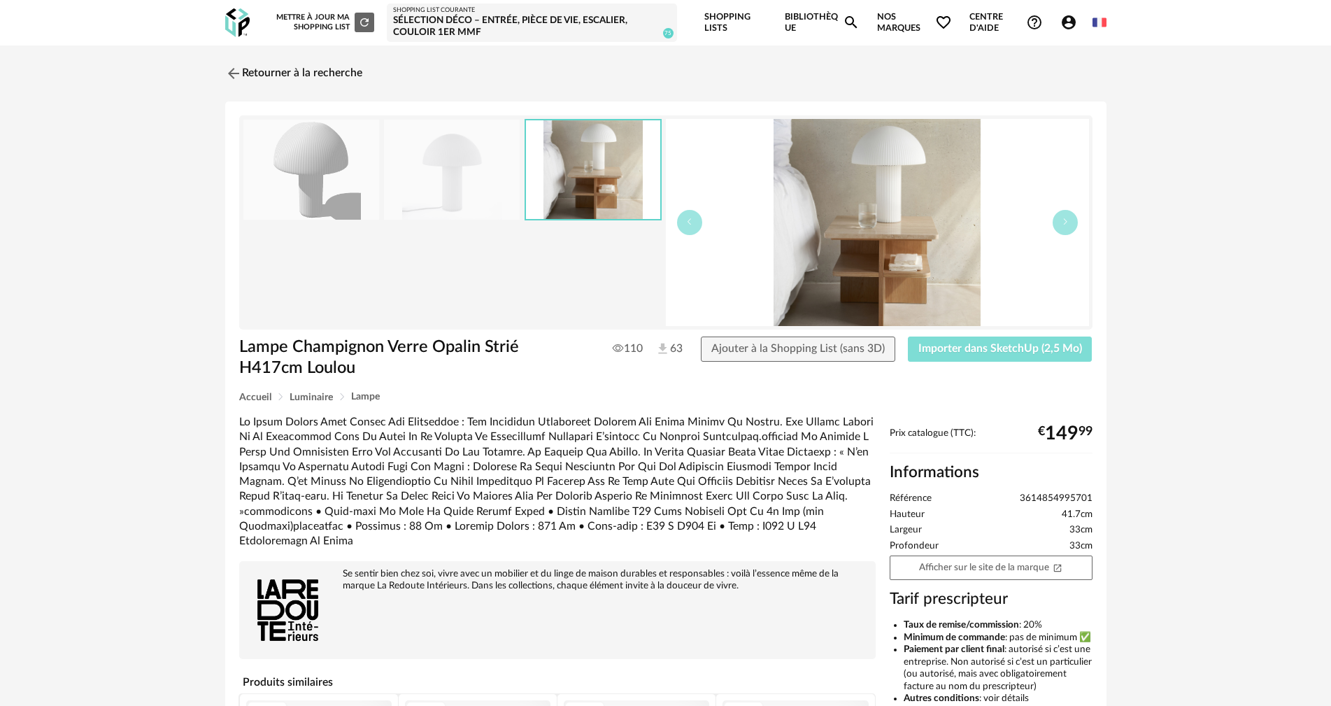
click at [965, 341] on button "Importer dans SketchUp (2,5 Mo)" at bounding box center [1000, 348] width 185 height 25
click at [513, 17] on div "Sélection Déco – entrée, pièce de vie, escalier, couloir 1er MMF" at bounding box center [532, 27] width 278 height 24
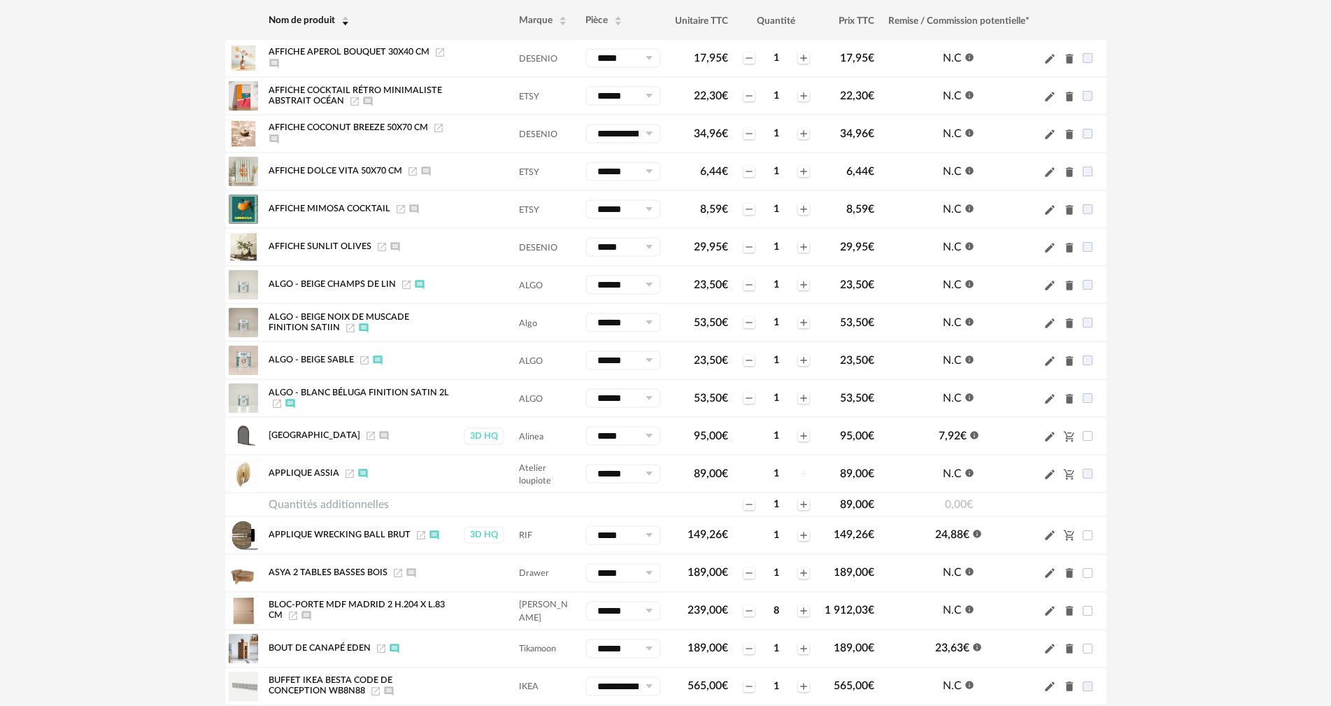
scroll to position [577, 0]
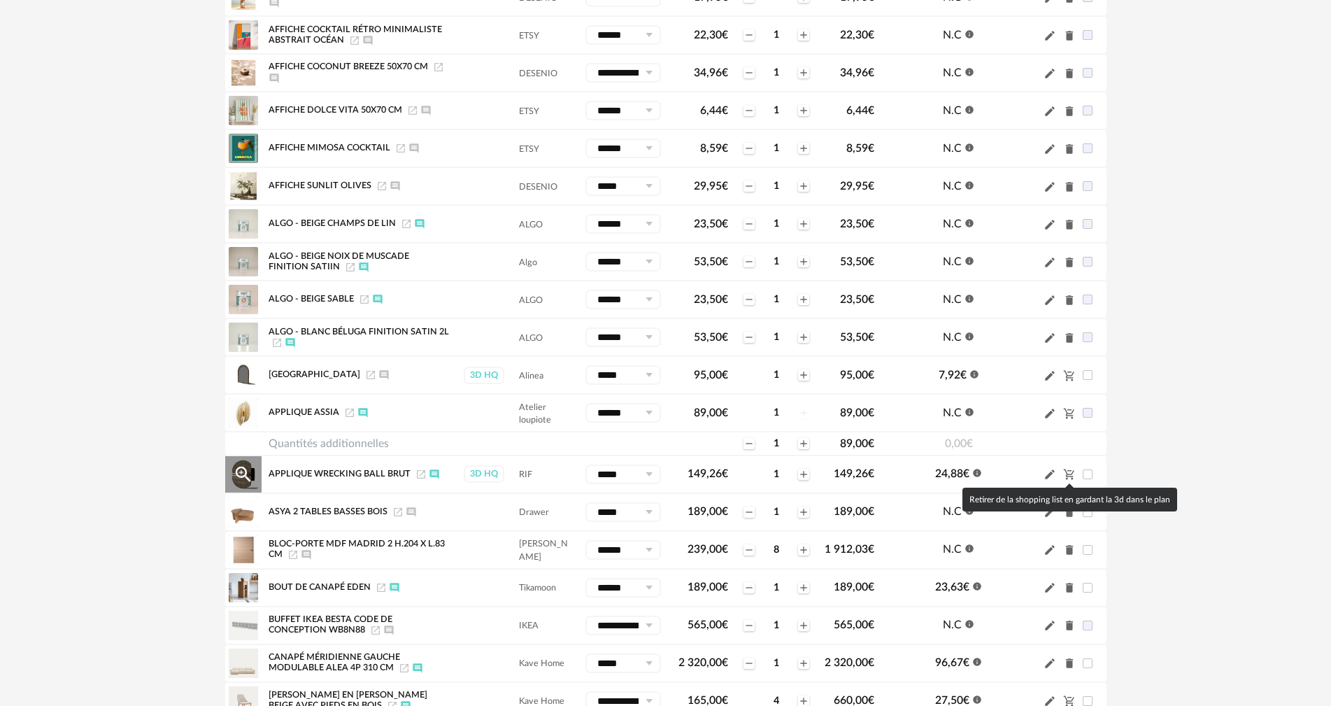
click at [1066, 476] on icon "Cart Minus icon" at bounding box center [1068, 474] width 10 height 10
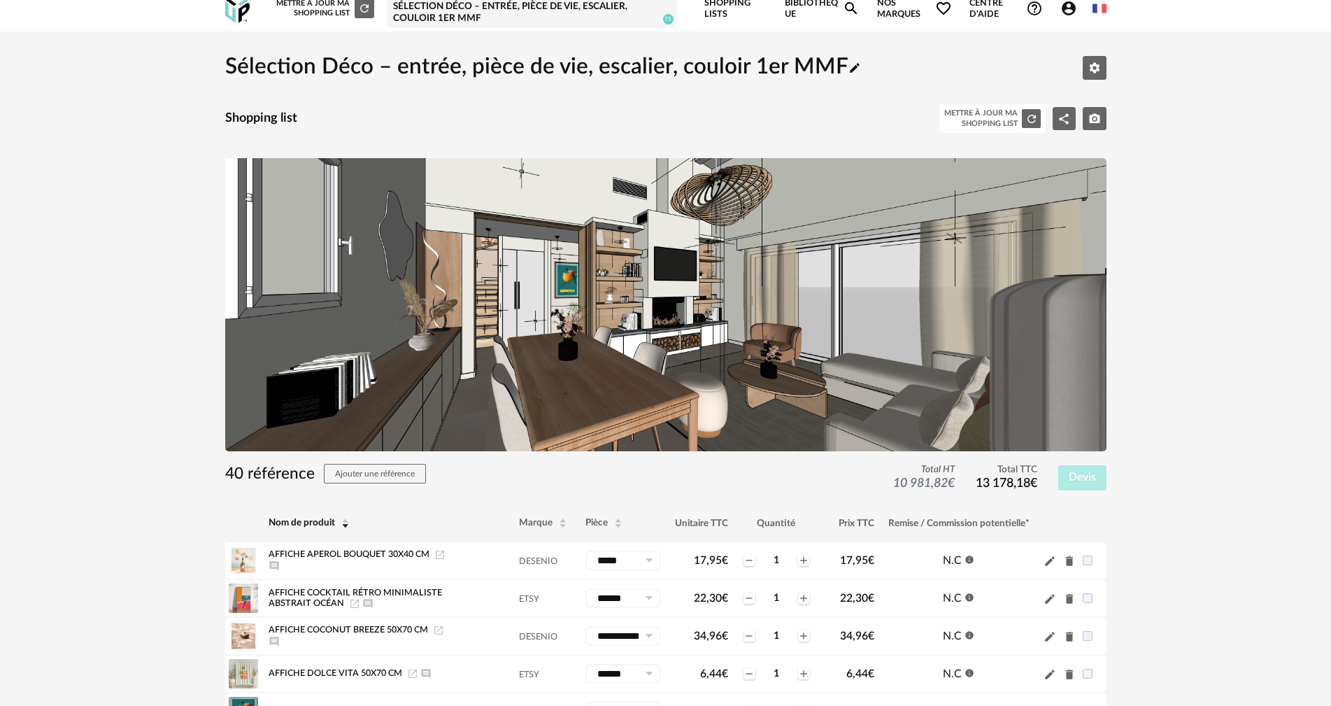
scroll to position [0, 0]
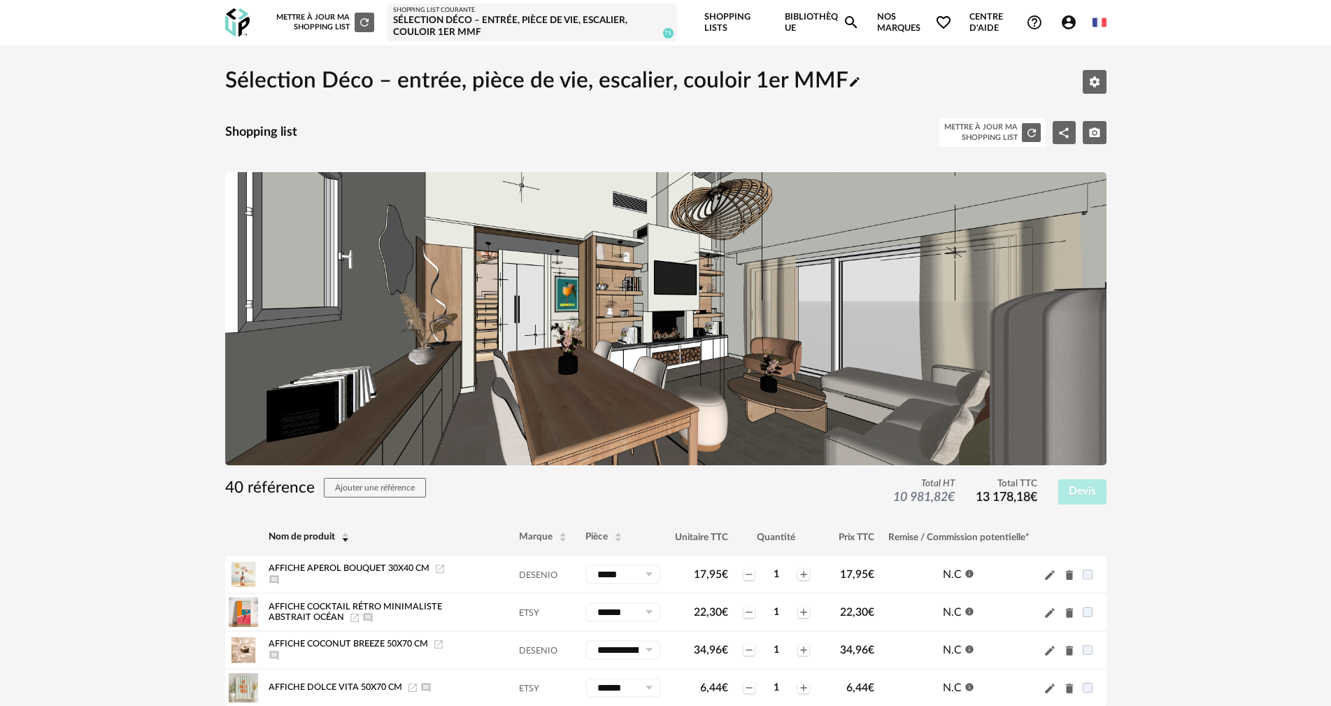
click at [806, 22] on link "Bibliothèque Magnify icon" at bounding box center [822, 22] width 75 height 45
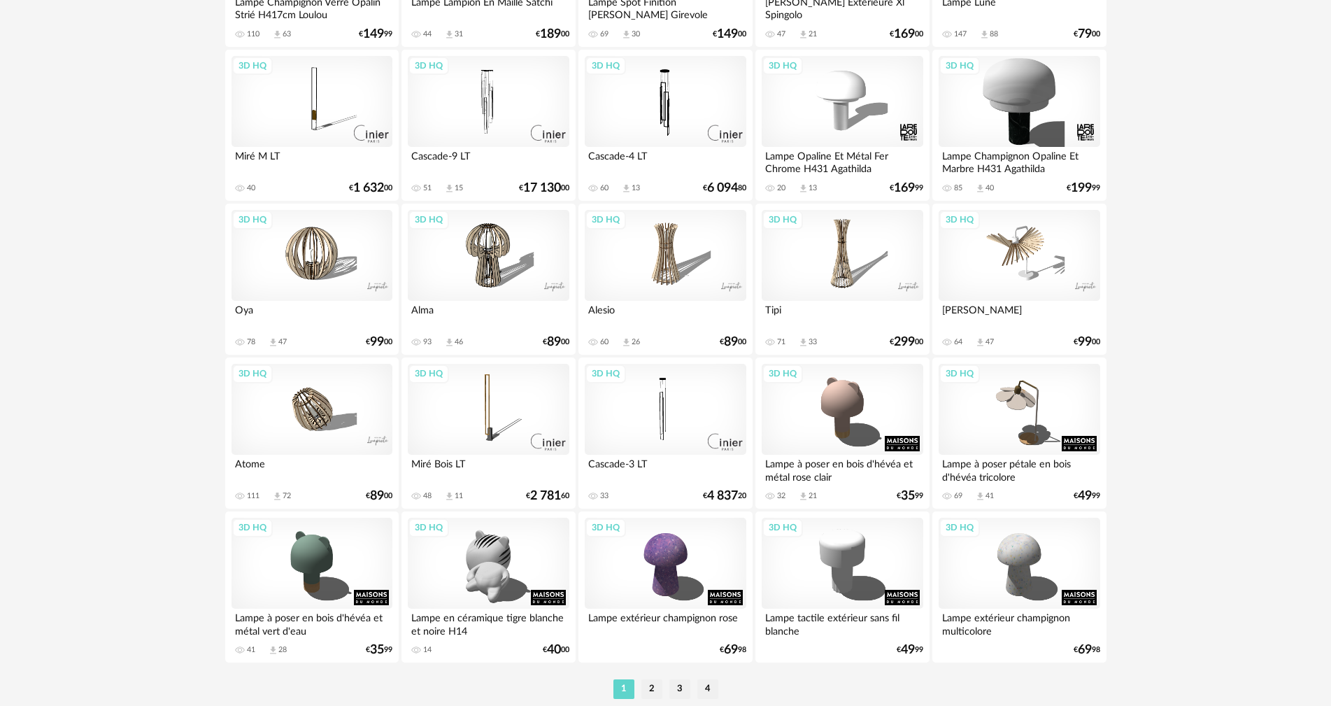
scroll to position [2676, 0]
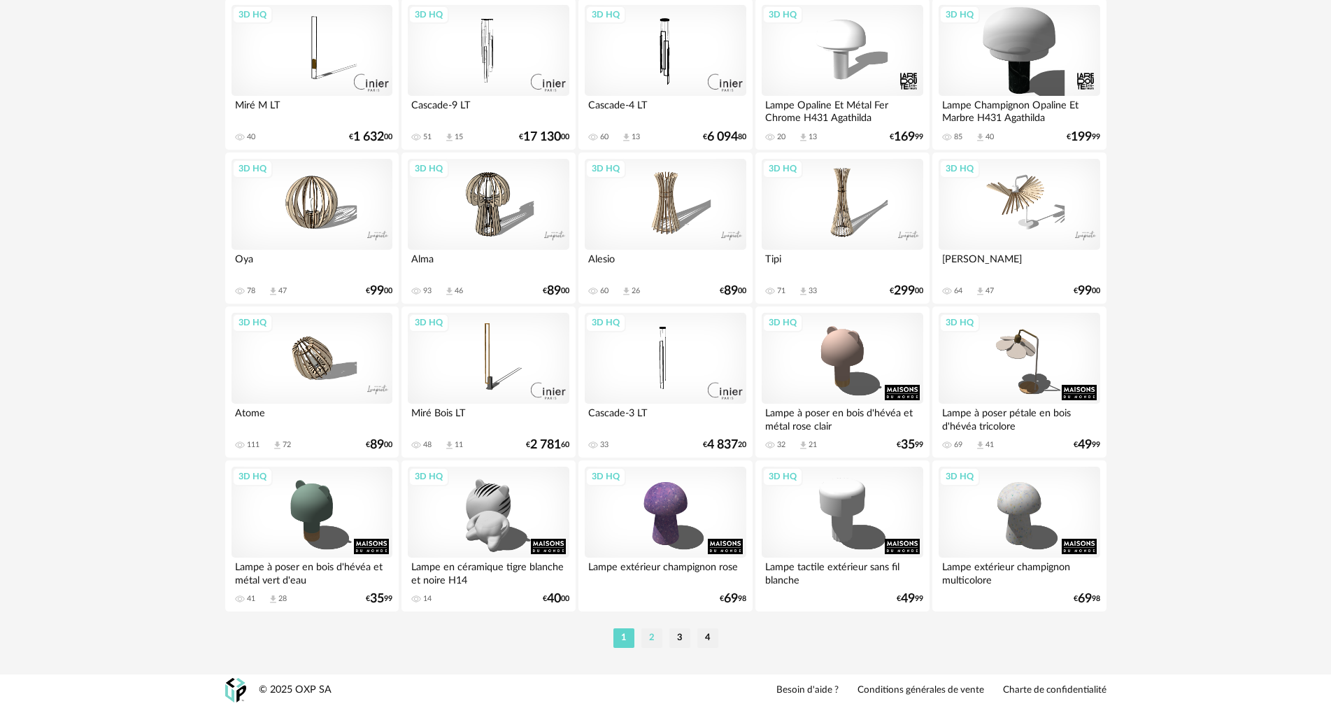
click at [650, 639] on li "2" at bounding box center [651, 638] width 21 height 20
type input "**********"
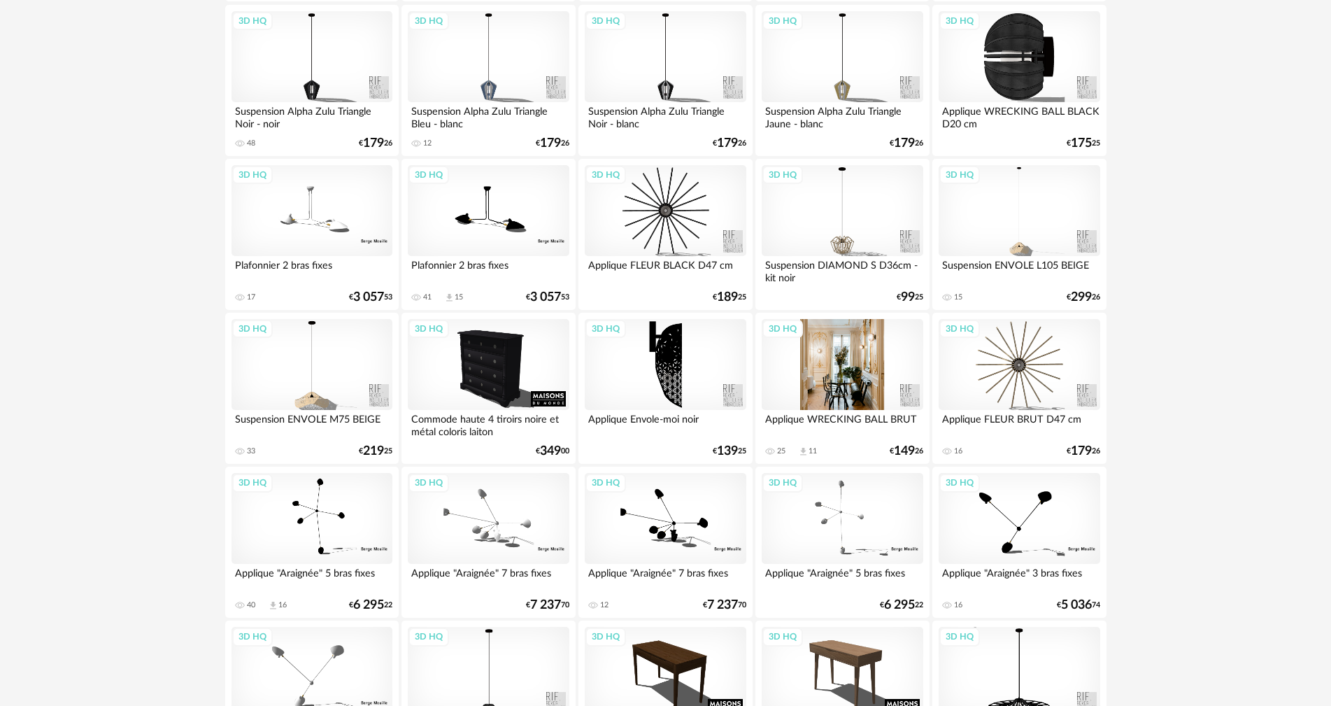
scroll to position [839, 0]
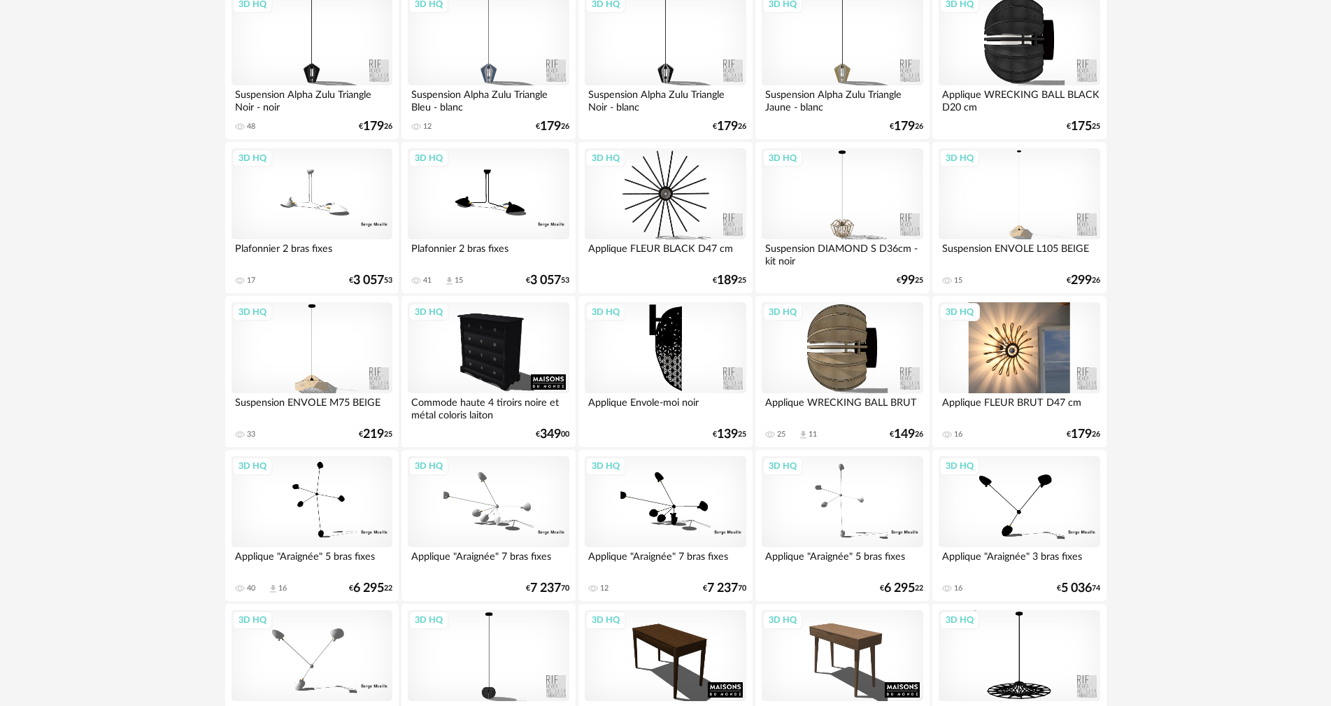
click at [1055, 366] on div "3D HQ" at bounding box center [1019, 347] width 161 height 91
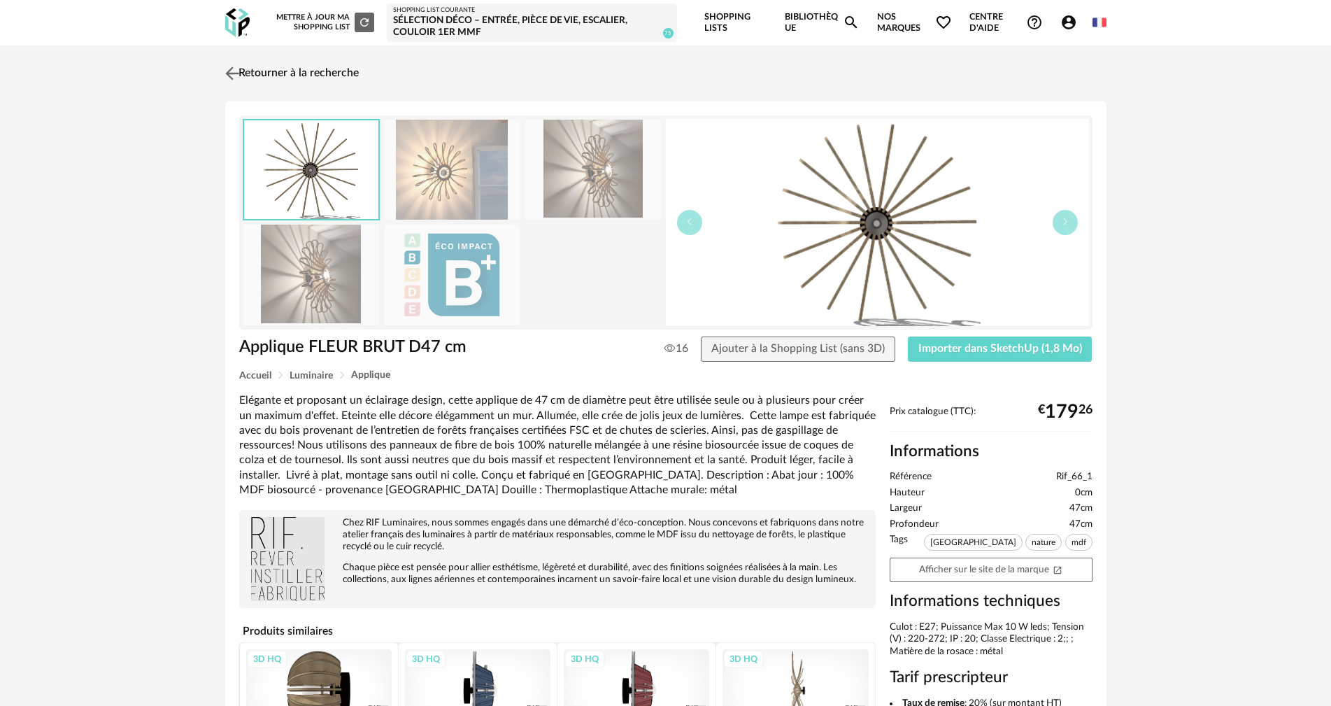
click at [238, 64] on img at bounding box center [232, 73] width 20 height 20
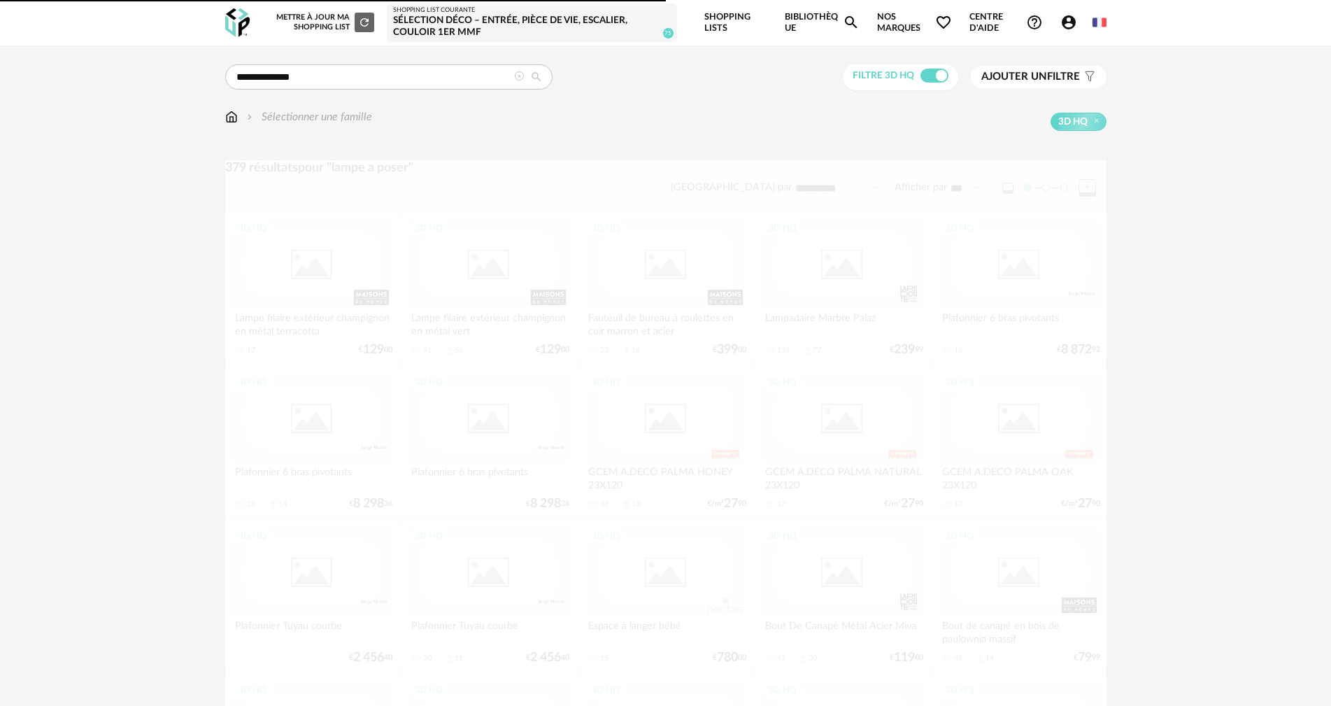
scroll to position [839, 0]
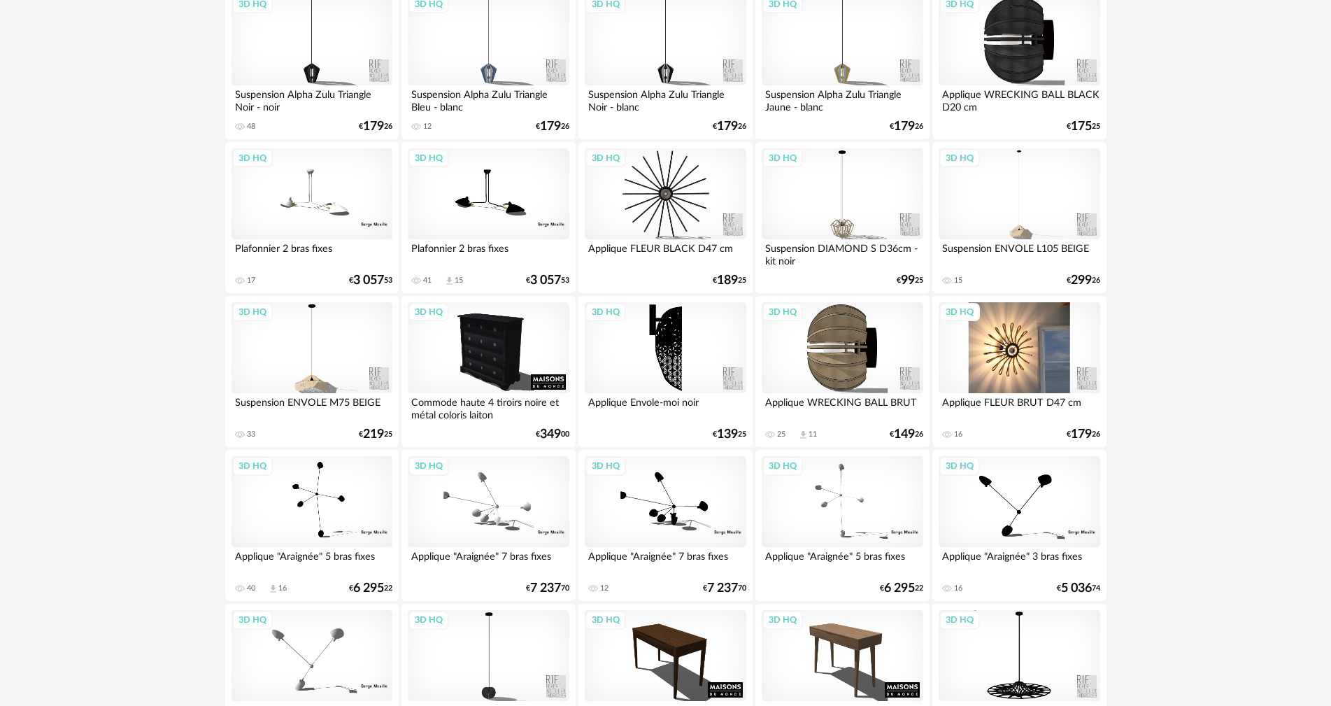
click at [985, 345] on div "3D HQ" at bounding box center [1019, 347] width 161 height 91
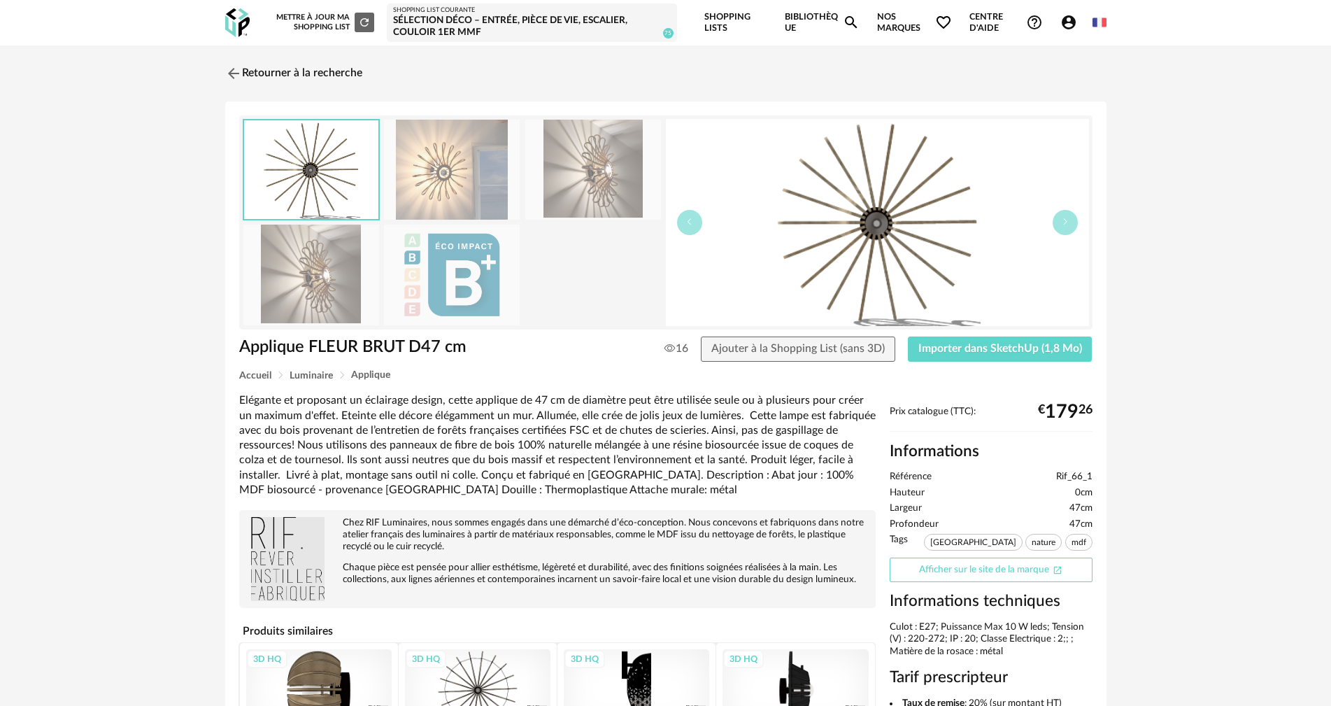
click at [941, 571] on link "Afficher sur le site de la marque Open In New icon" at bounding box center [991, 569] width 203 height 24
click at [230, 74] on img at bounding box center [232, 73] width 20 height 20
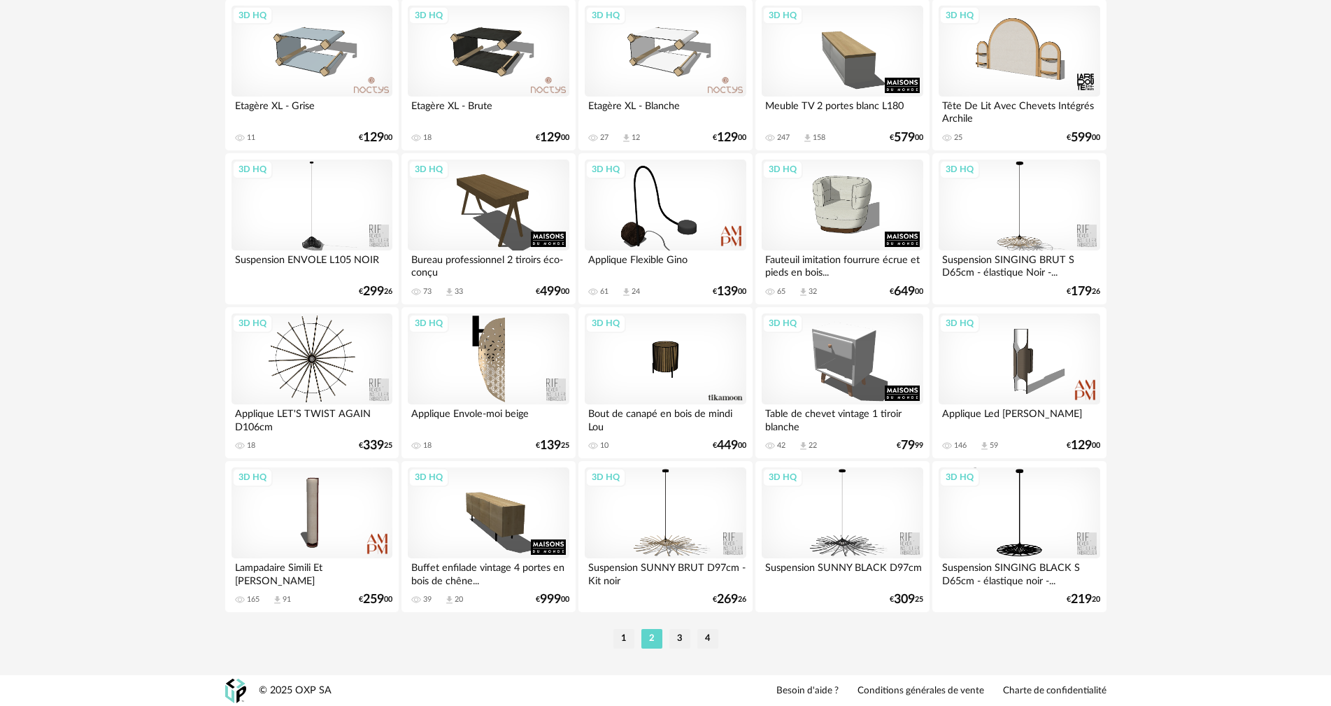
scroll to position [2676, 0]
click at [680, 634] on li "3" at bounding box center [679, 638] width 21 height 20
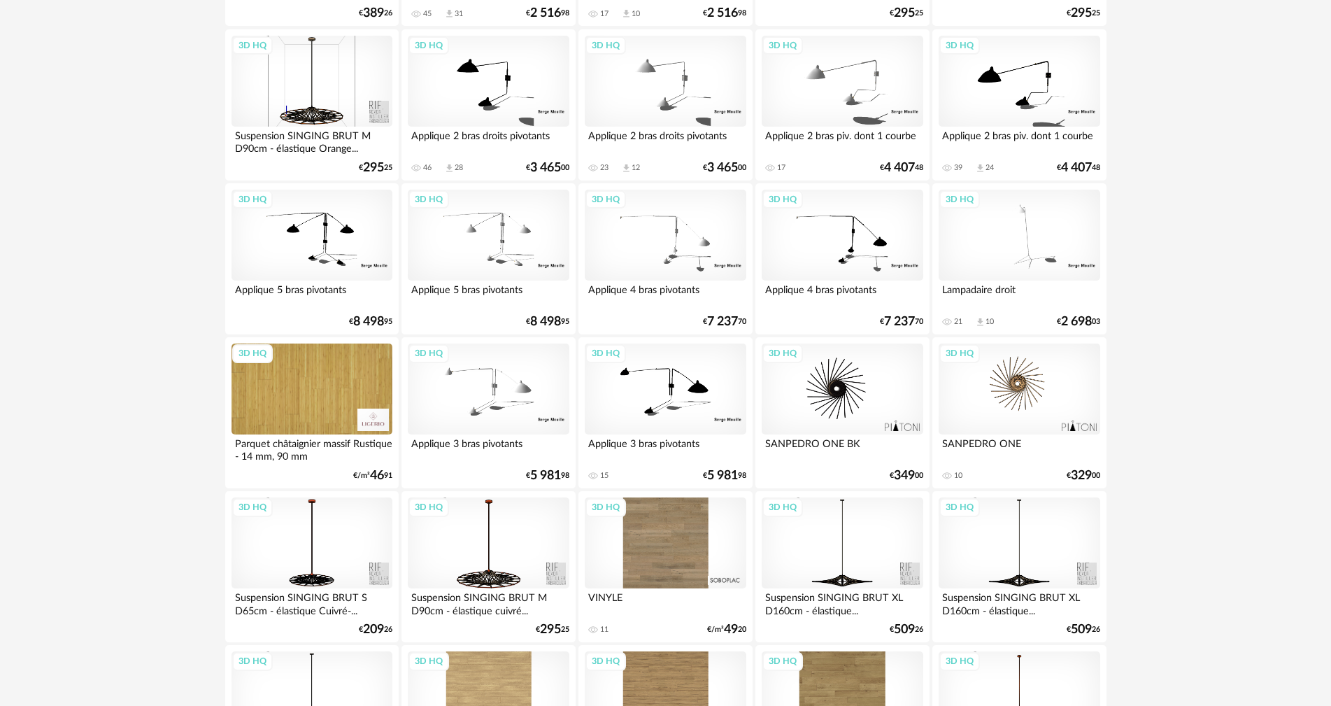
scroll to position [2518, 0]
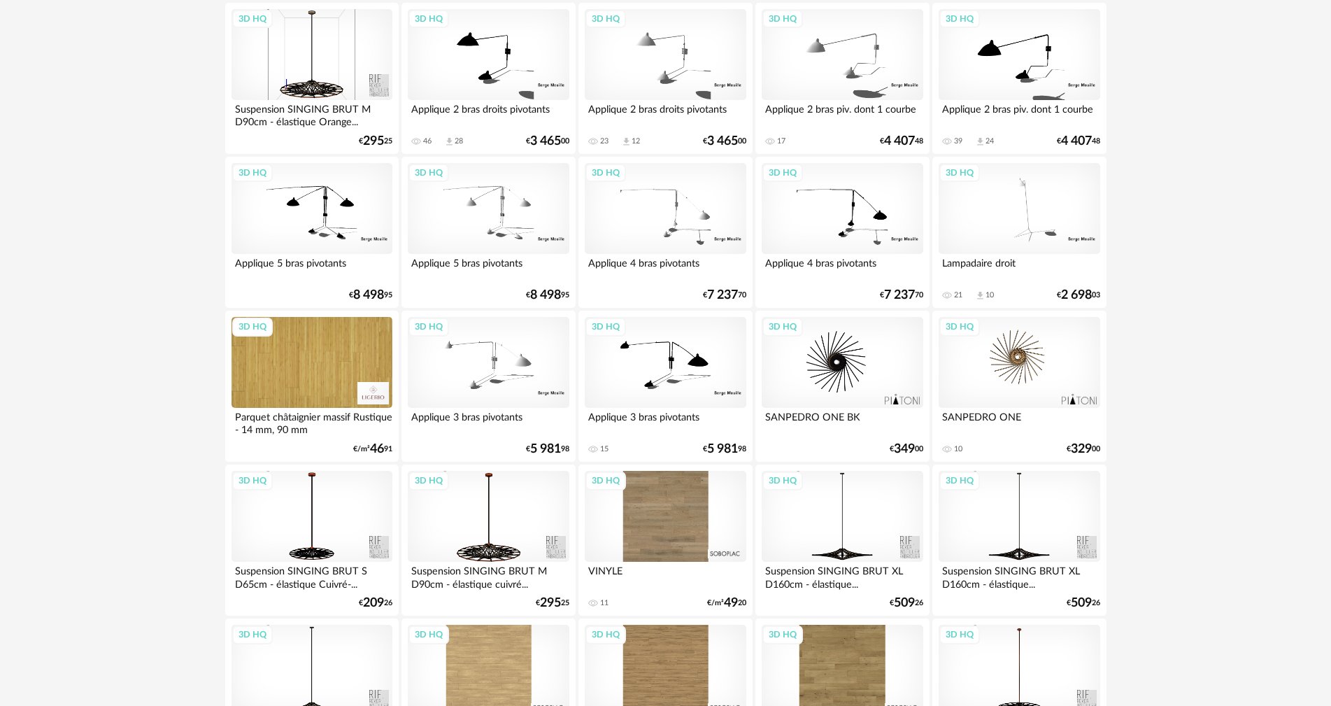
click at [1007, 366] on div "3D HQ" at bounding box center [1019, 362] width 161 height 91
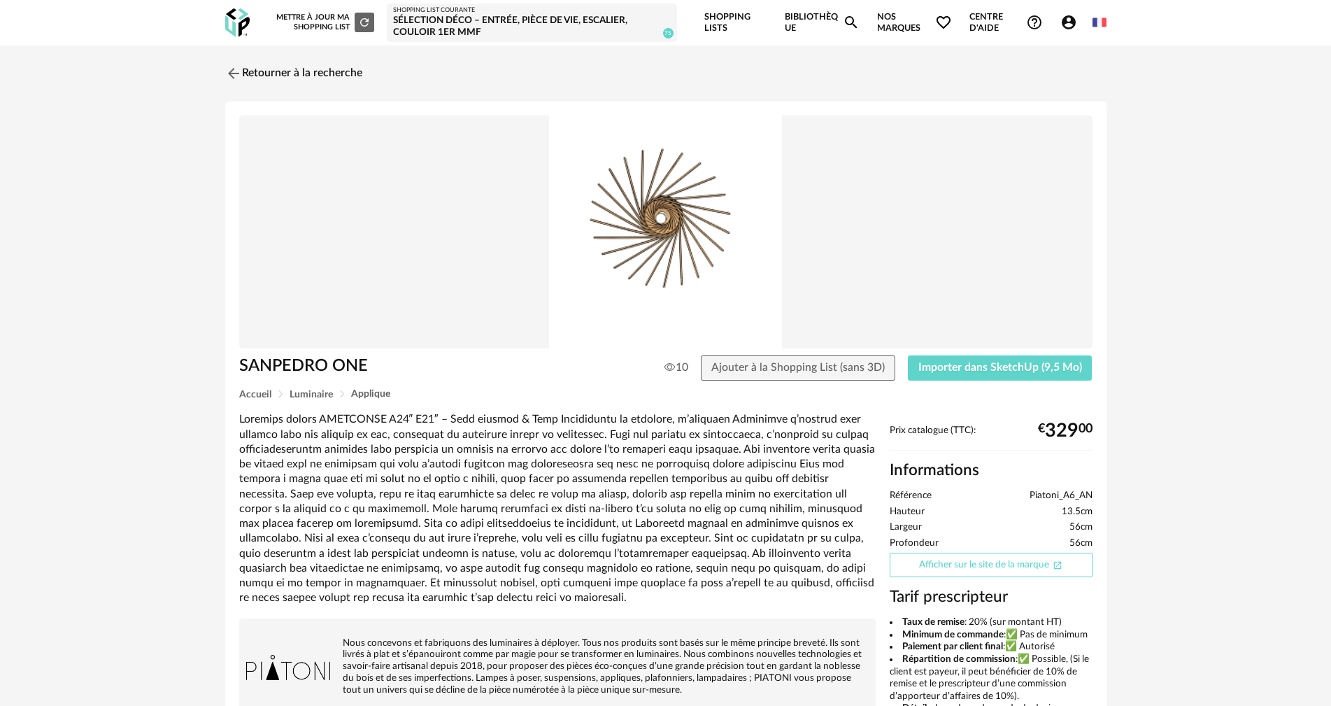
click at [971, 560] on link "Afficher sur le site de la marque Open In New icon" at bounding box center [991, 564] width 203 height 24
